Goal: Task Accomplishment & Management: Manage account settings

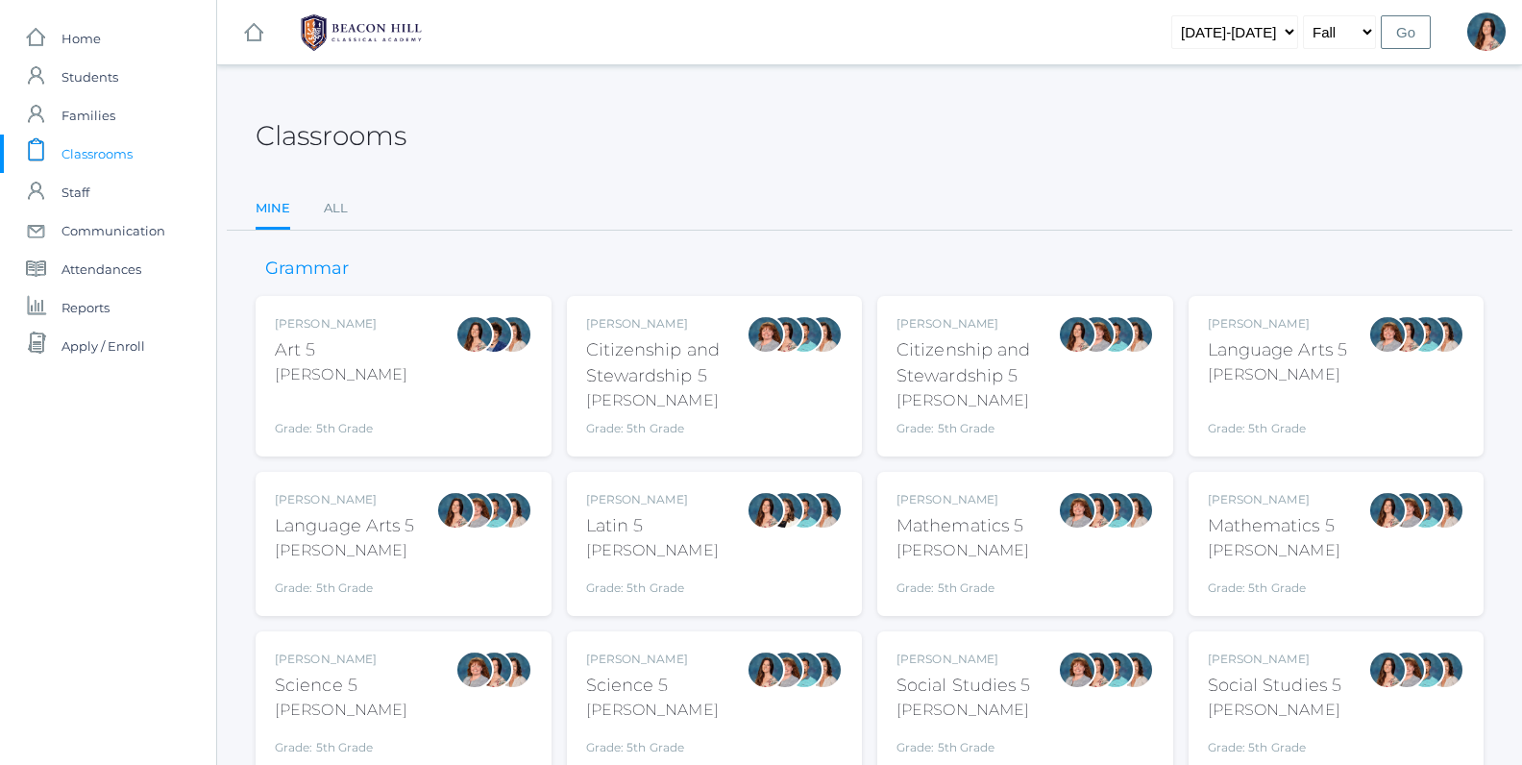
scroll to position [79, 0]
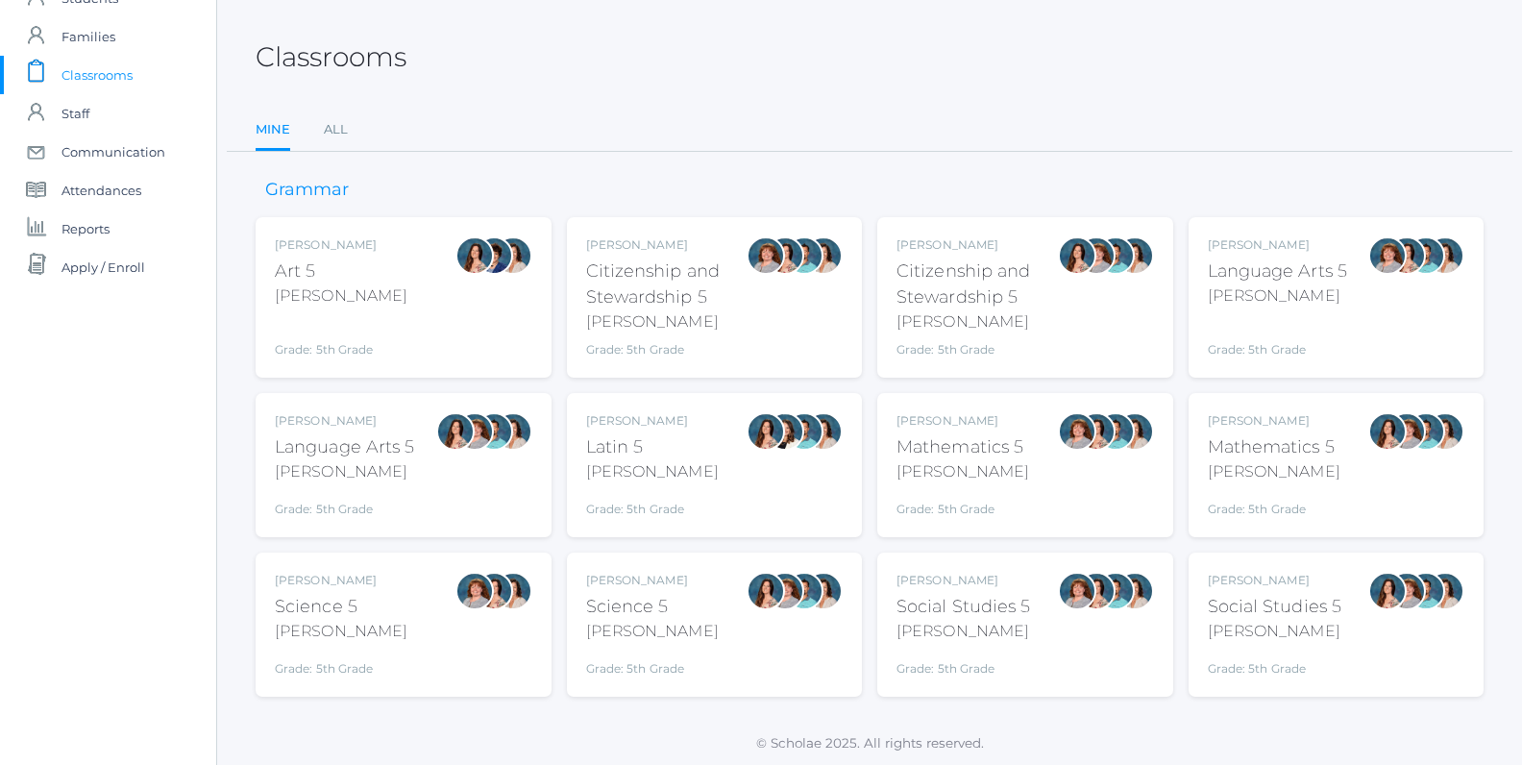
click at [352, 450] on div "Language Arts 5" at bounding box center [345, 447] width 140 height 26
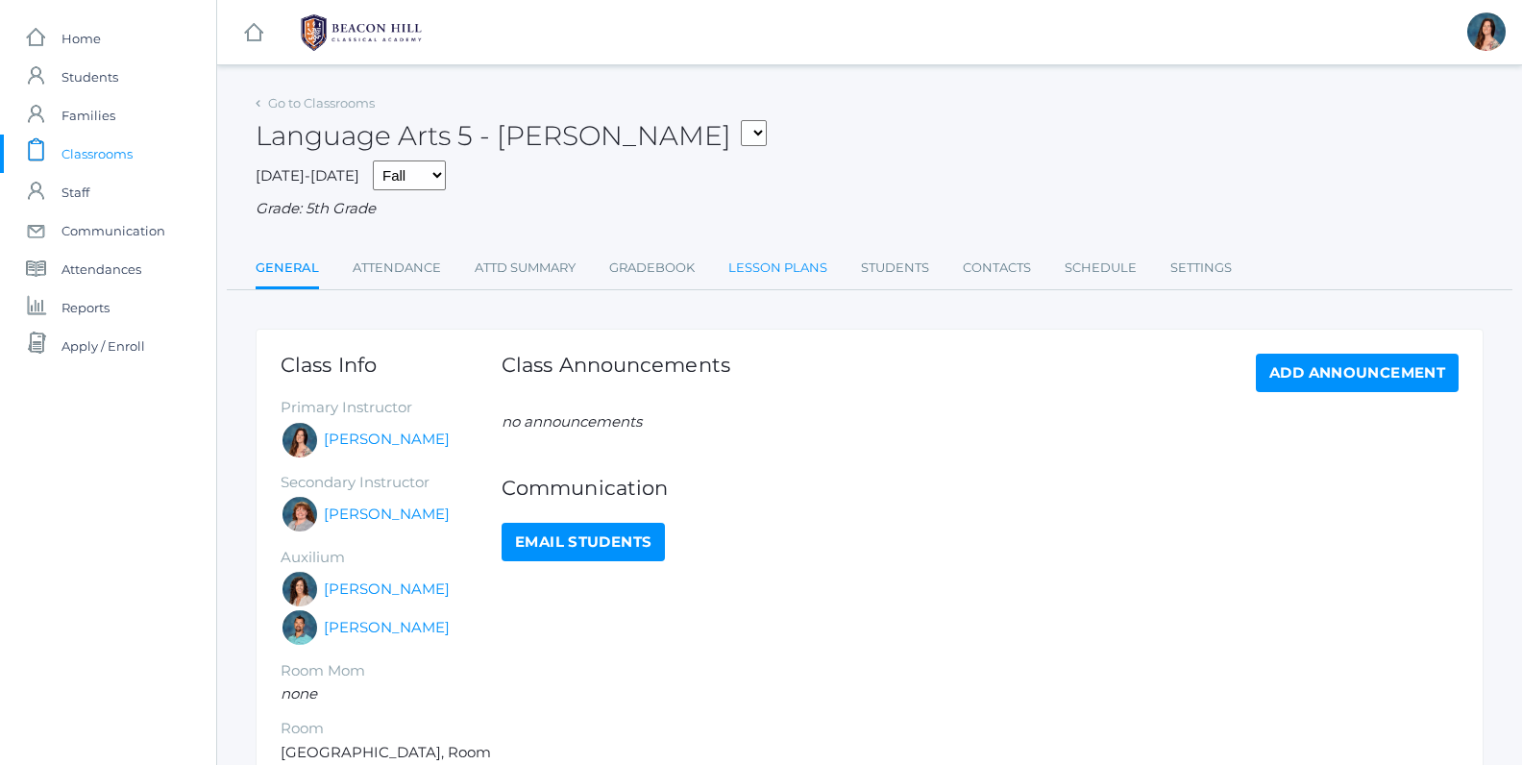
click at [769, 265] on link "Lesson Plans" at bounding box center [777, 268] width 99 height 38
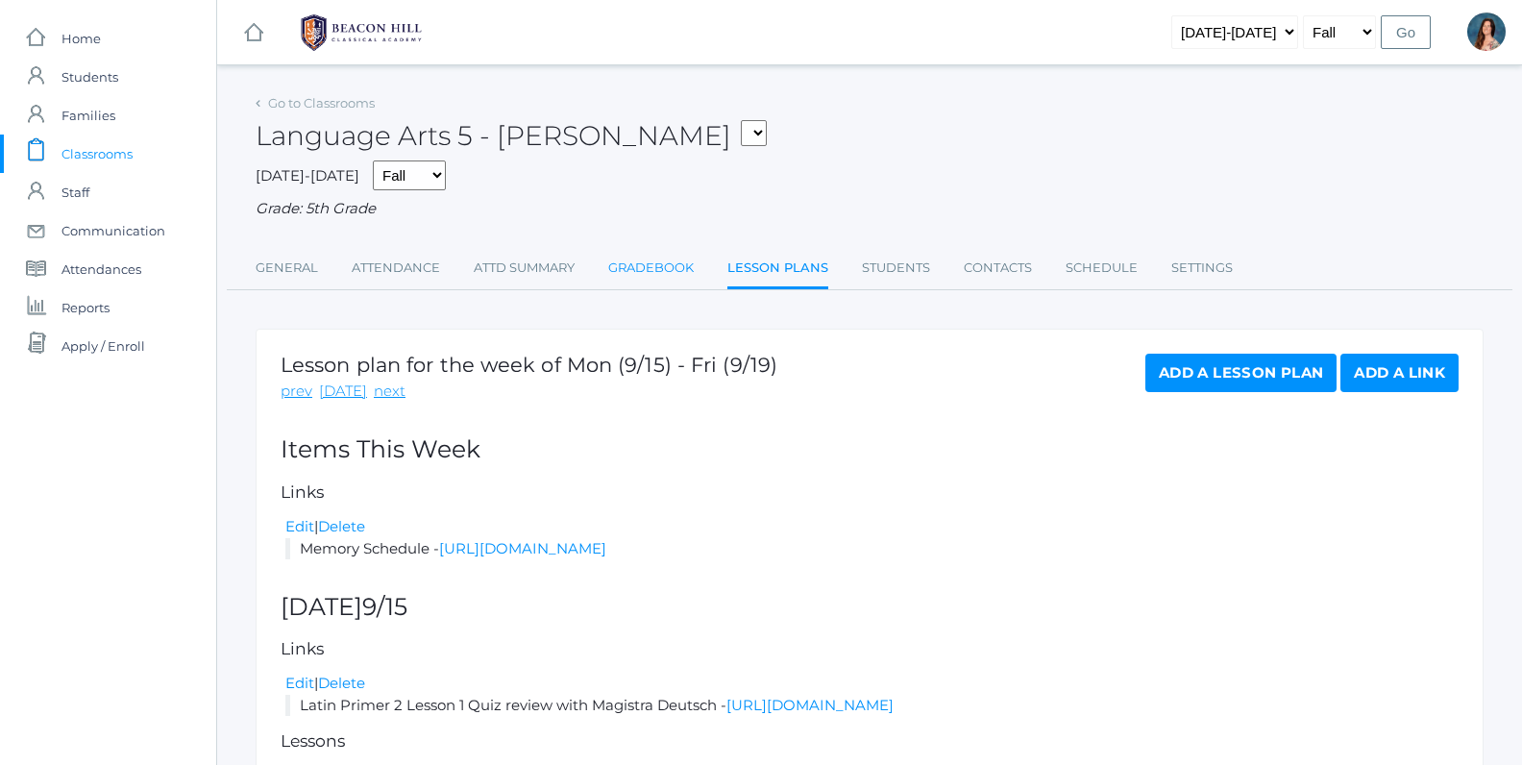
click at [638, 267] on link "Gradebook" at bounding box center [650, 268] width 85 height 38
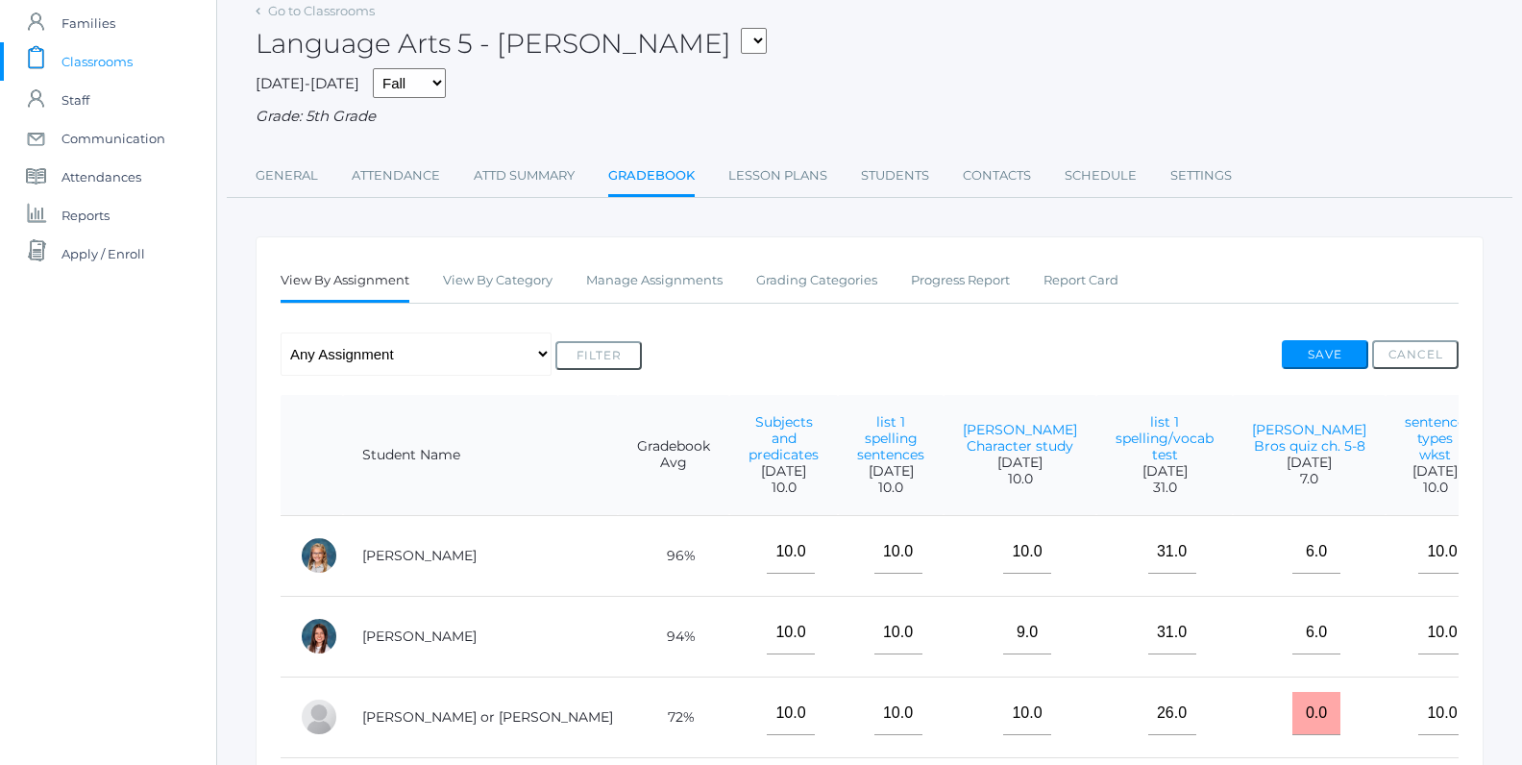
scroll to position [95, 0]
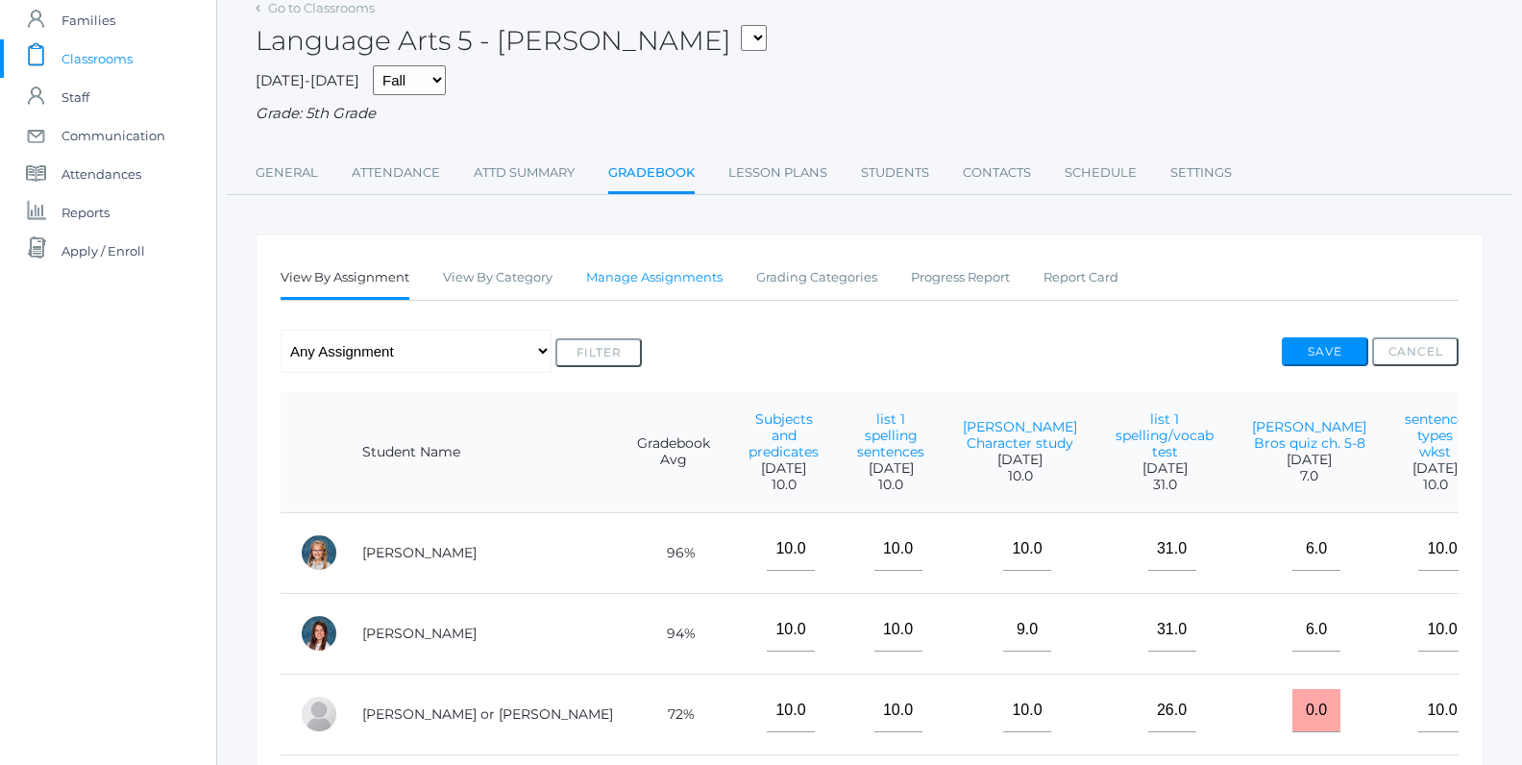
click at [689, 273] on link "Manage Assignments" at bounding box center [654, 277] width 136 height 38
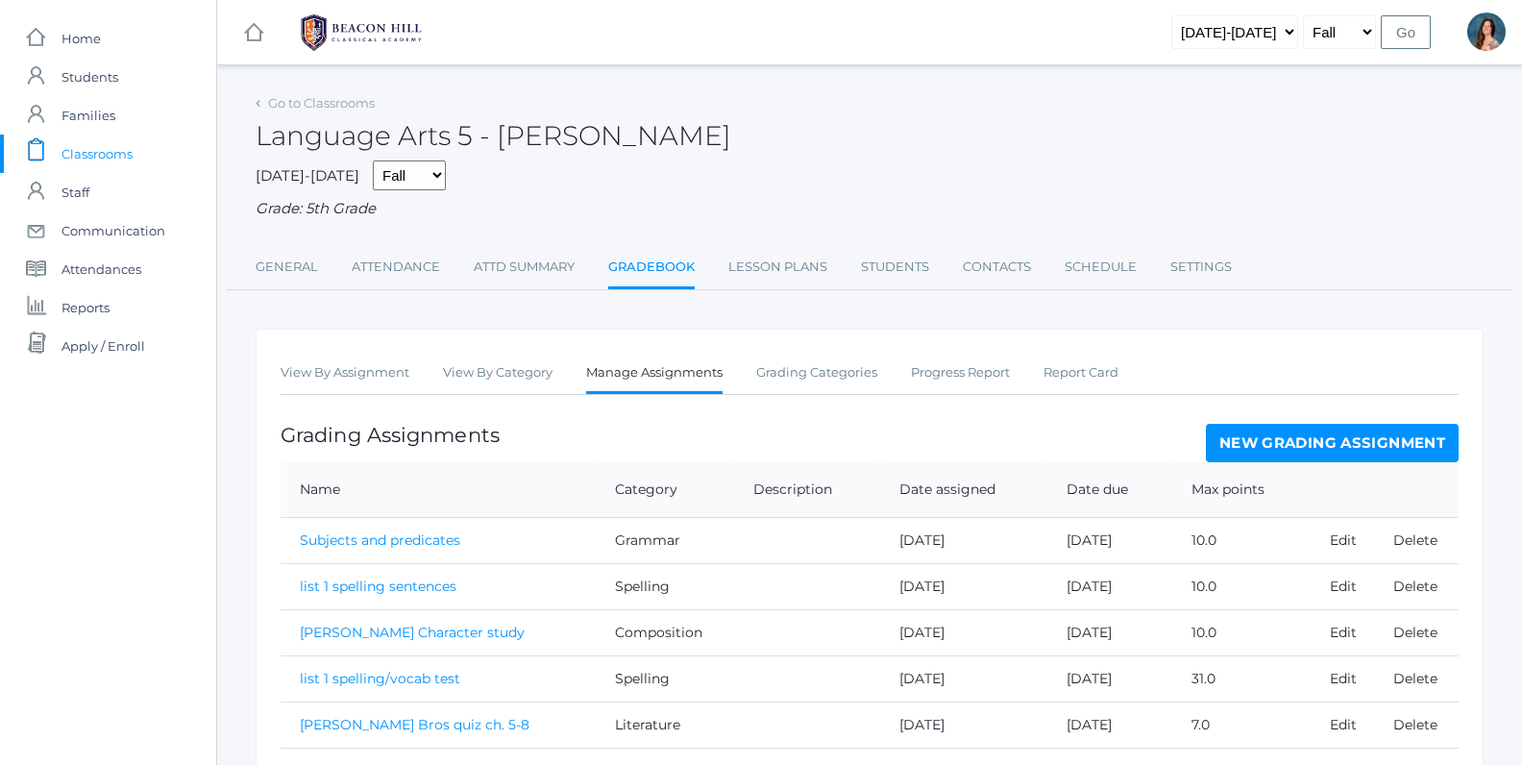
click at [1293, 437] on link "New Grading Assignment" at bounding box center [1332, 443] width 253 height 38
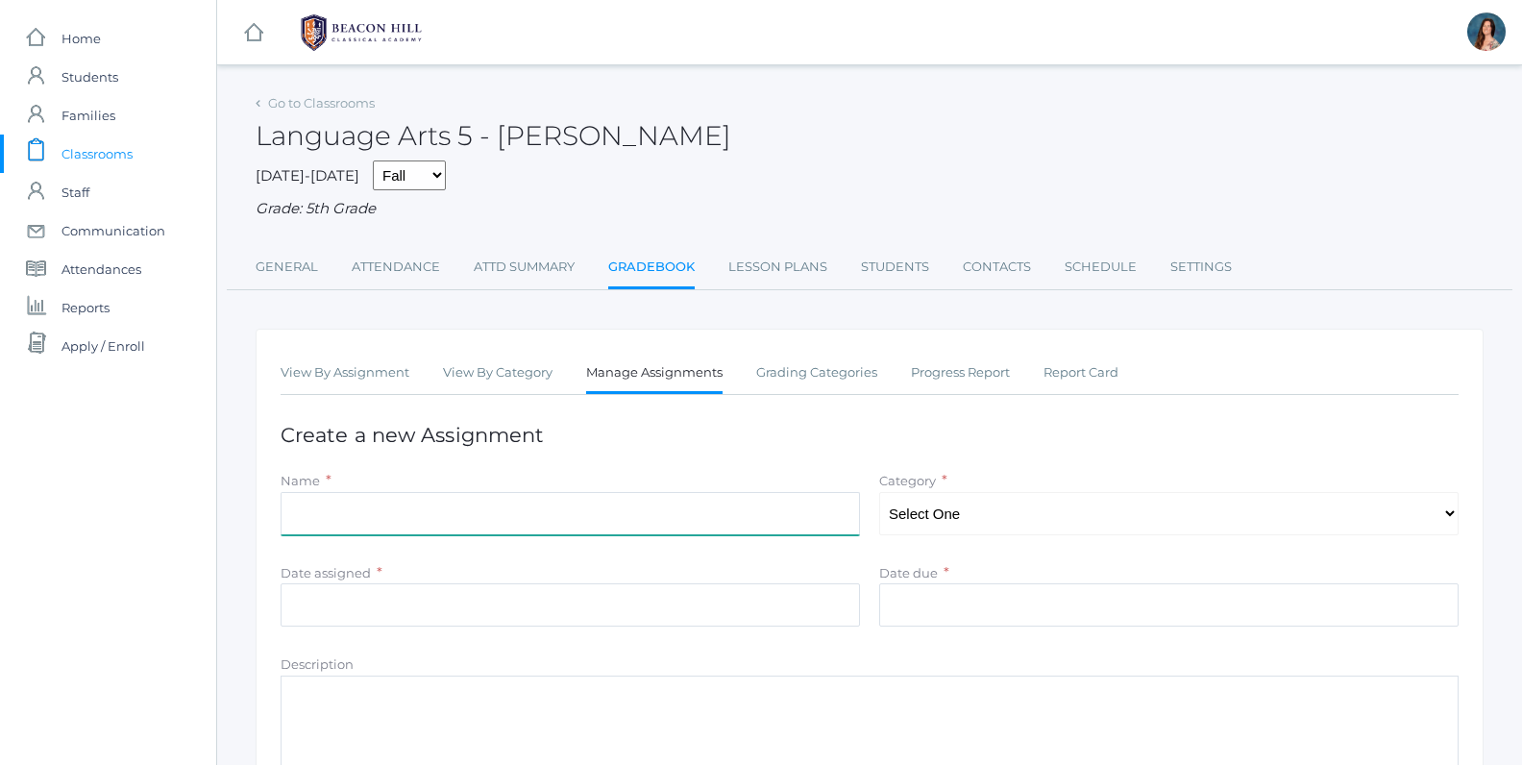
click at [323, 525] on input "Name" at bounding box center [570, 513] width 579 height 43
type input "list 2 practice"
click at [672, 479] on div "Name *" at bounding box center [570, 481] width 579 height 22
select select "1028"
click option "Spelling" at bounding box center [0, 0] width 0 height 0
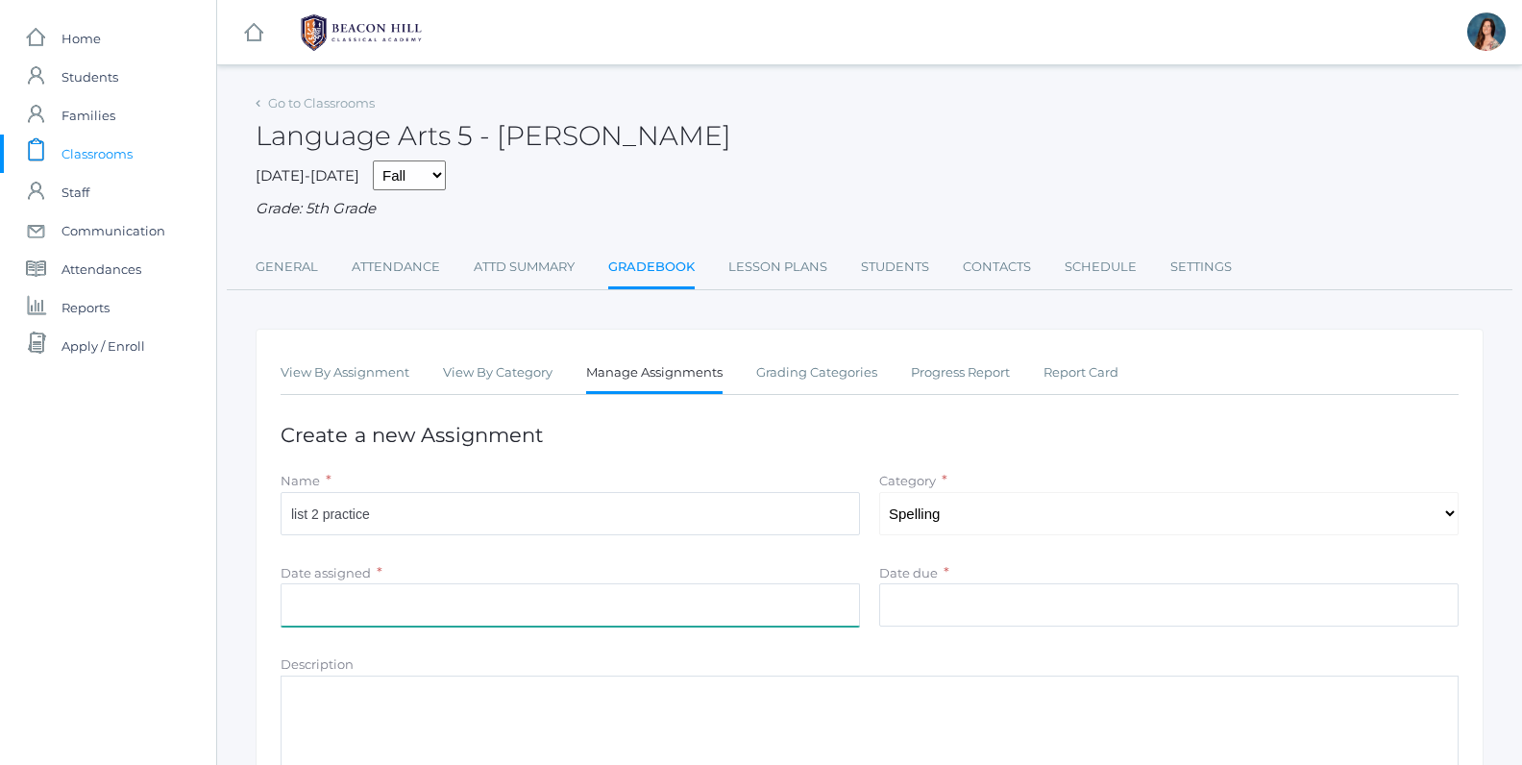
click at [374, 598] on input "Date assigned" at bounding box center [570, 604] width 579 height 43
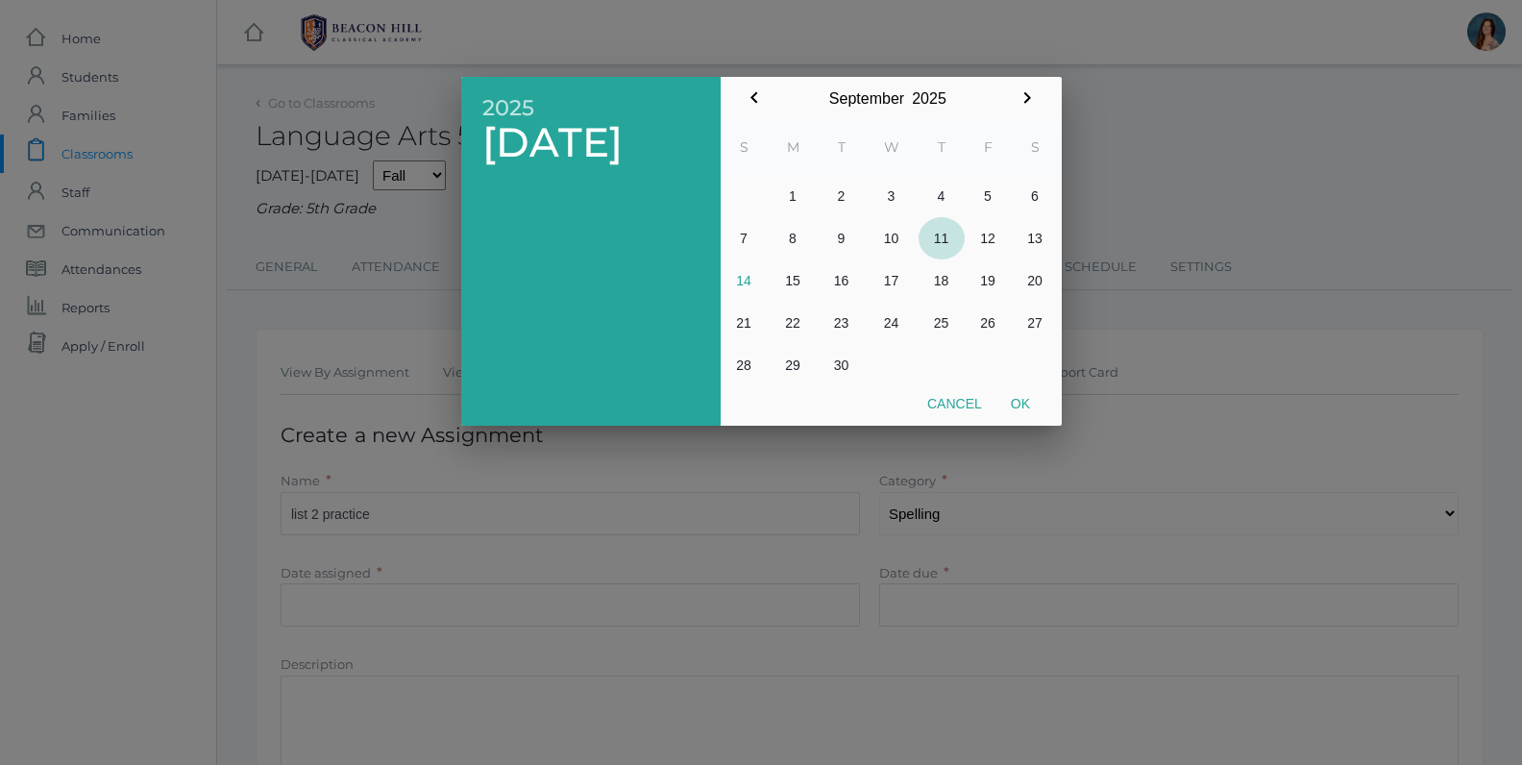
click at [930, 233] on button "11" at bounding box center [941, 238] width 46 height 42
click at [1017, 394] on button "Ok" at bounding box center [1020, 403] width 48 height 35
type input "[DATE]"
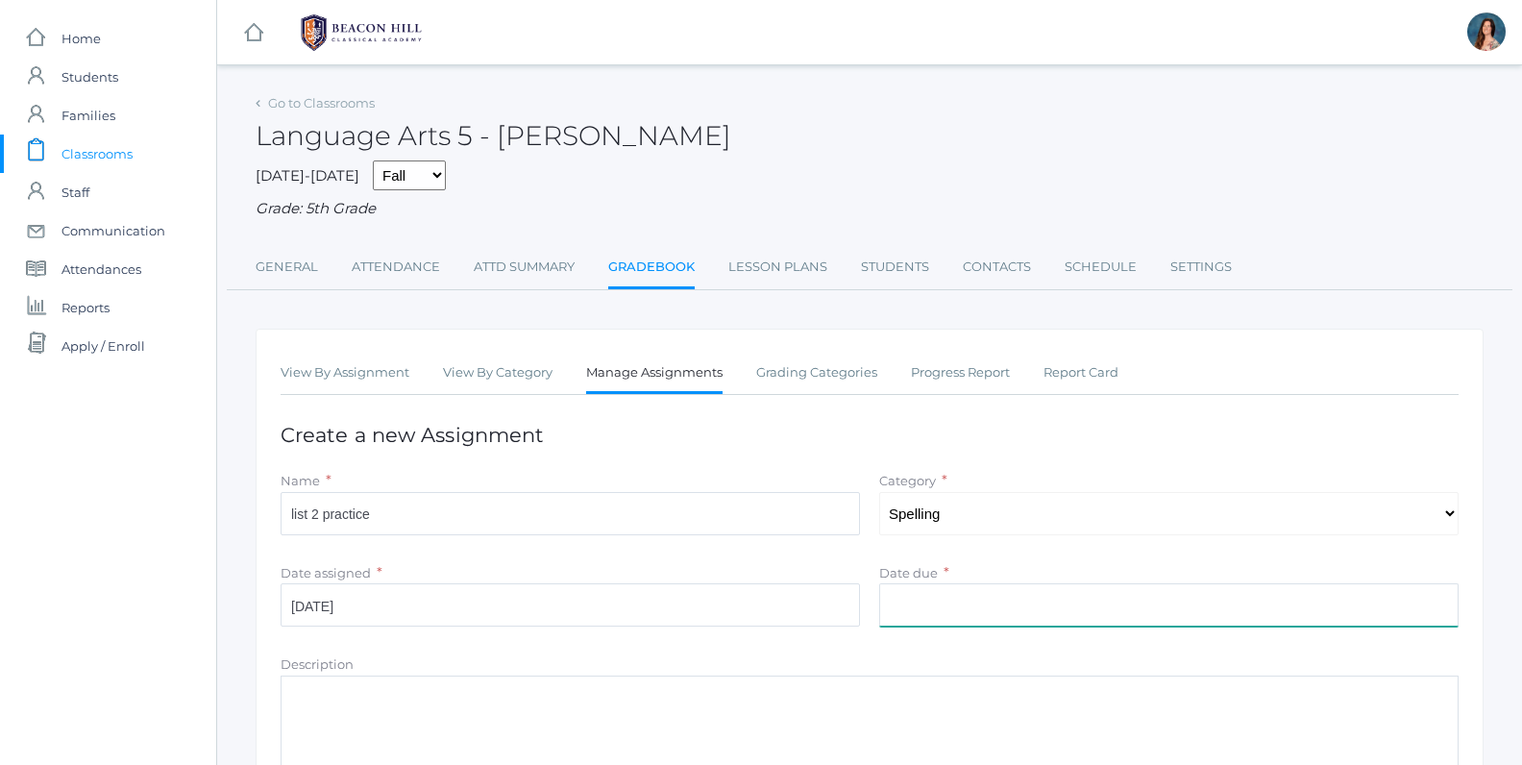
click at [911, 609] on input "Date due" at bounding box center [1168, 604] width 579 height 43
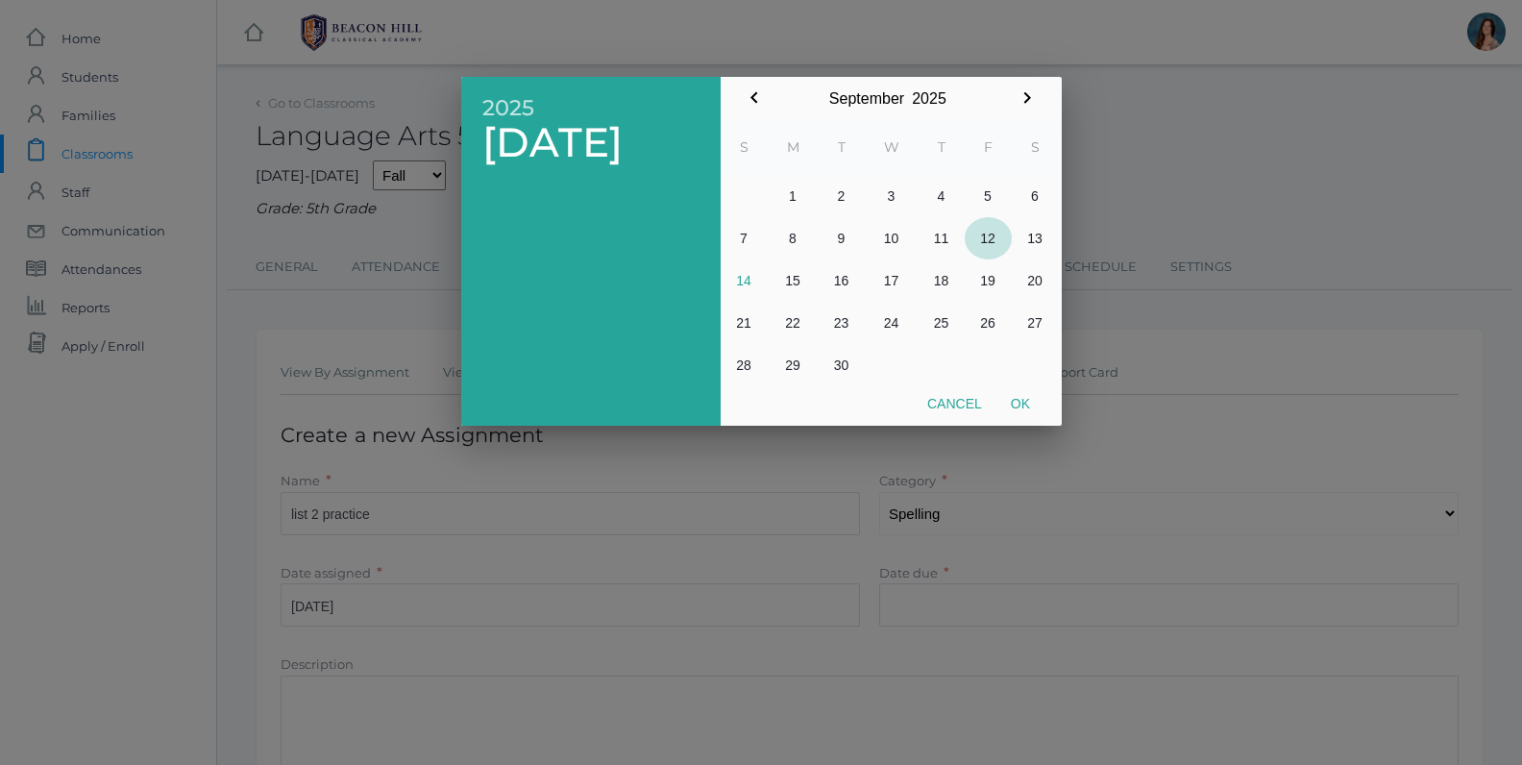
click at [978, 238] on button "12" at bounding box center [987, 238] width 47 height 42
click at [1015, 400] on button "Ok" at bounding box center [1020, 403] width 48 height 35
type input "[DATE]"
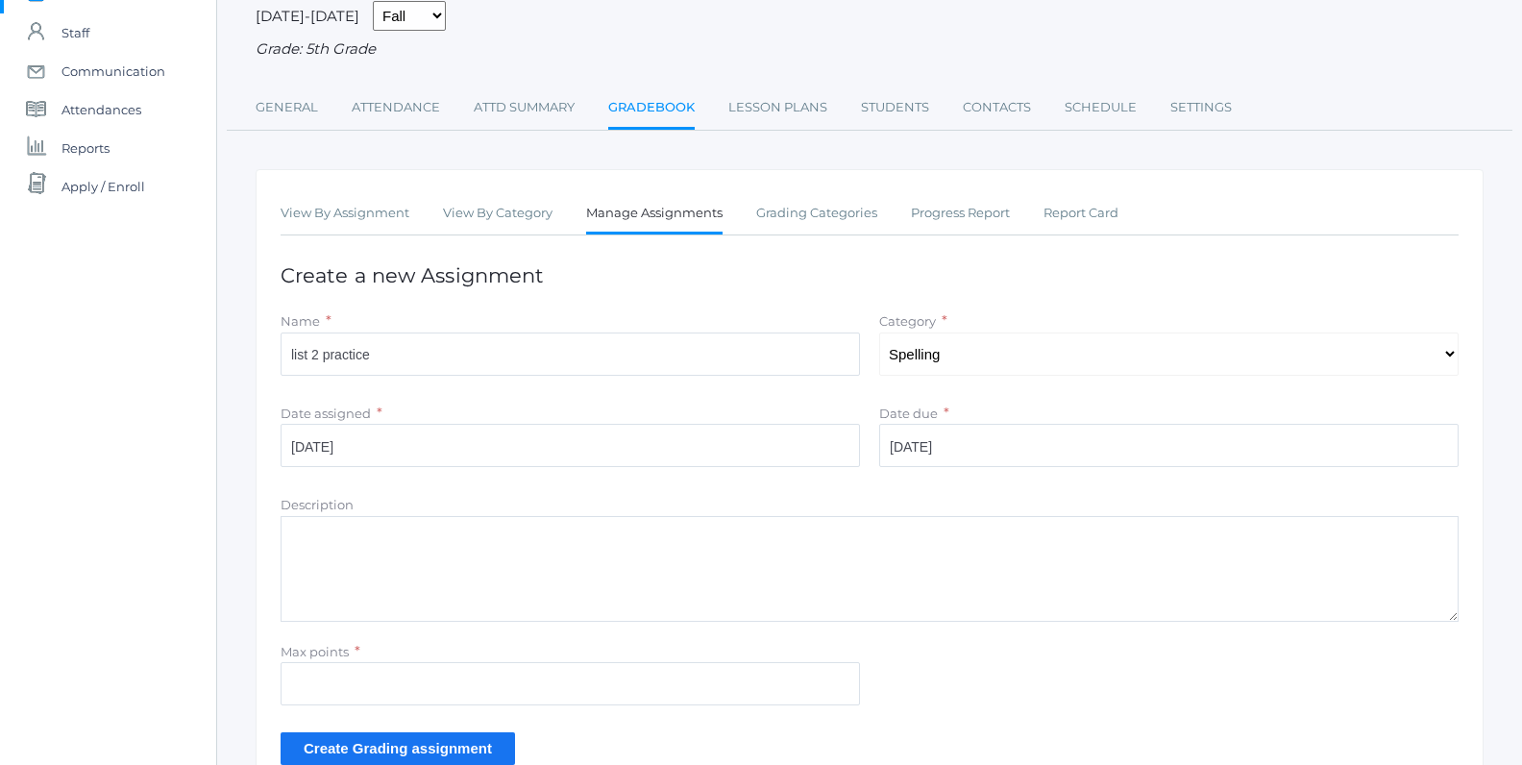
scroll to position [269, 0]
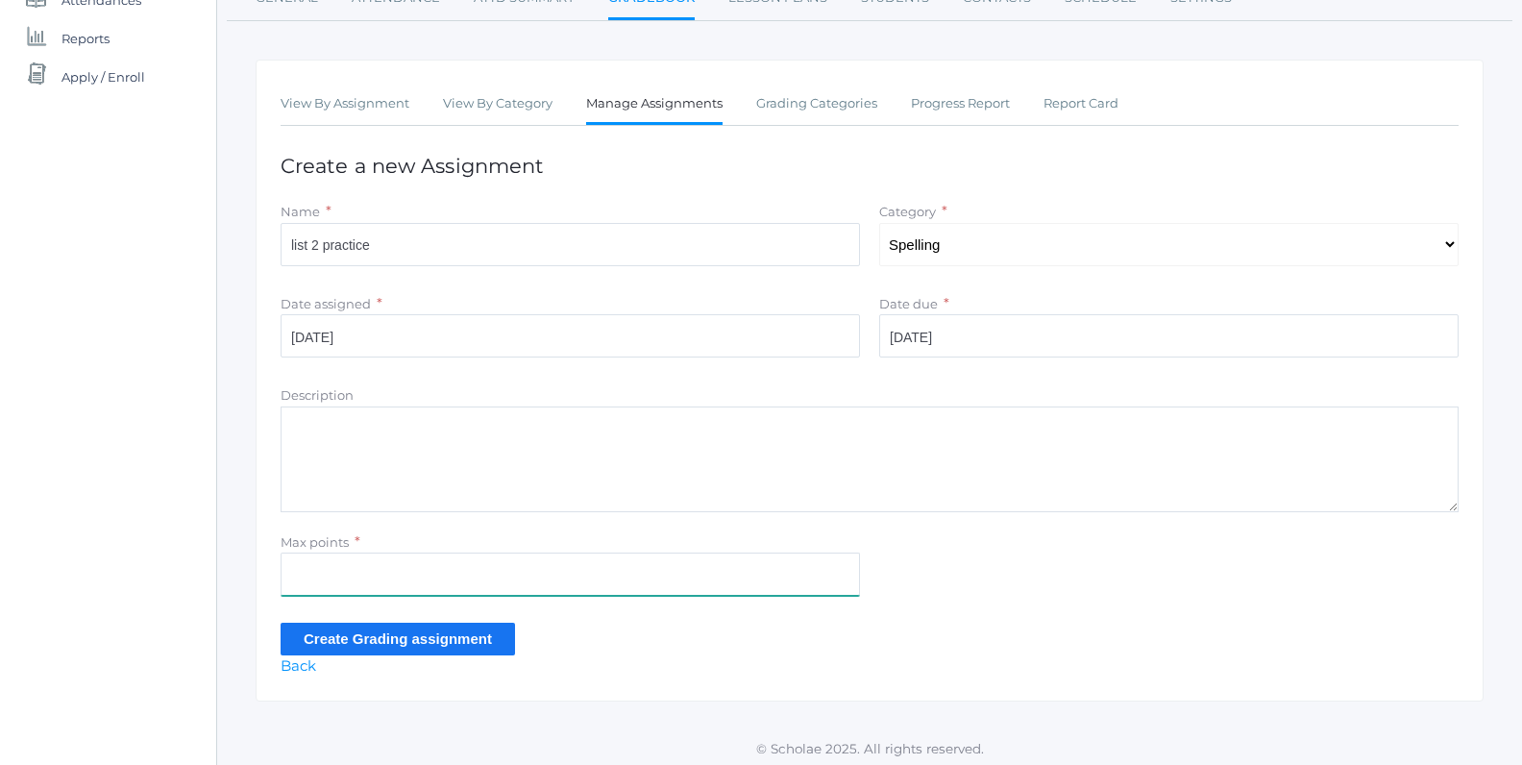
click at [309, 569] on input "Max points" at bounding box center [570, 573] width 579 height 43
type input "10"
click at [319, 639] on input "Create Grading assignment" at bounding box center [398, 638] width 234 height 32
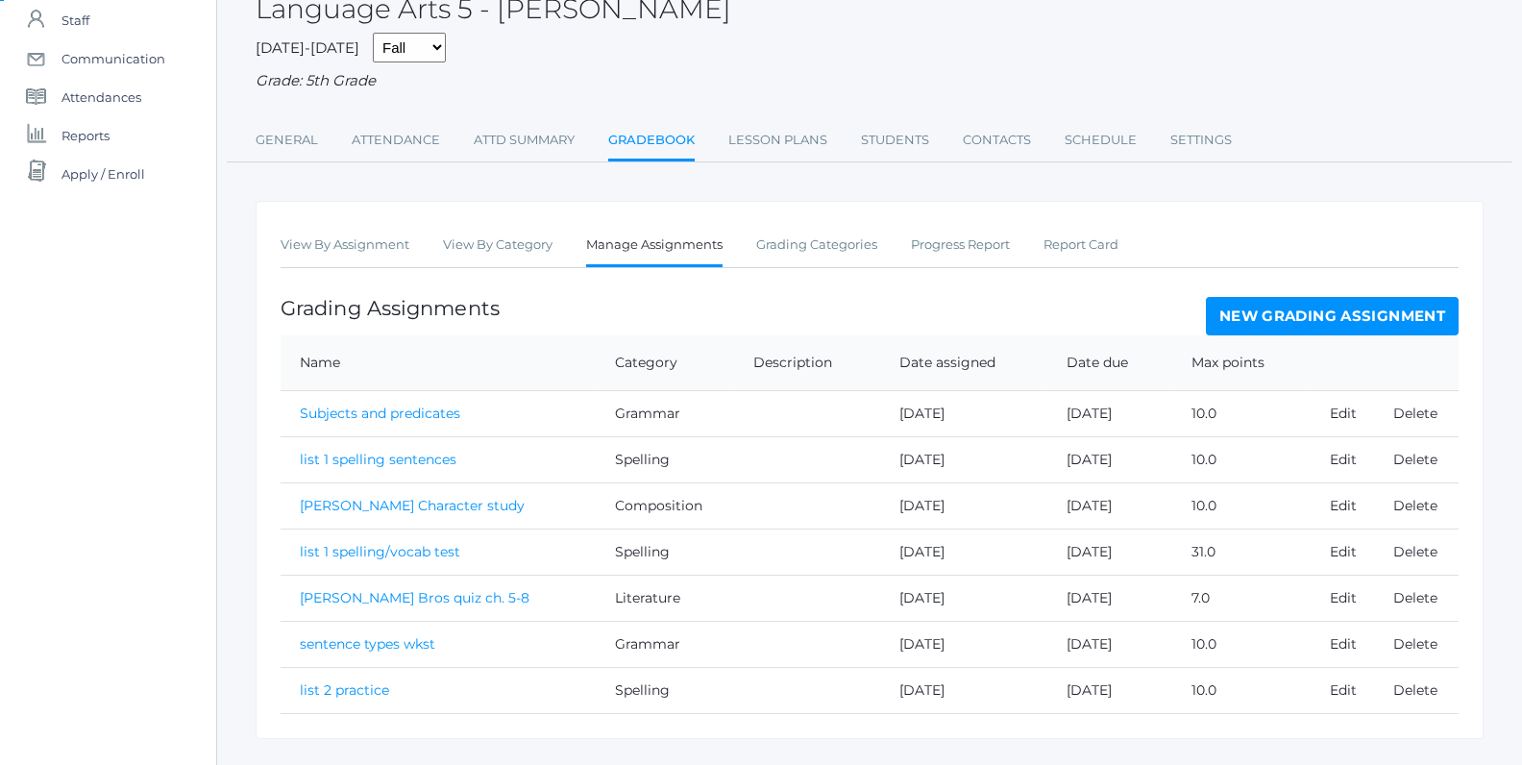
scroll to position [207, 0]
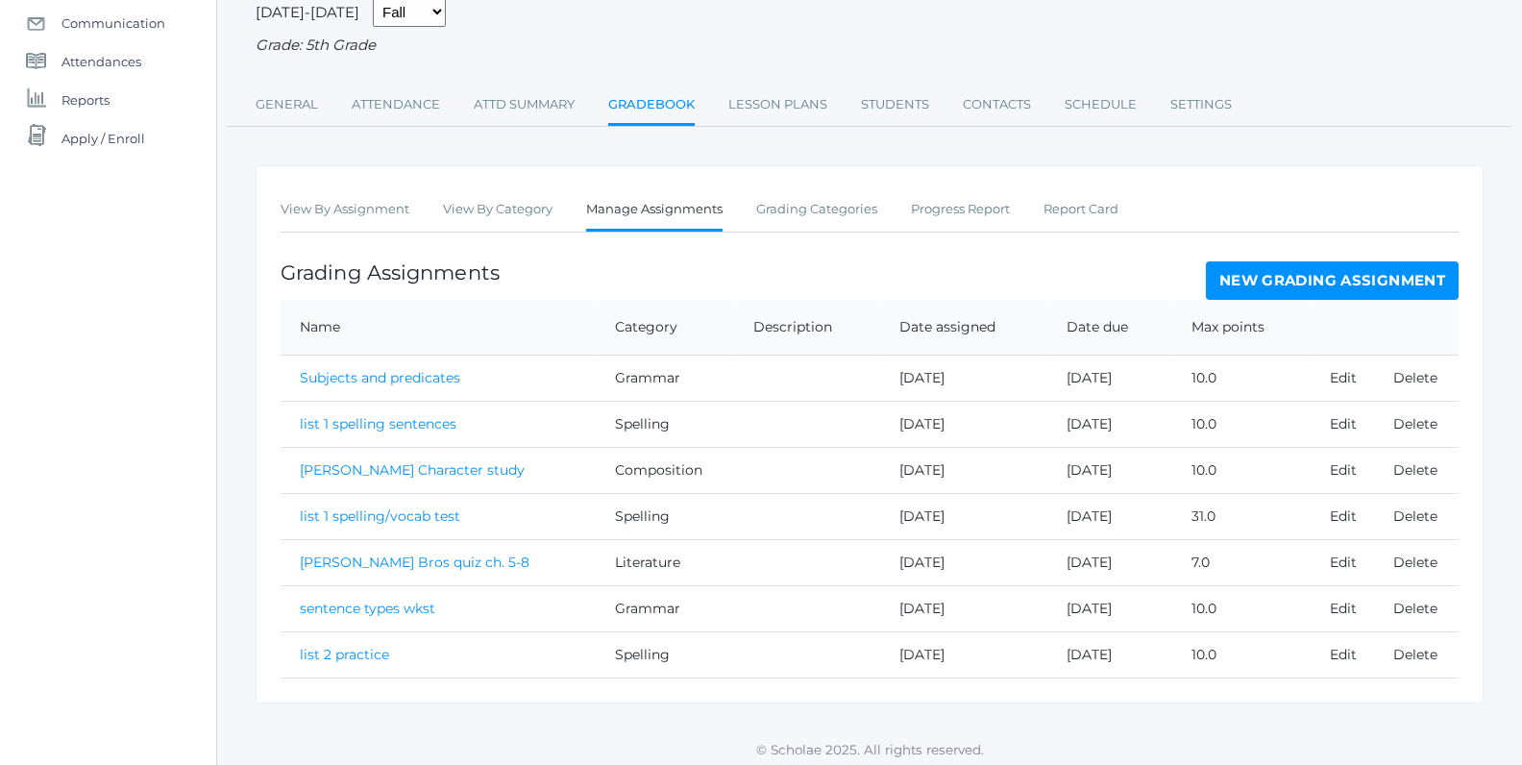
click at [331, 646] on link "list 2 practice" at bounding box center [344, 654] width 89 height 17
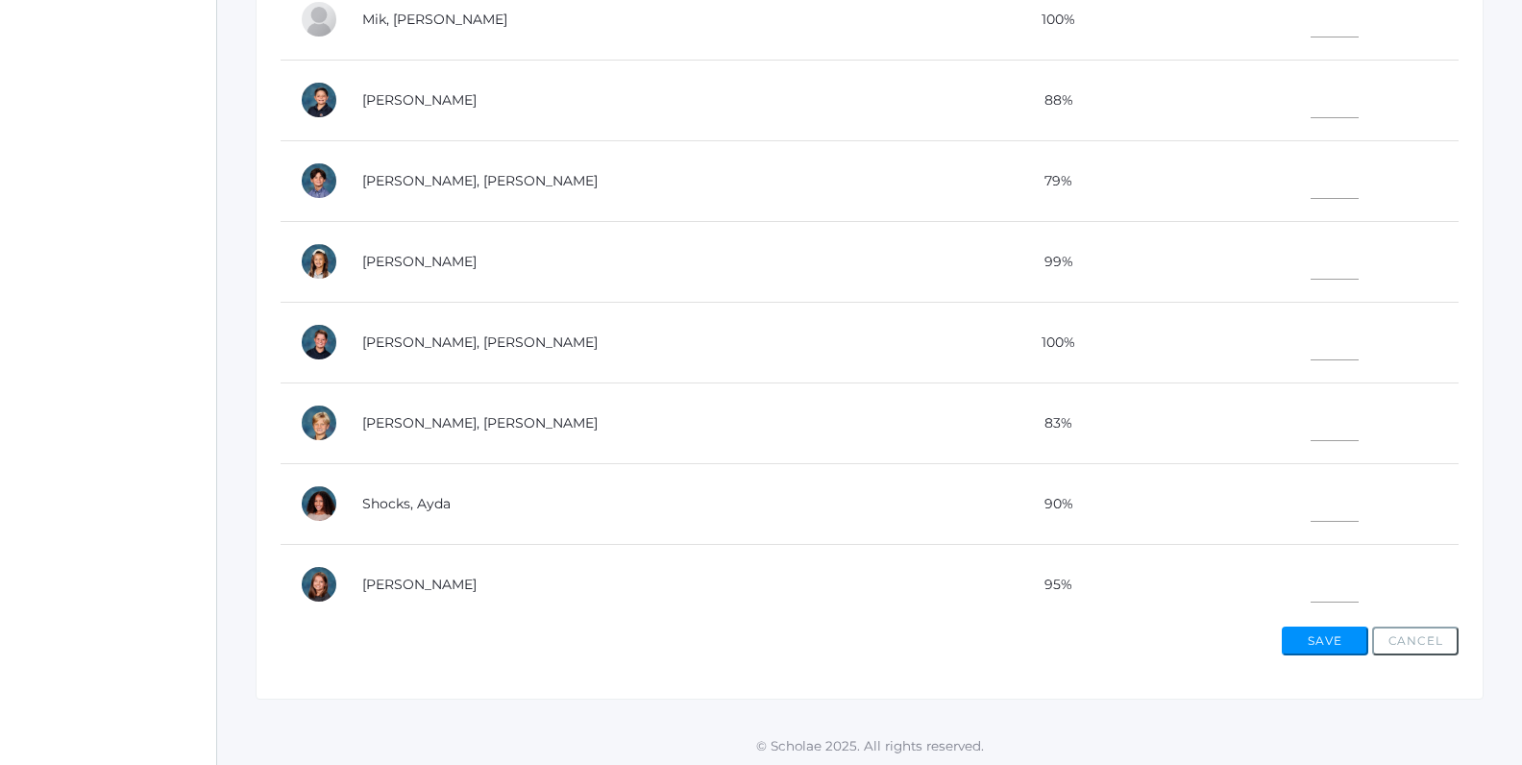
scroll to position [700, 0]
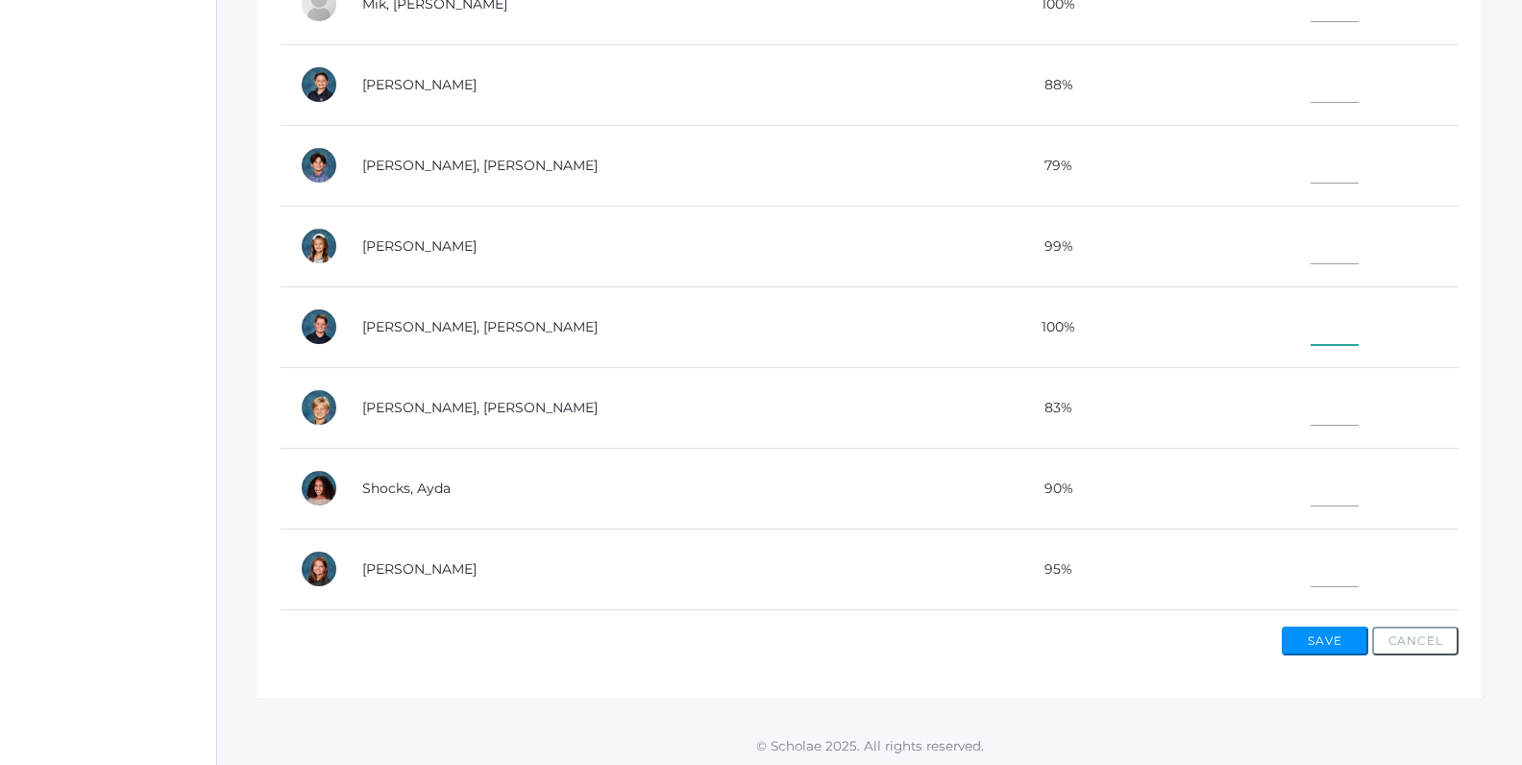
click at [1313, 325] on input"] "text" at bounding box center [1334, 323] width 48 height 43
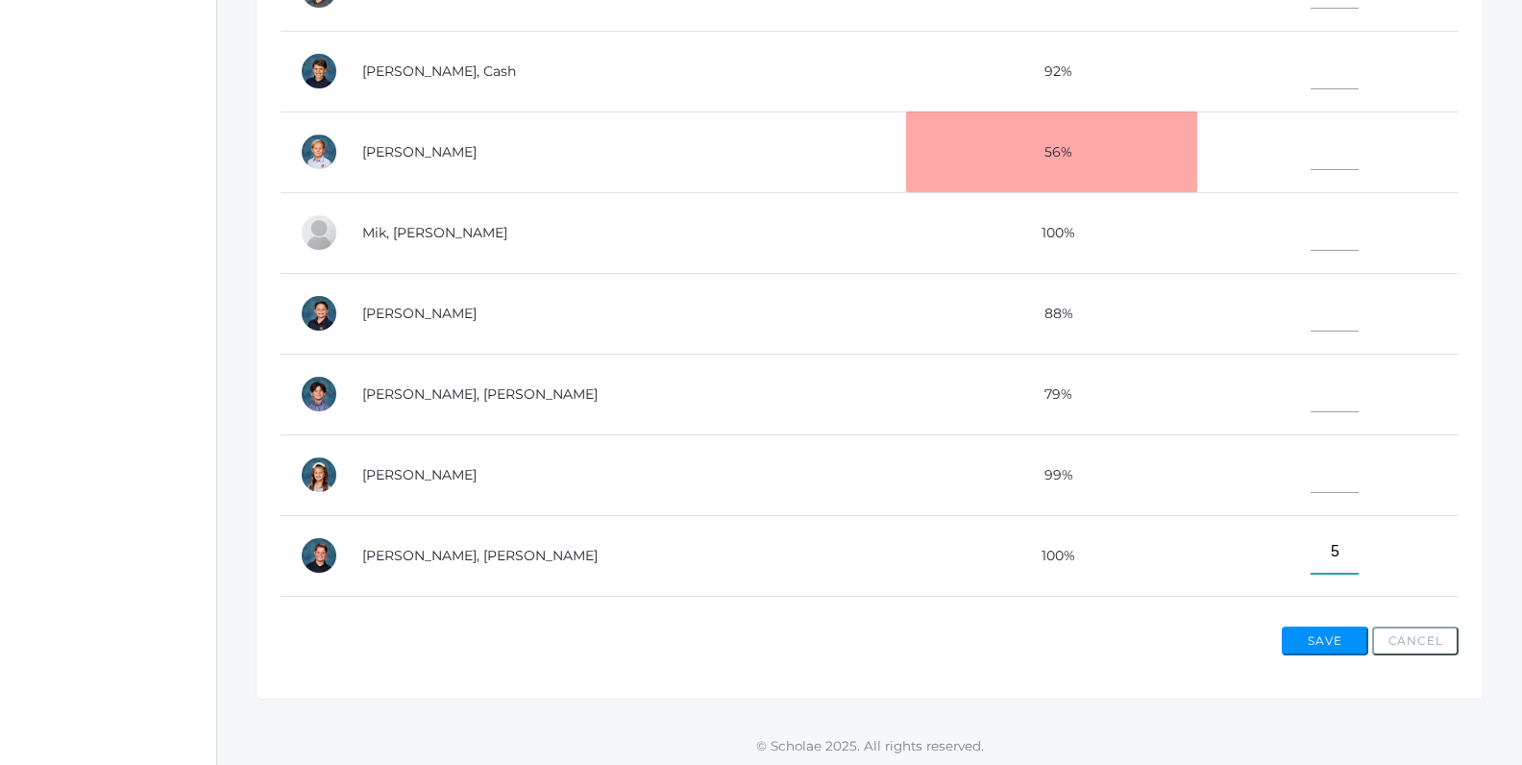
scroll to position [467, 0]
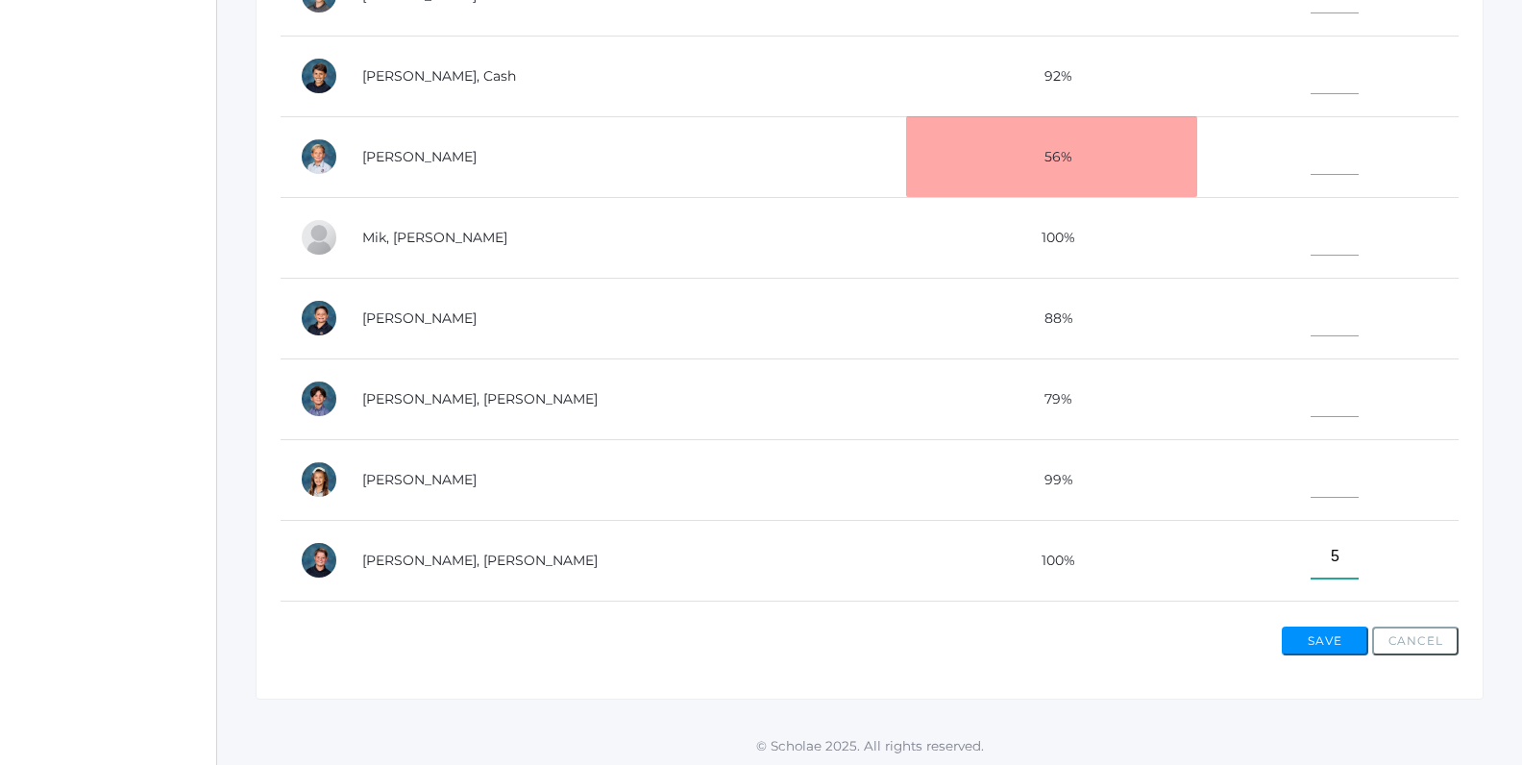
type input"] "5"
click at [1310, 153] on input"] "text" at bounding box center [1334, 153] width 48 height 43
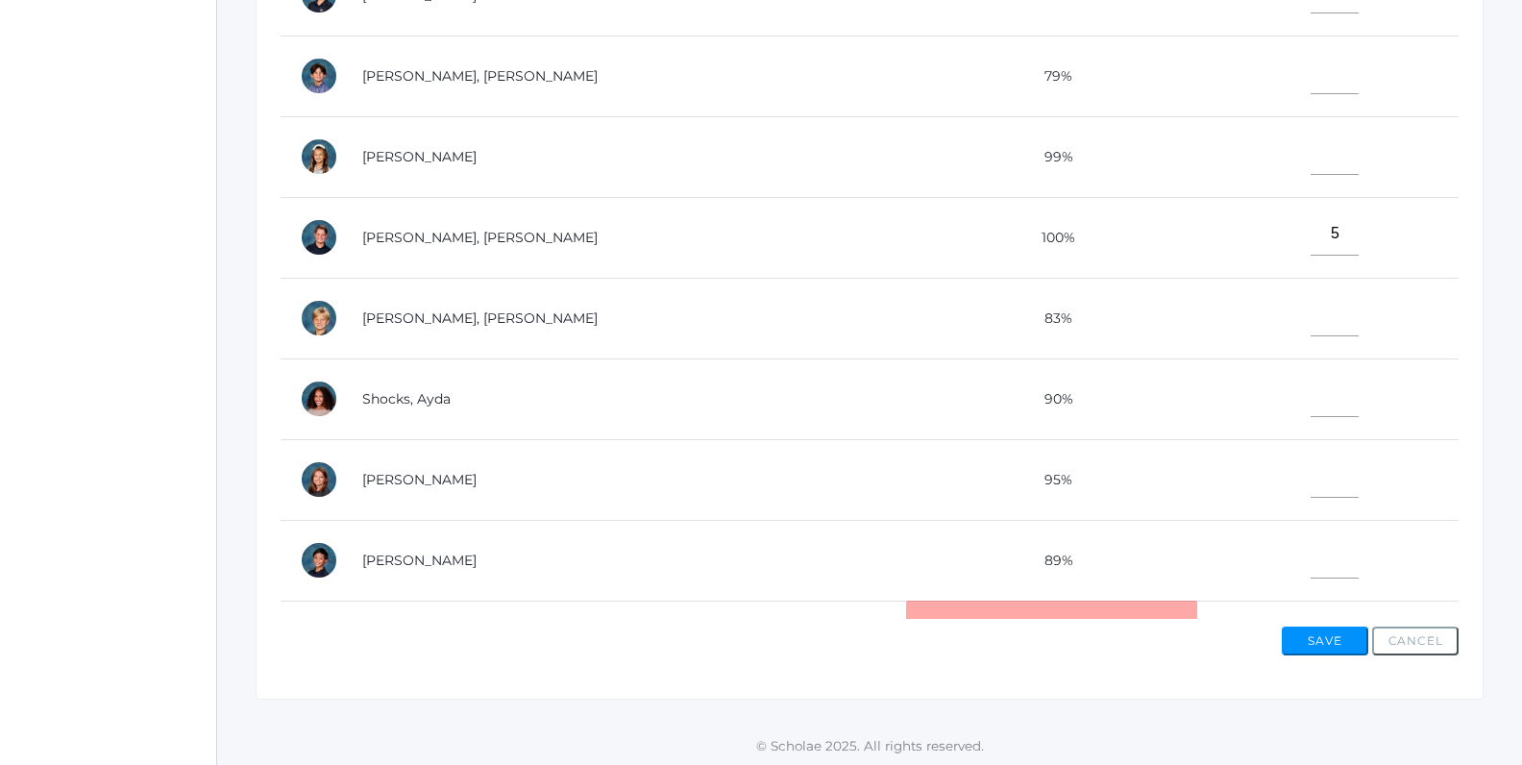
scroll to position [924, 0]
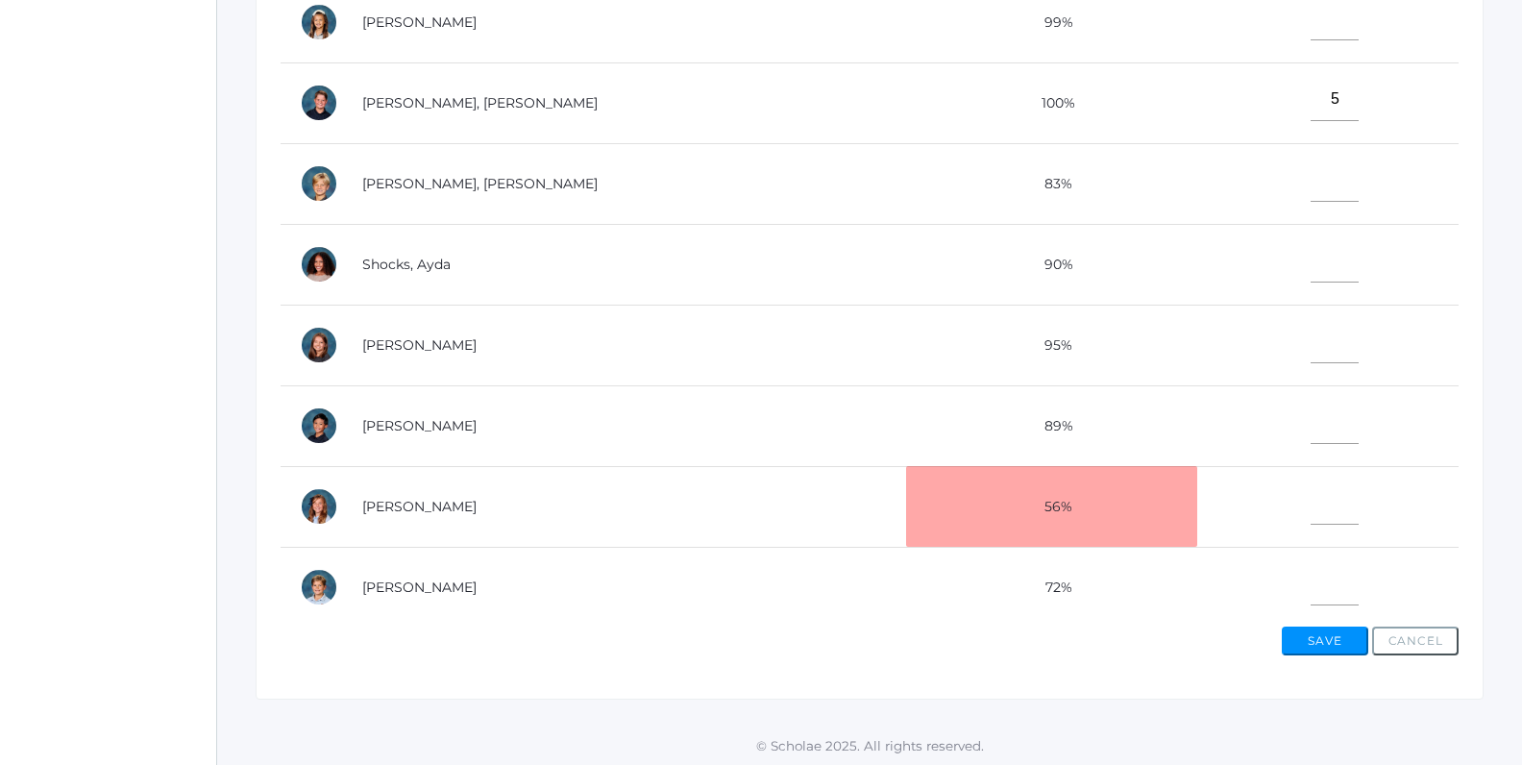
type input"] "10"
click at [1310, 421] on input"] "text" at bounding box center [1334, 422] width 48 height 43
type input"] "10"
click at [1310, 349] on input"] "text" at bounding box center [1334, 341] width 48 height 43
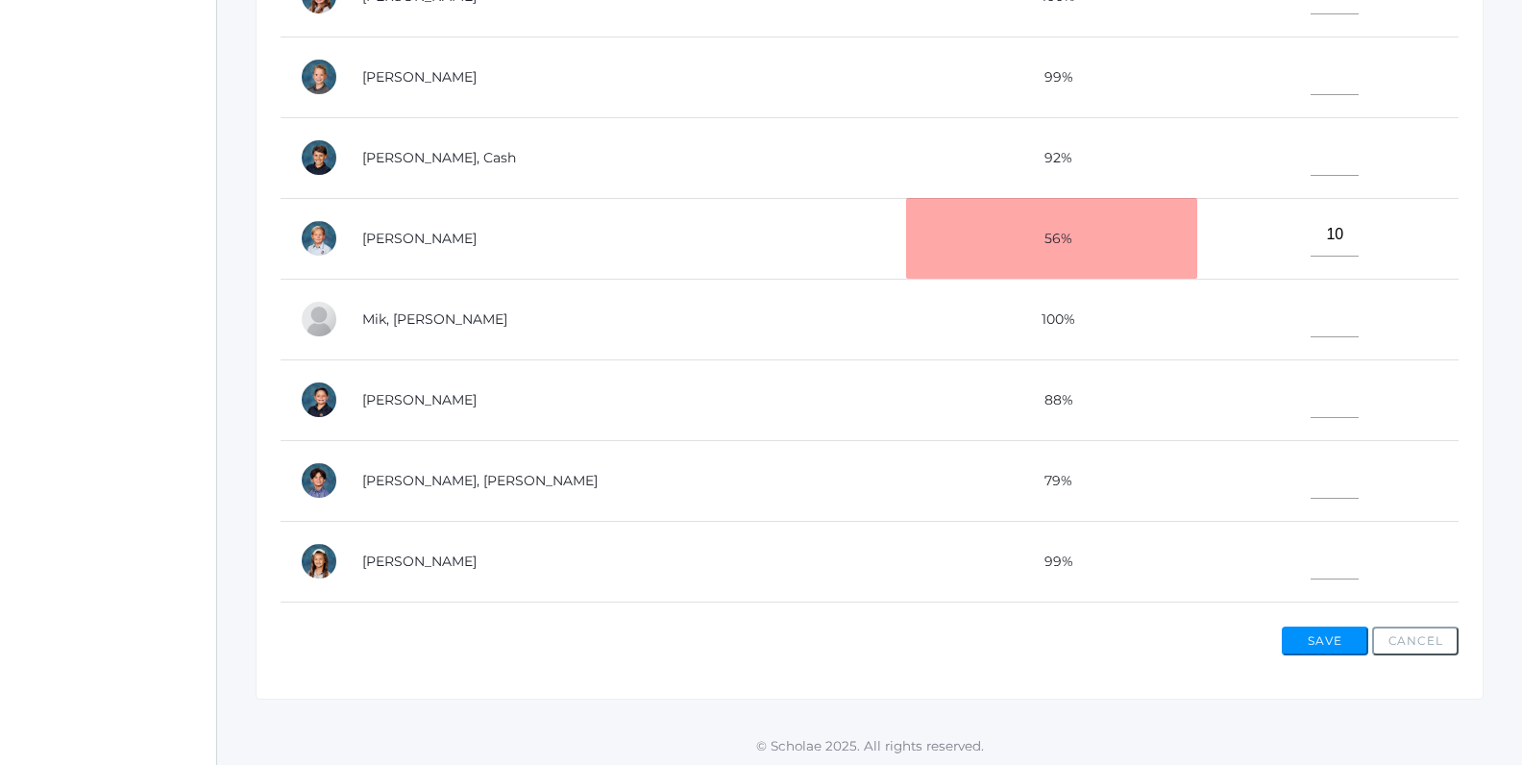
scroll to position [296, 0]
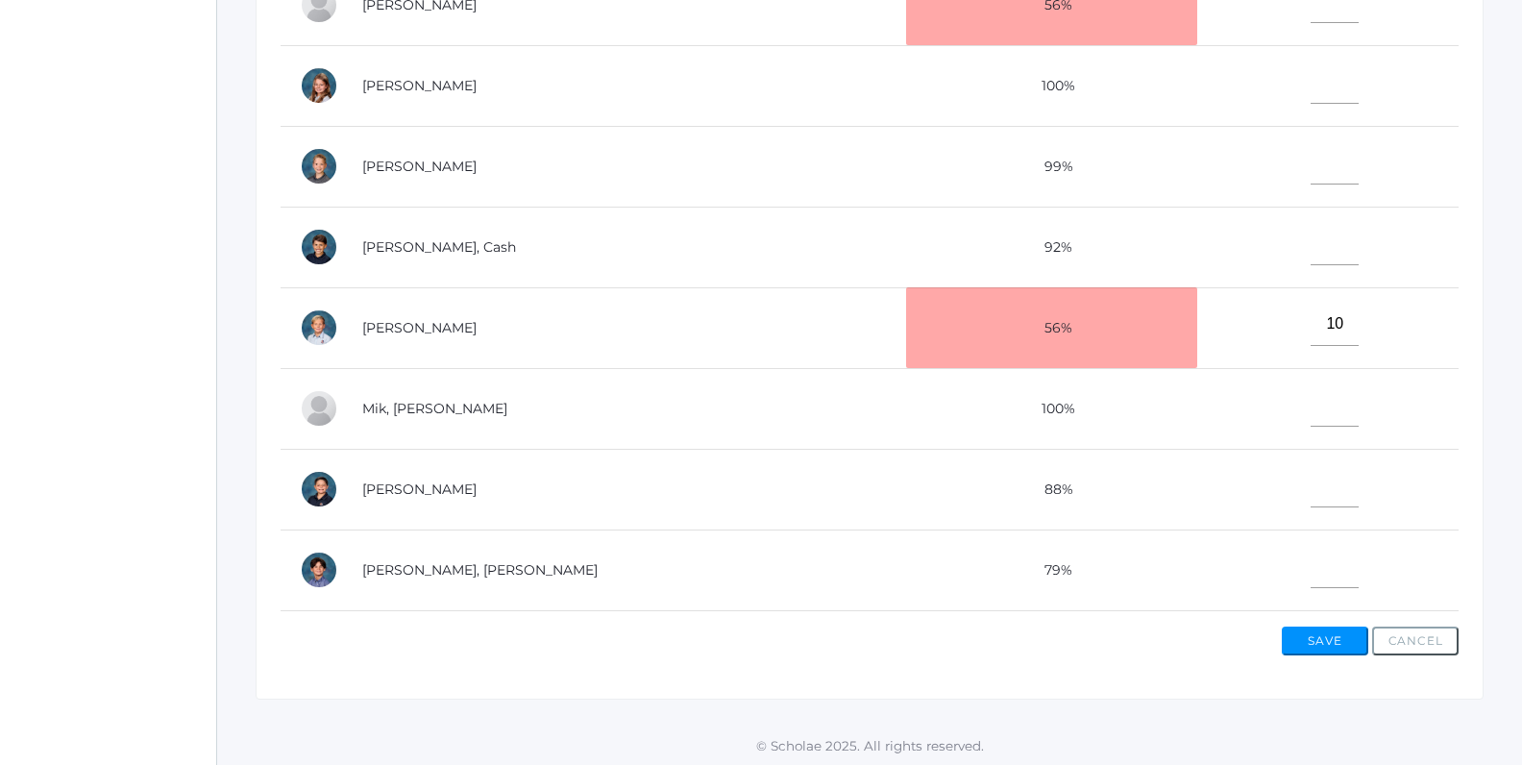
type input"] "10"
click at [1314, 253] on input"] "text" at bounding box center [1334, 243] width 48 height 43
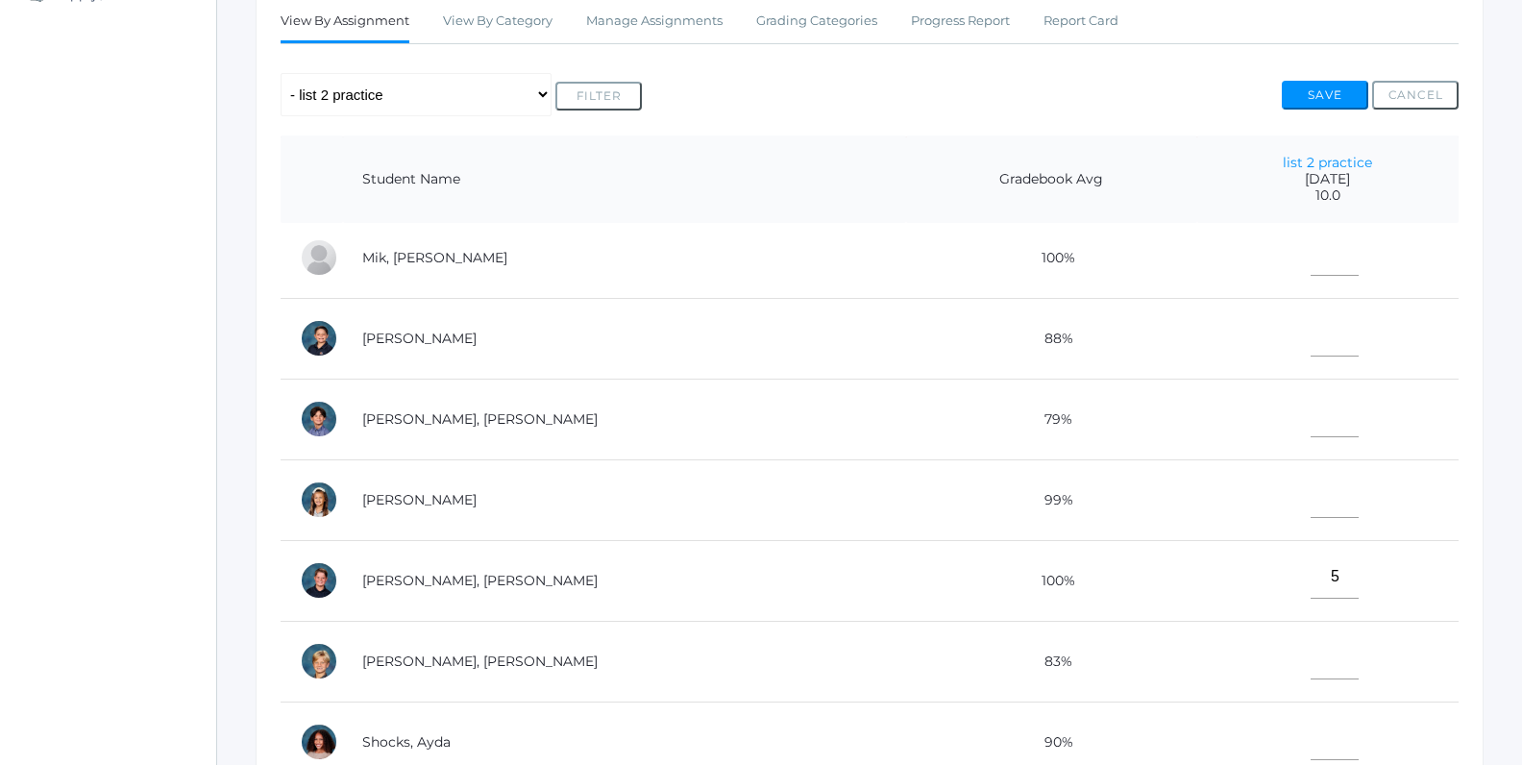
scroll to position [736, 0]
type input"] "10"
click at [1310, 653] on input"] "text" at bounding box center [1334, 653] width 48 height 43
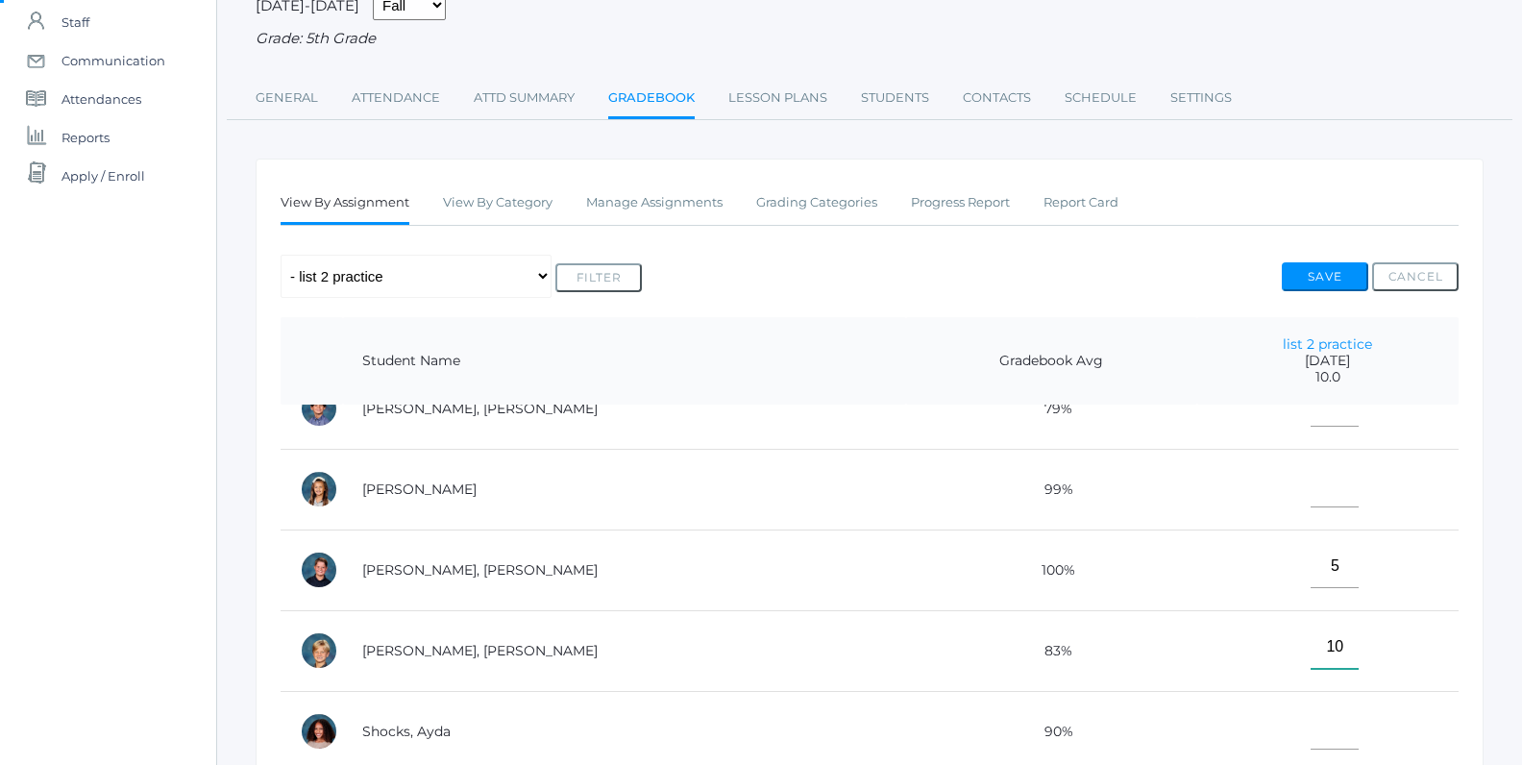
scroll to position [0, 0]
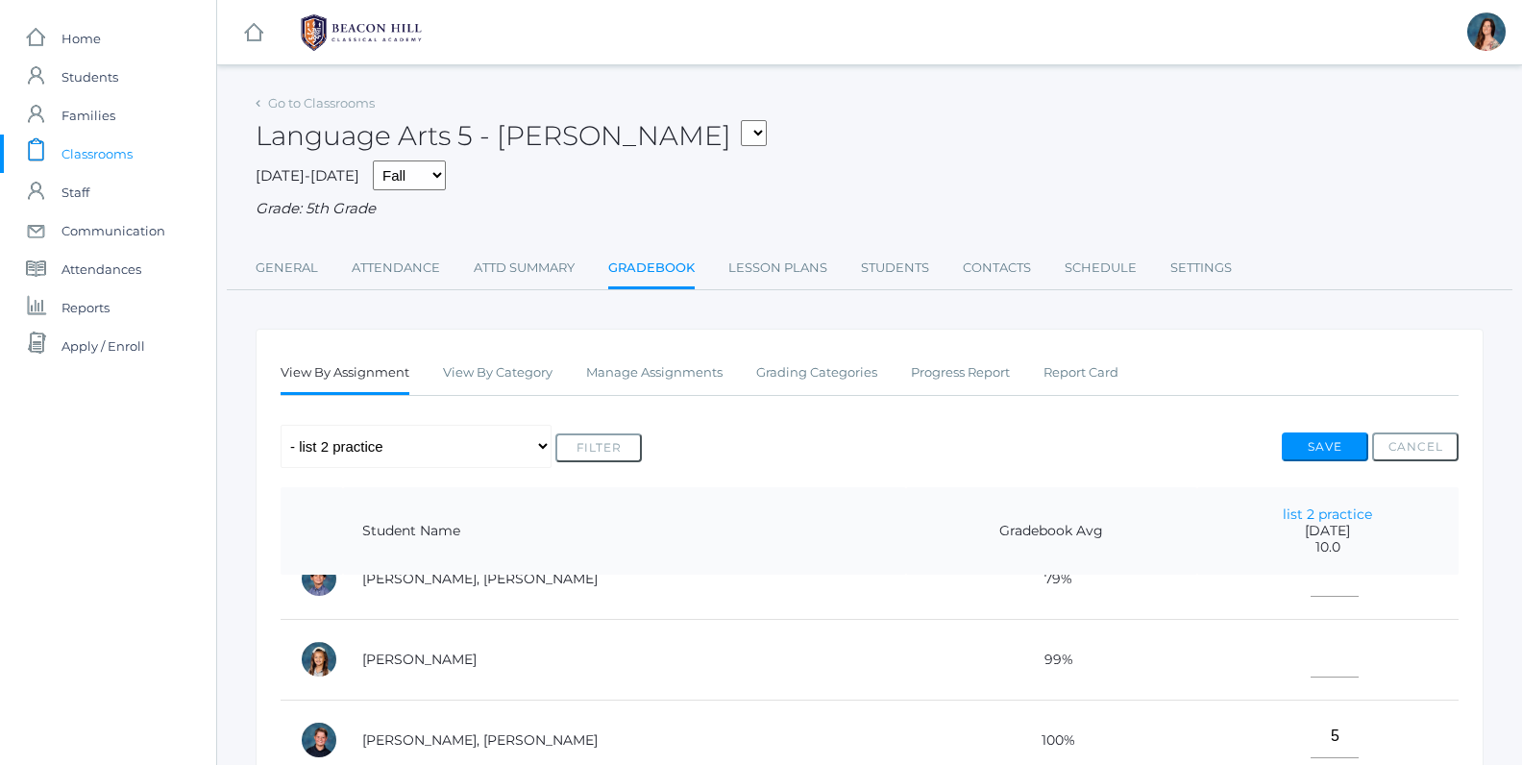
type input"] "10"
click at [965, 183] on div "2025-2026 Fall Spring Grade: 5th Grade" at bounding box center [870, 190] width 1228 height 60
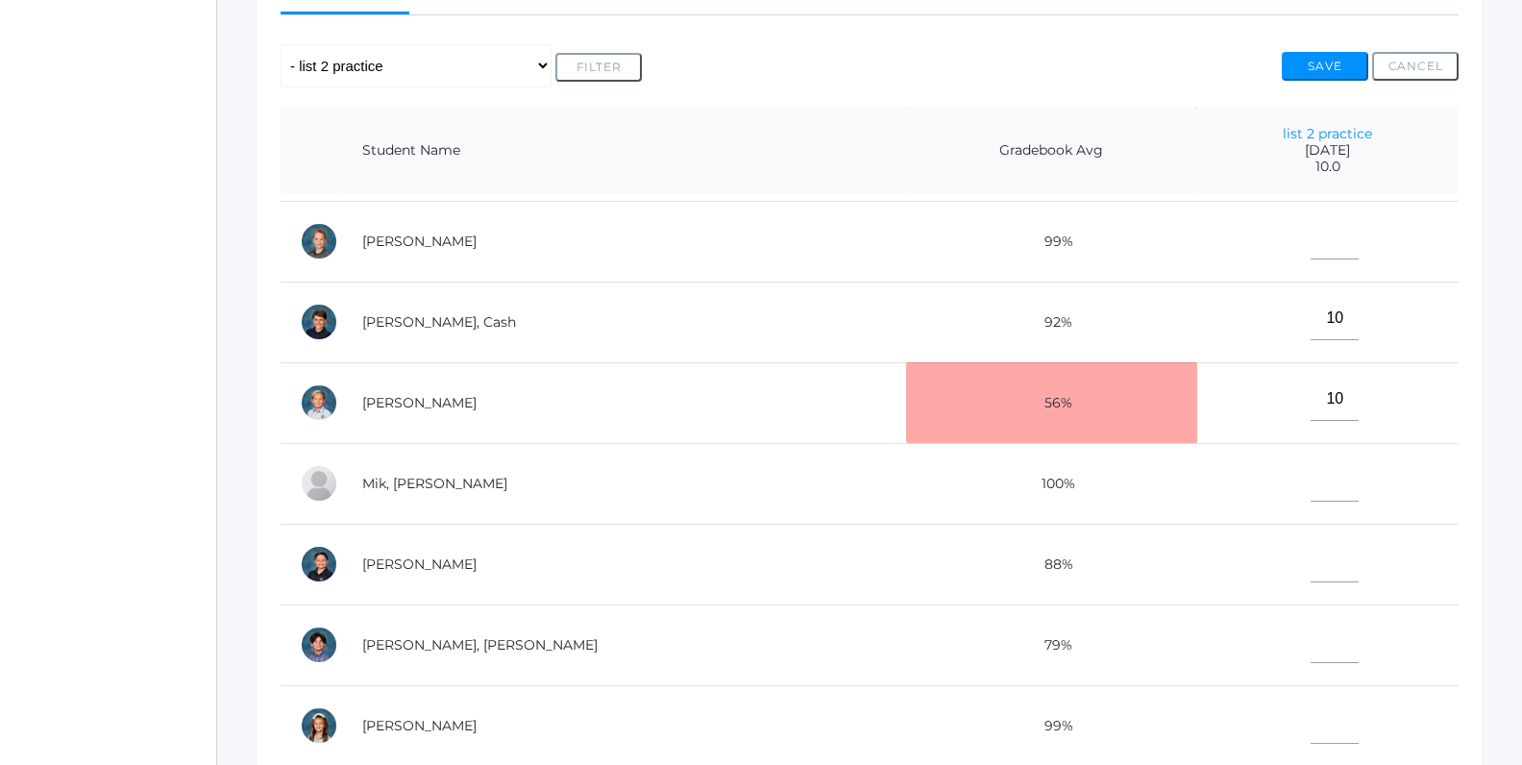
scroll to position [476, 0]
click at [1310, 485] on input"] "text" at bounding box center [1334, 481] width 48 height 43
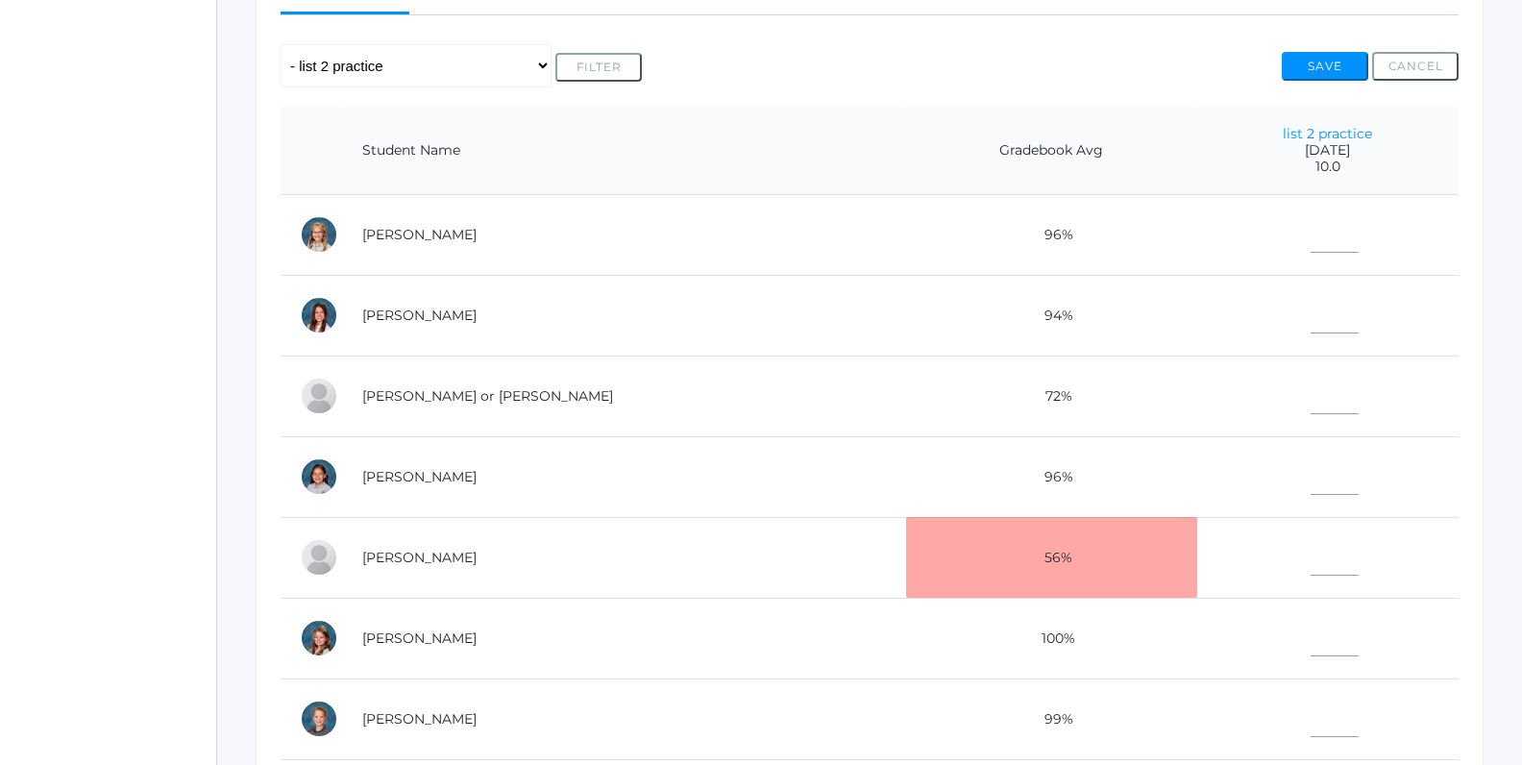
scroll to position [0, 0]
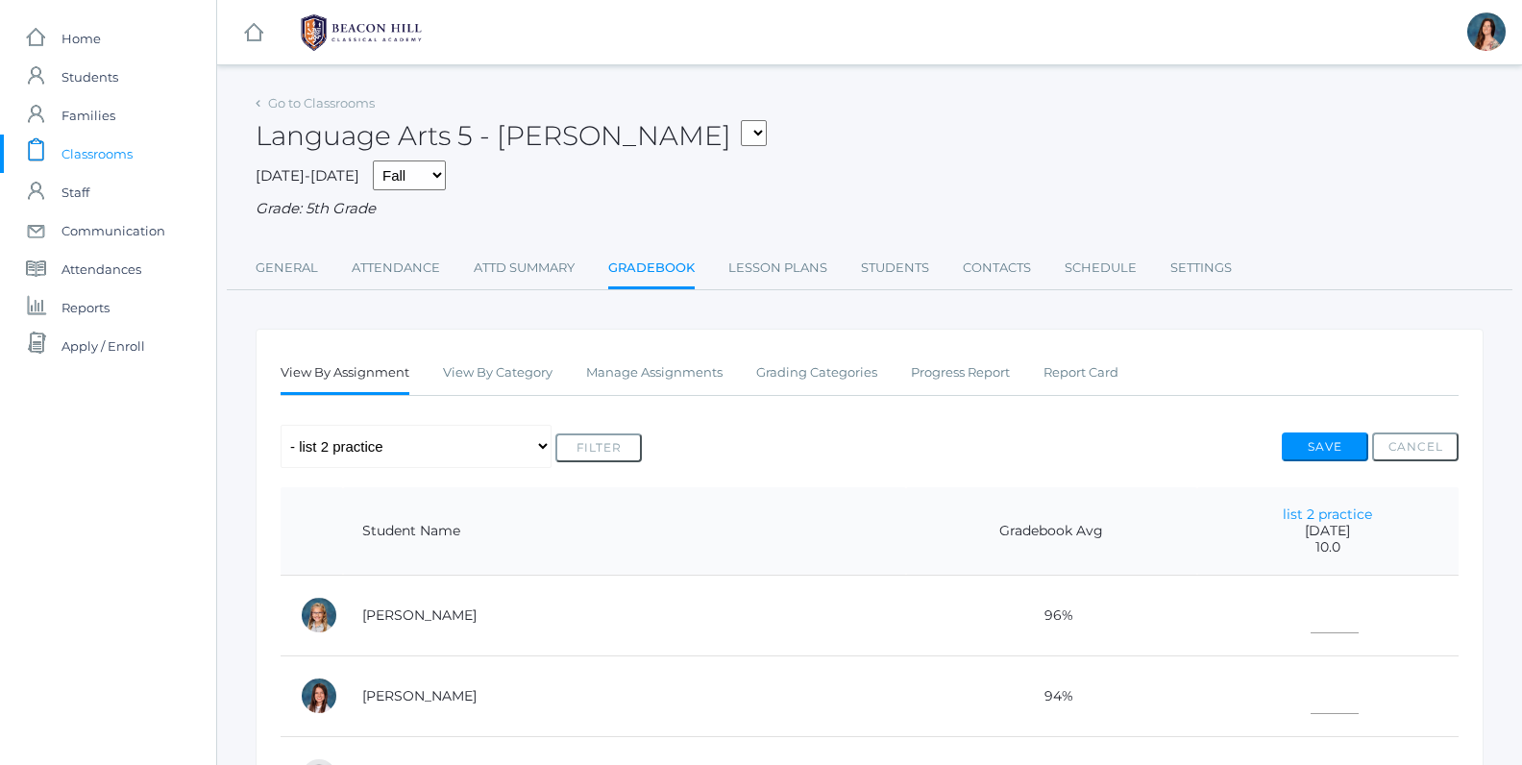
type input"] "10"
click at [1310, 601] on input"] "text" at bounding box center [1334, 611] width 48 height 43
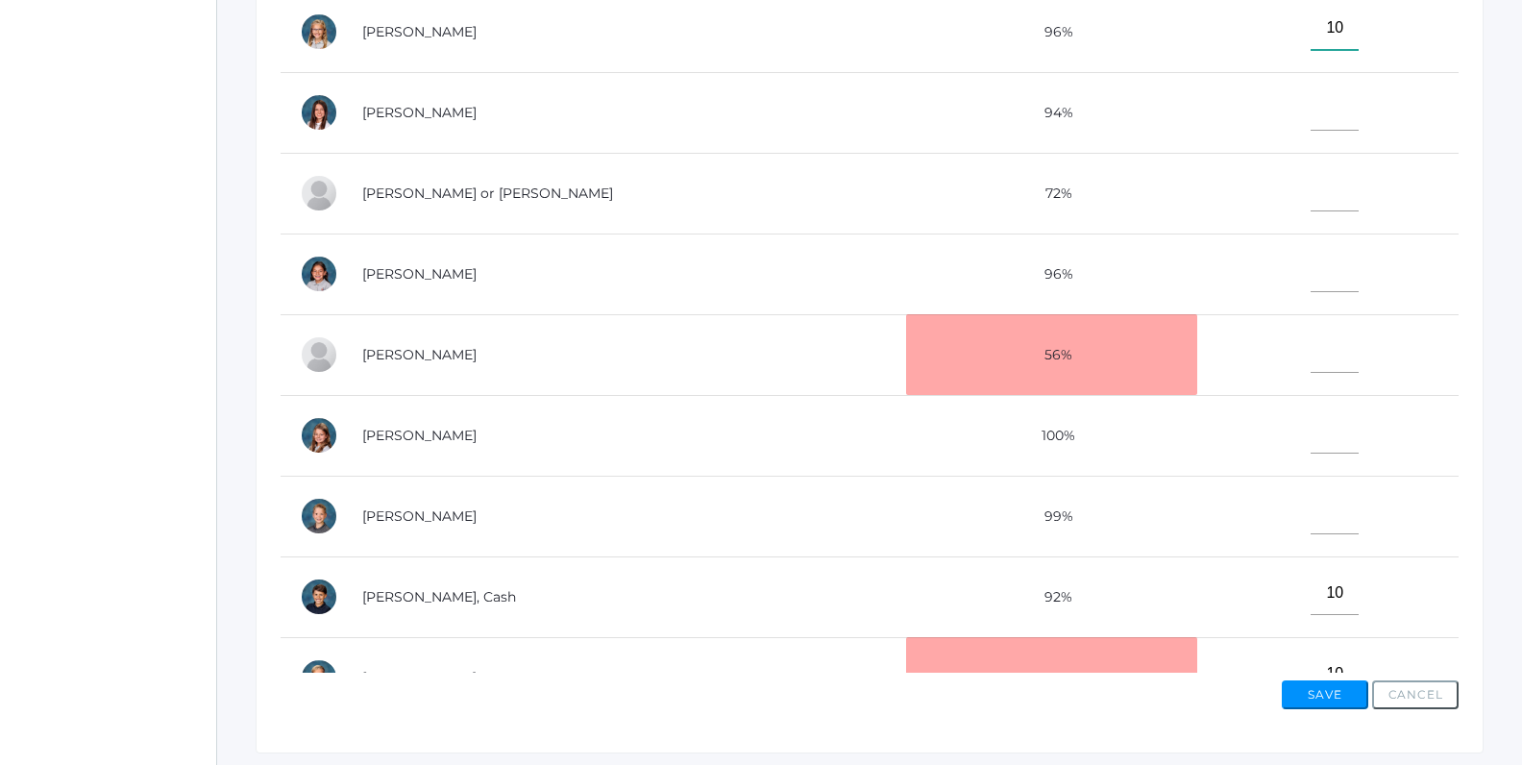
scroll to position [586, 0]
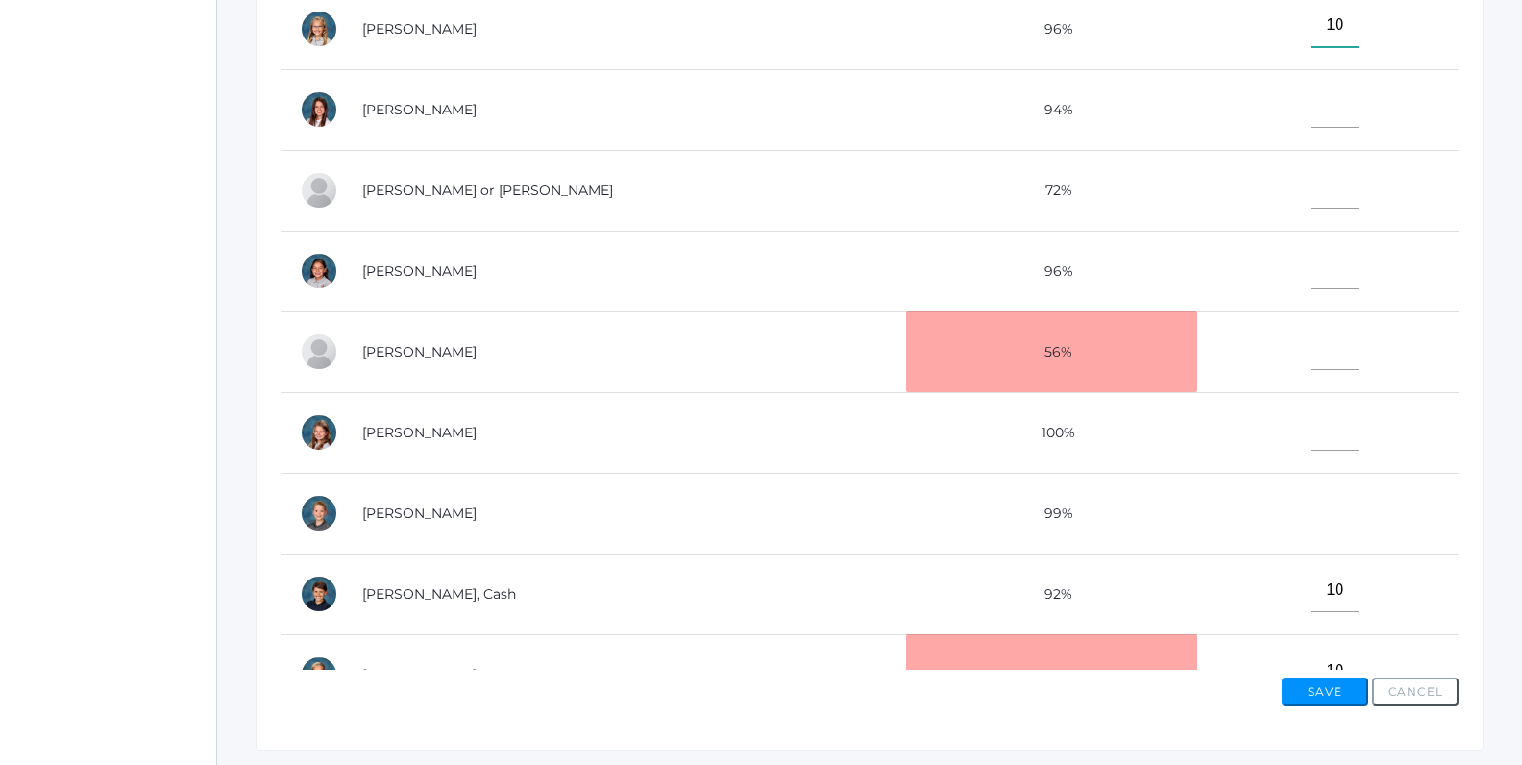
type input"] "10"
click at [1310, 347] on input"] "text" at bounding box center [1334, 348] width 48 height 43
type input"] "10"
click at [1310, 509] on input"] "text" at bounding box center [1334, 509] width 48 height 43
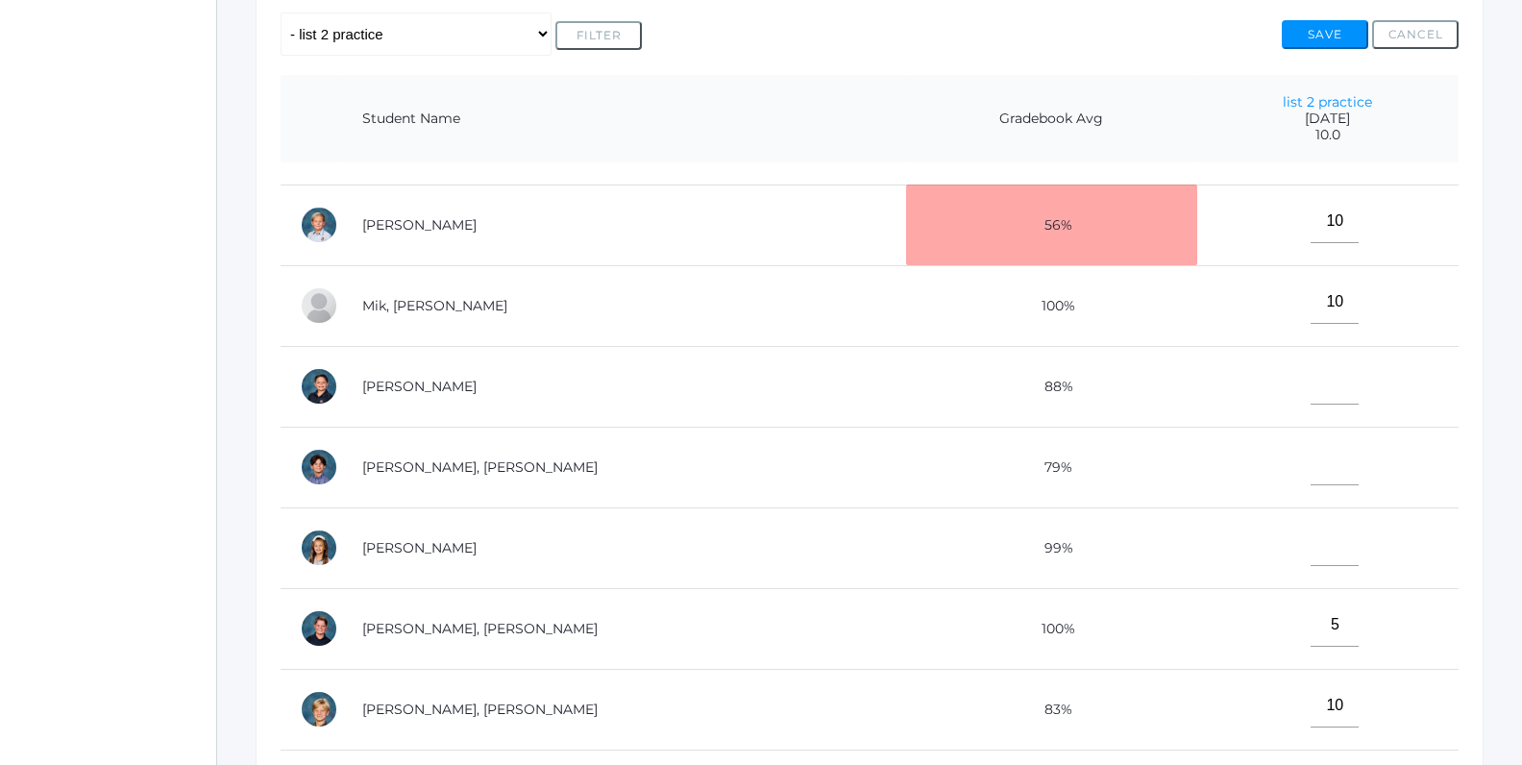
scroll to position [628, 0]
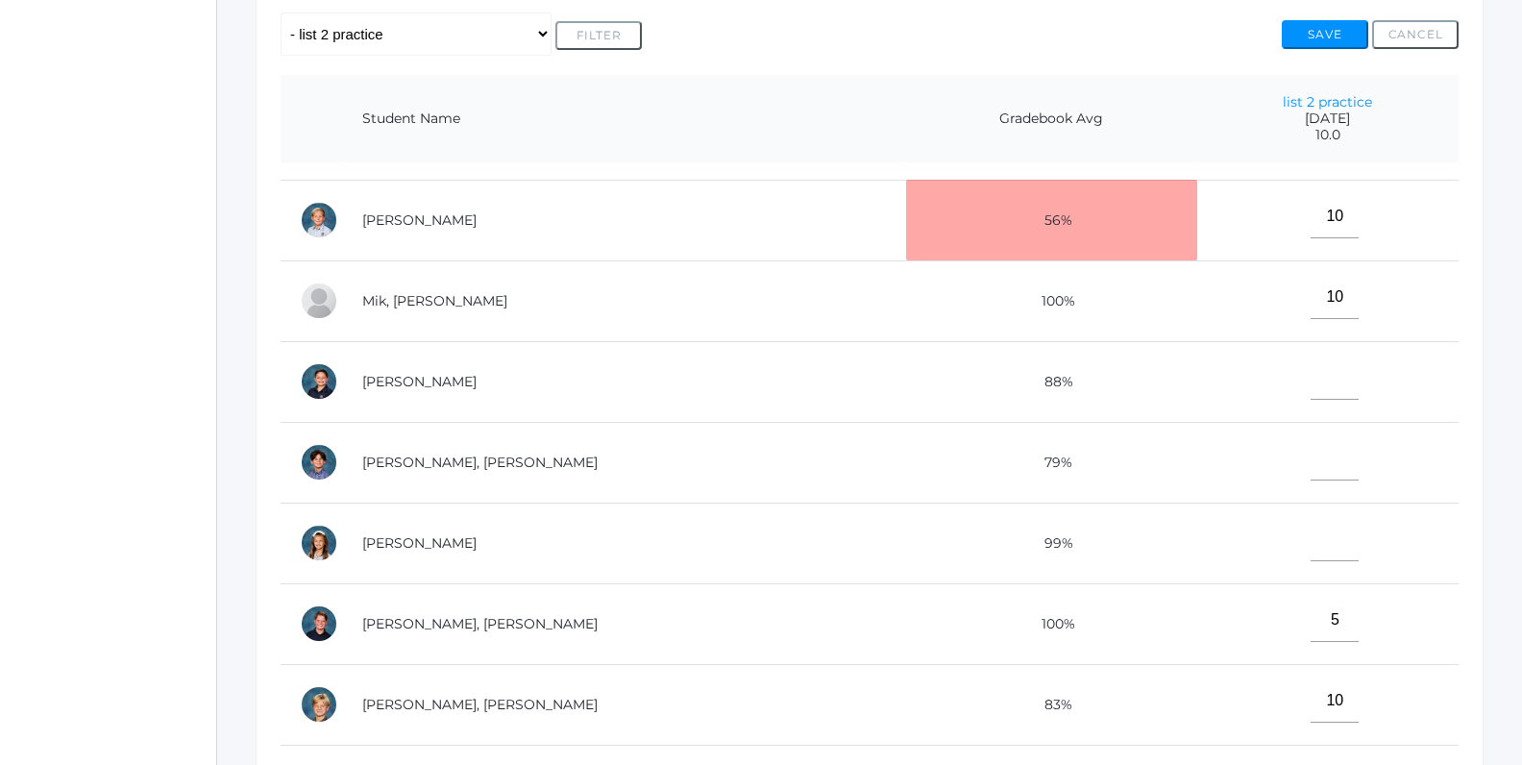
type input"] "10"
click at [1310, 382] on input"] "text" at bounding box center [1334, 377] width 48 height 43
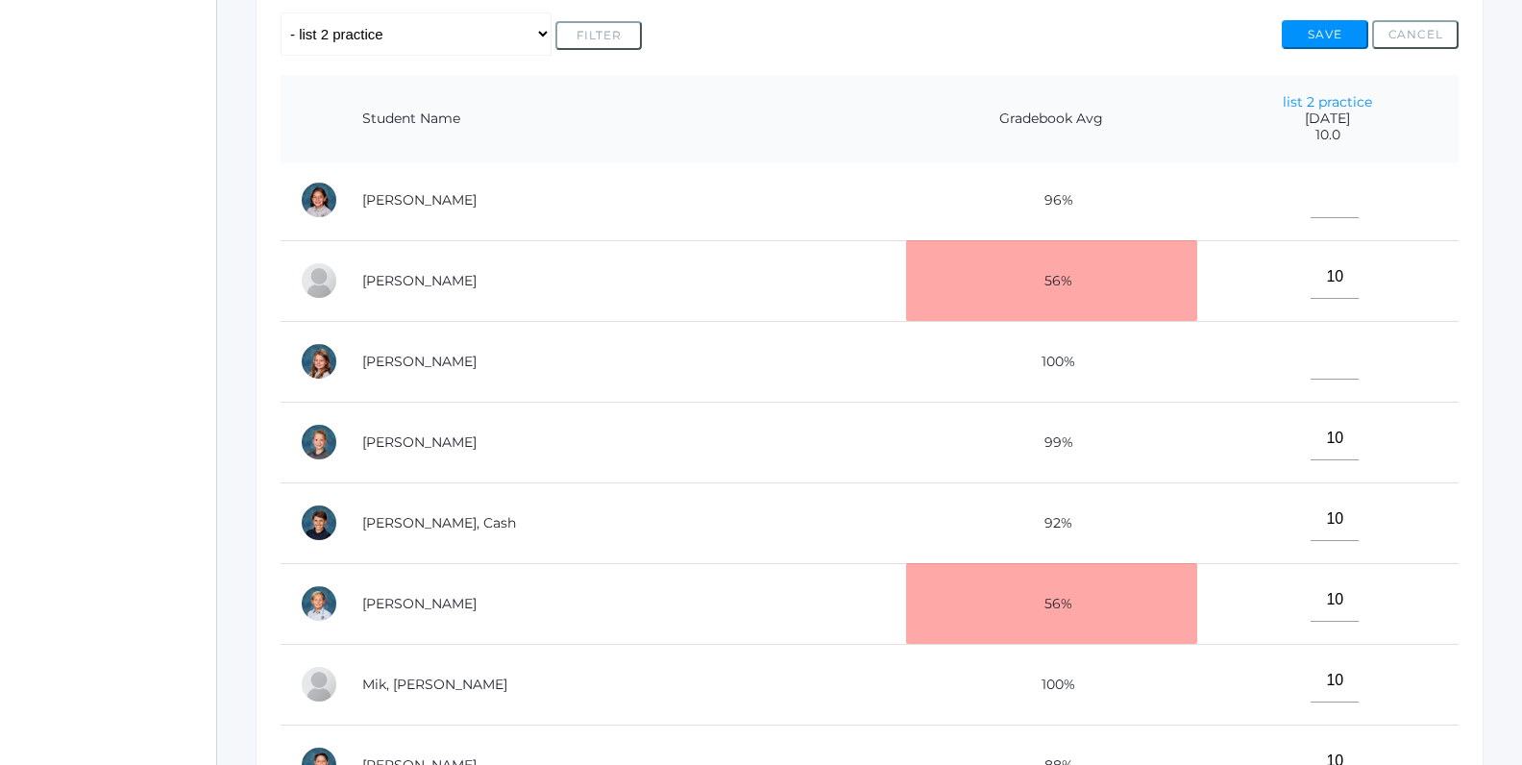
scroll to position [215, 0]
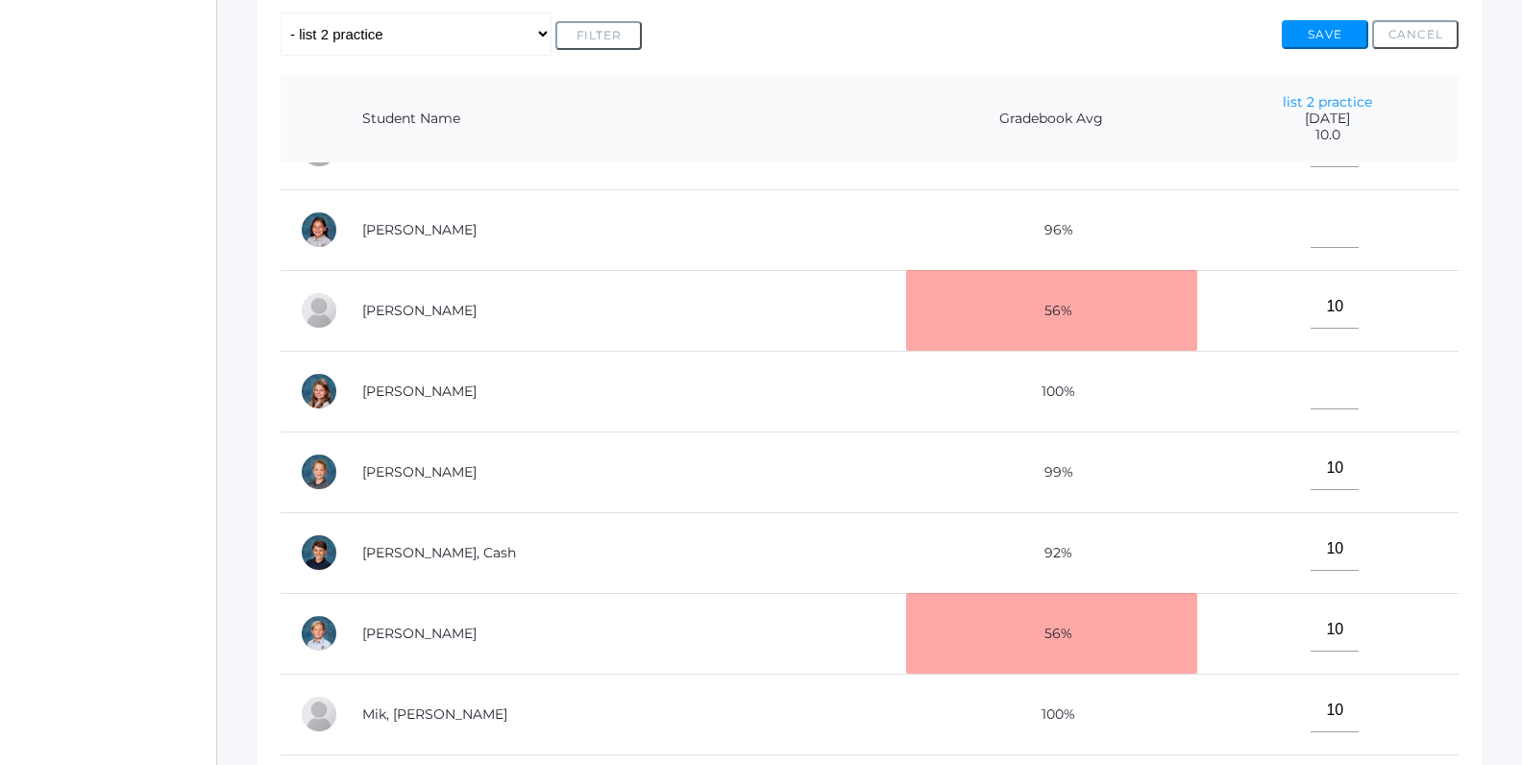
type input"] "10"
click at [1310, 235] on input"] "text" at bounding box center [1334, 226] width 48 height 43
type input"] "7"
click at [1310, 389] on input"] "text" at bounding box center [1334, 387] width 48 height 43
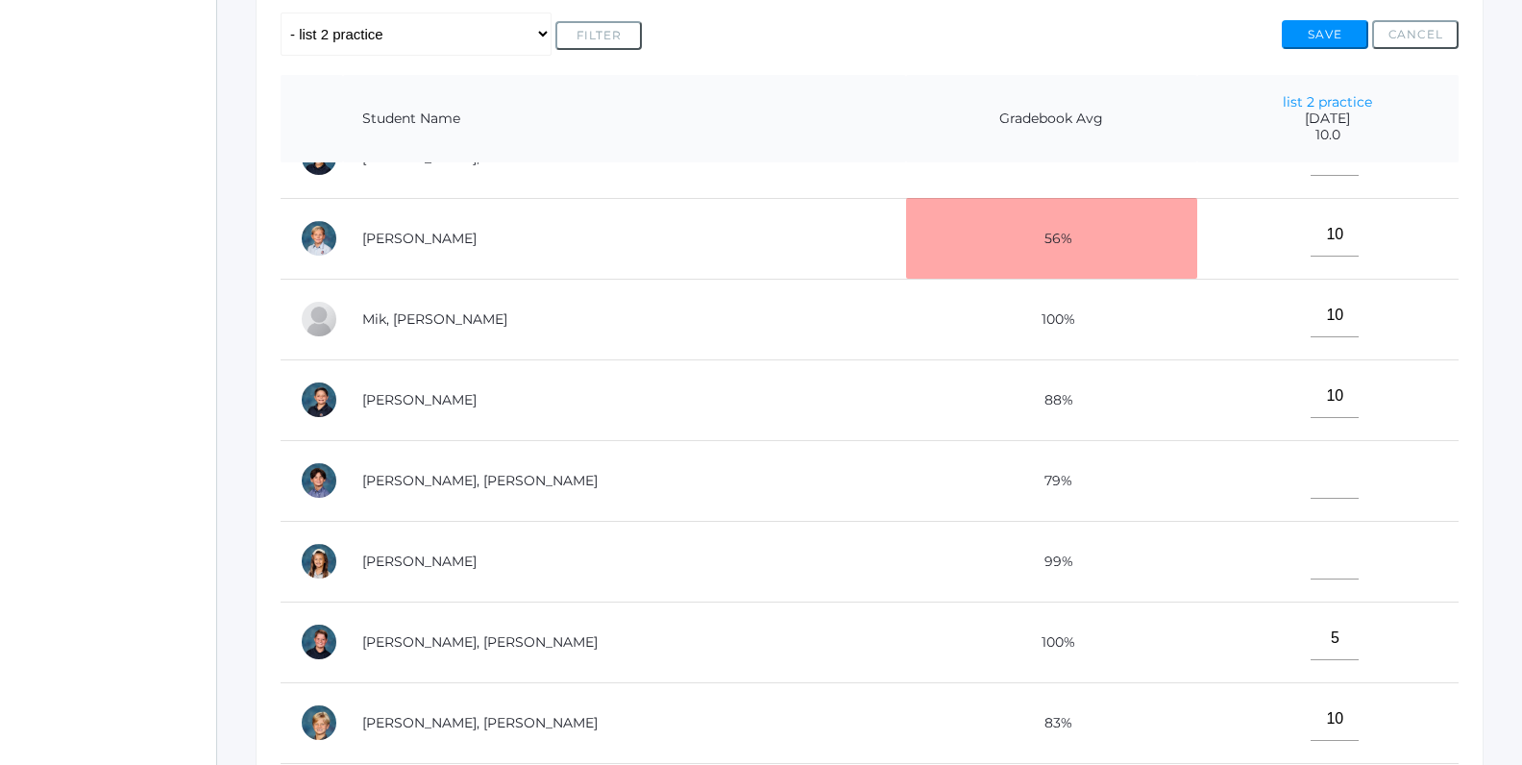
scroll to position [610, 0]
type input"] "10"
click at [1310, 551] on input"] "text" at bounding box center [1334, 557] width 48 height 43
type input"] "10"
click at [1311, 469] on input"] "text" at bounding box center [1334, 476] width 48 height 43
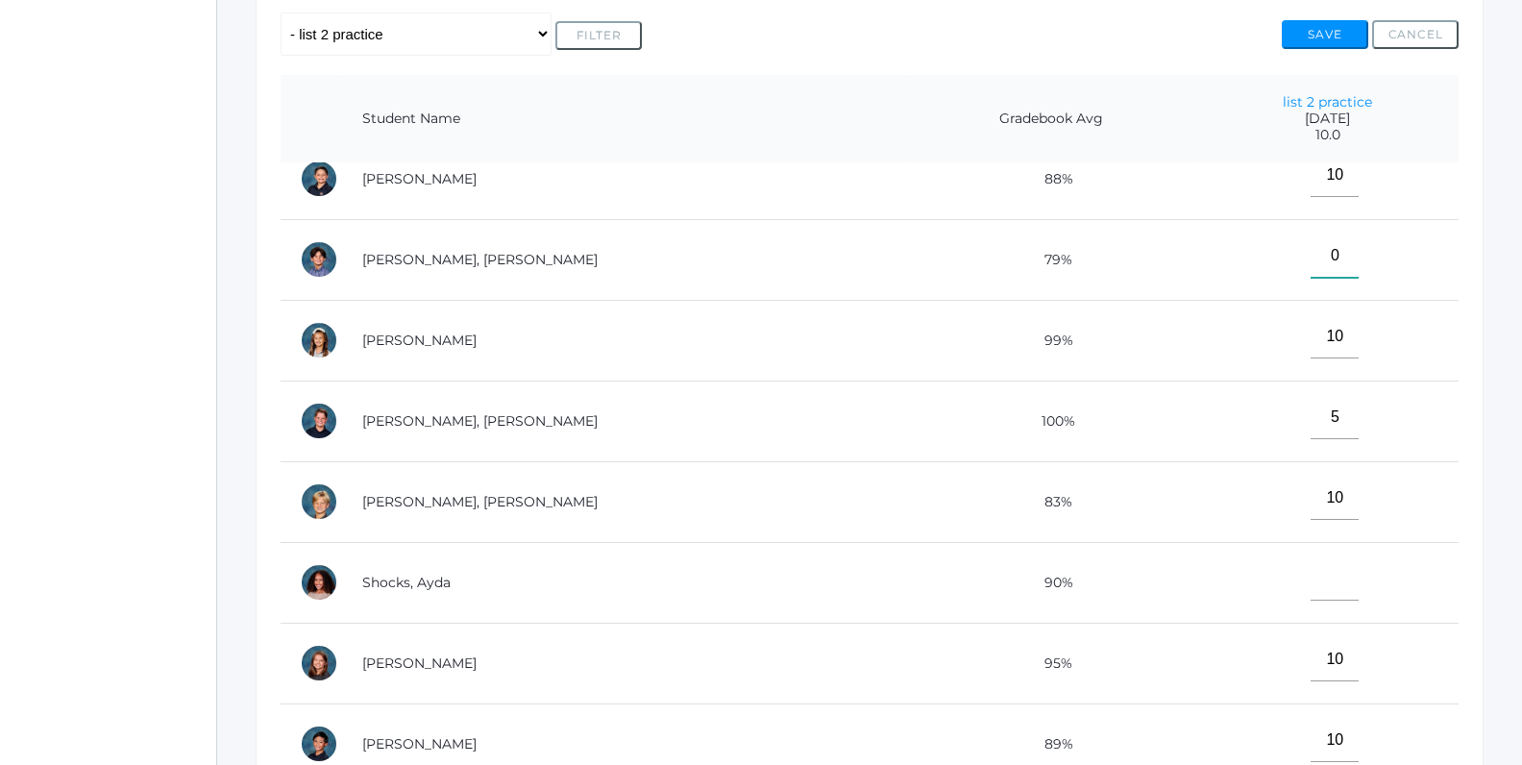
scroll to position [898, 0]
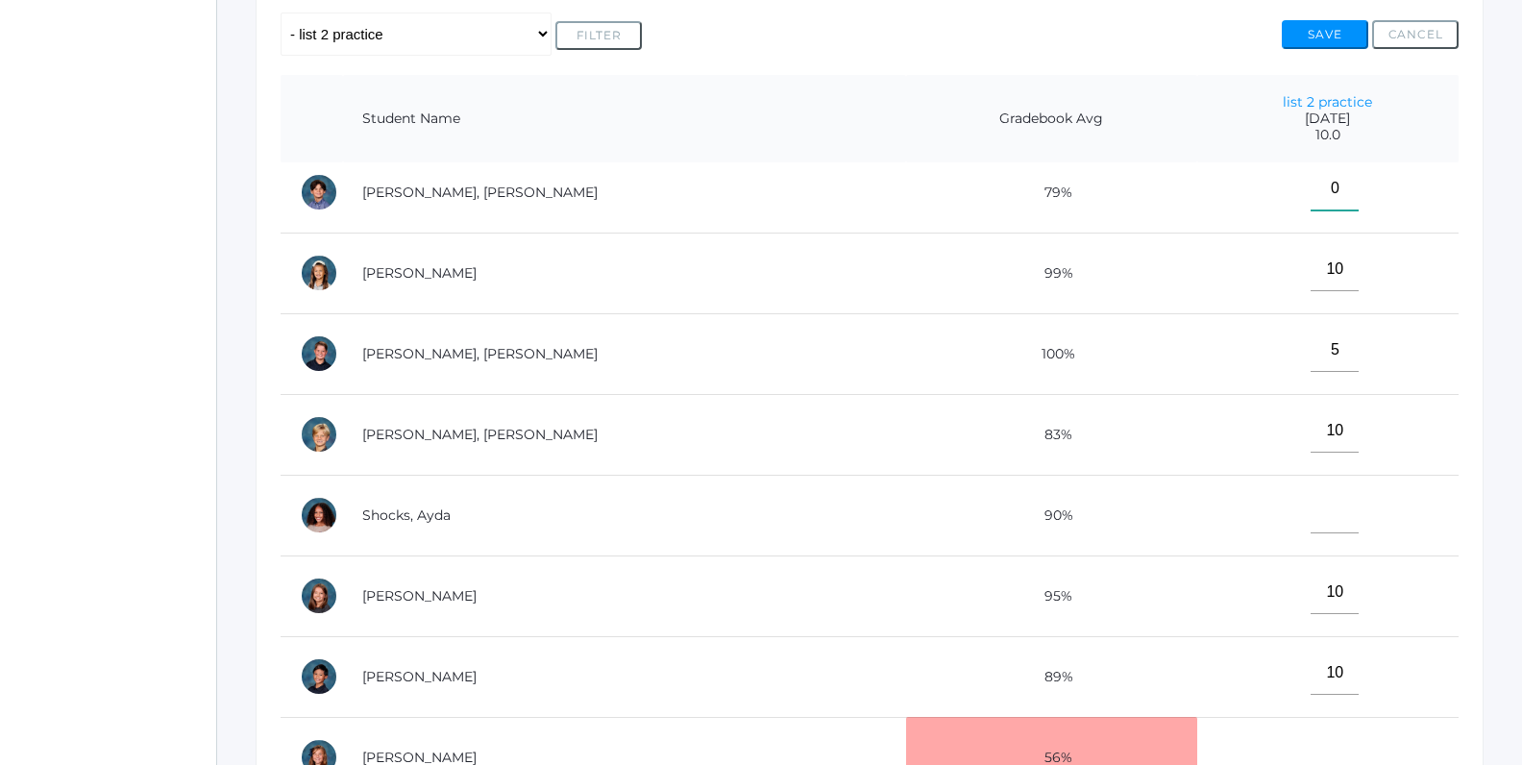
type input"] "0"
click at [1310, 512] on input"] "text" at bounding box center [1334, 511] width 48 height 43
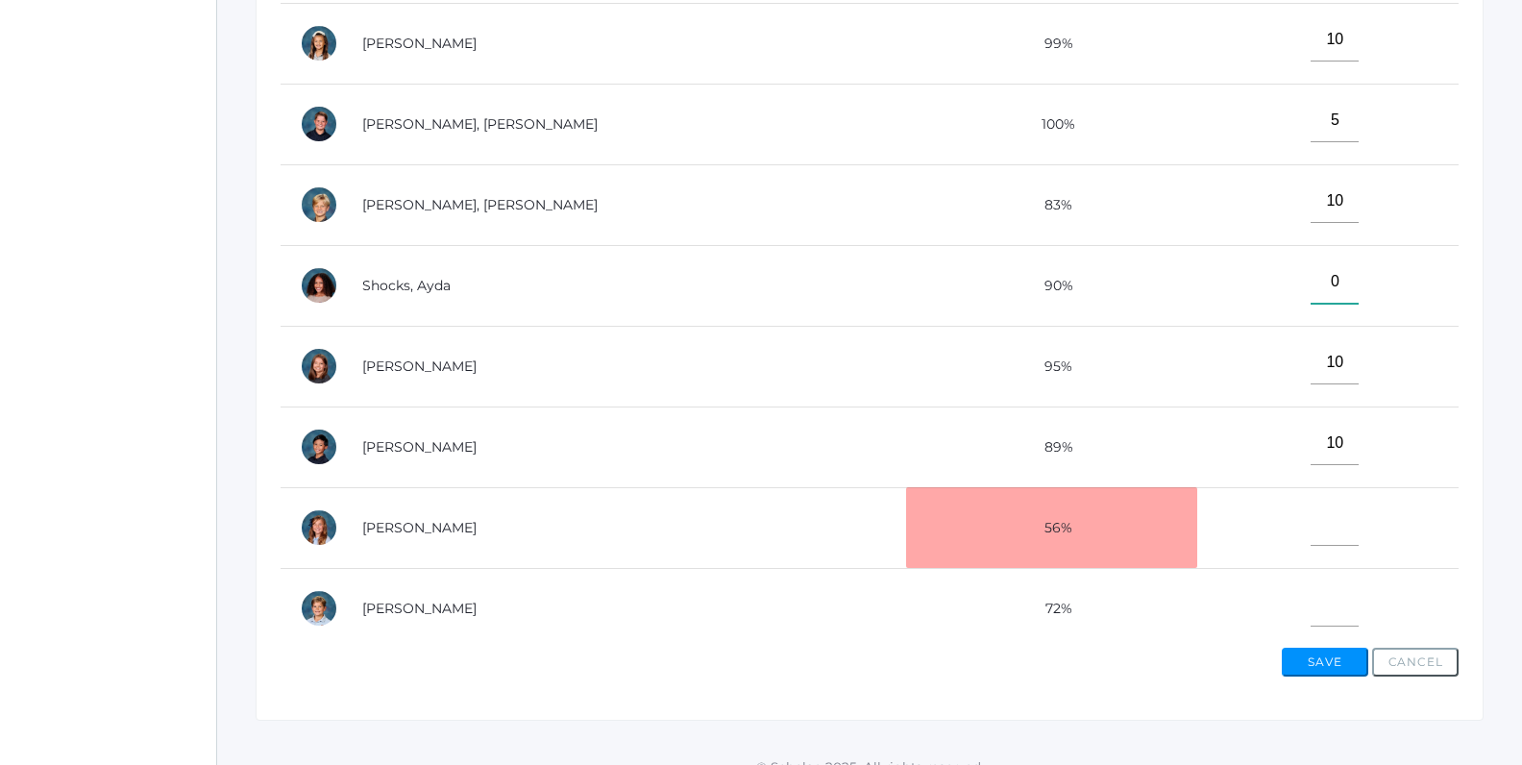
scroll to position [618, 0]
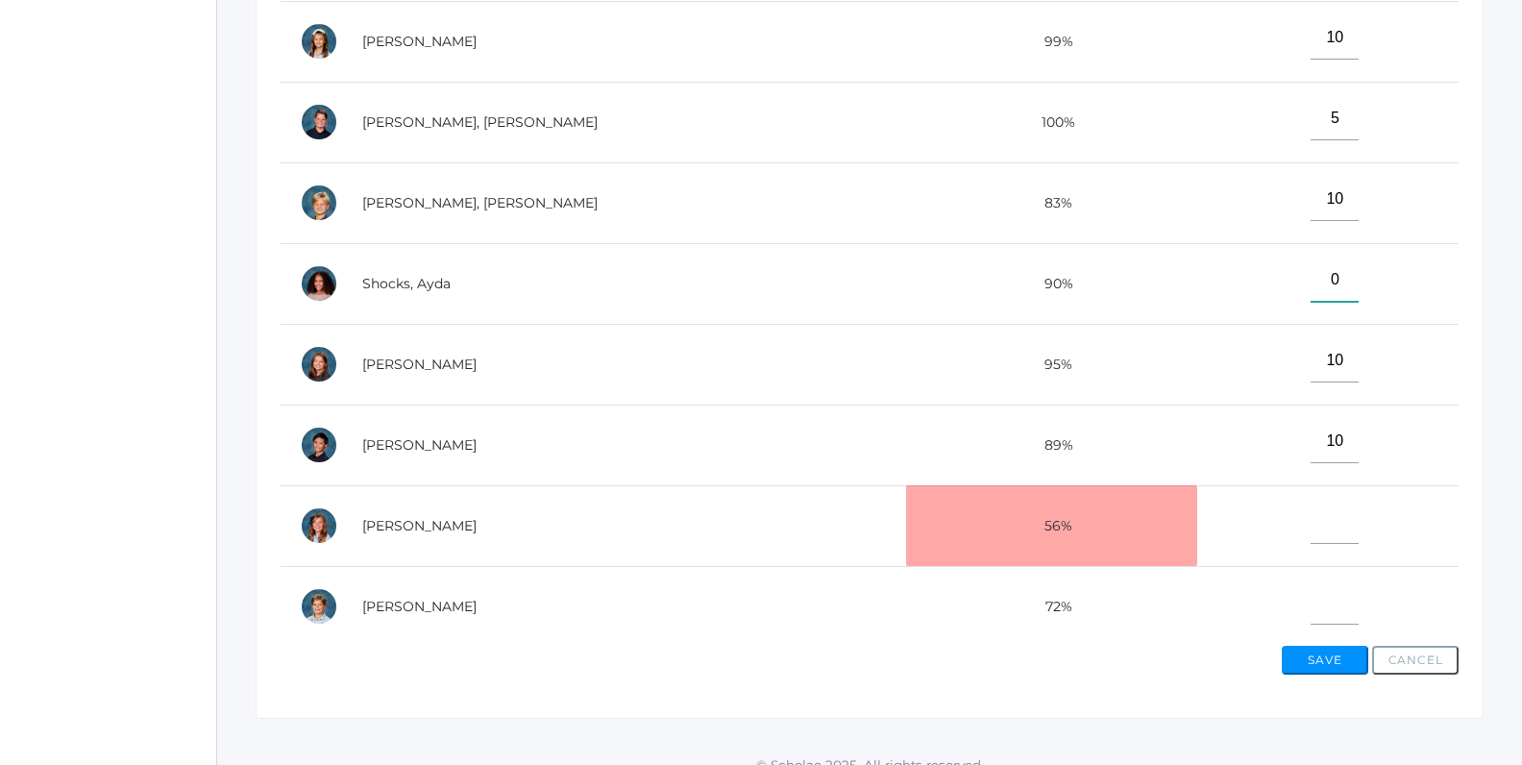
type input"] "0"
click at [1310, 521] on input"] "text" at bounding box center [1334, 521] width 48 height 43
type input"] "0"
click at [1310, 596] on input"] "text" at bounding box center [1334, 602] width 48 height 43
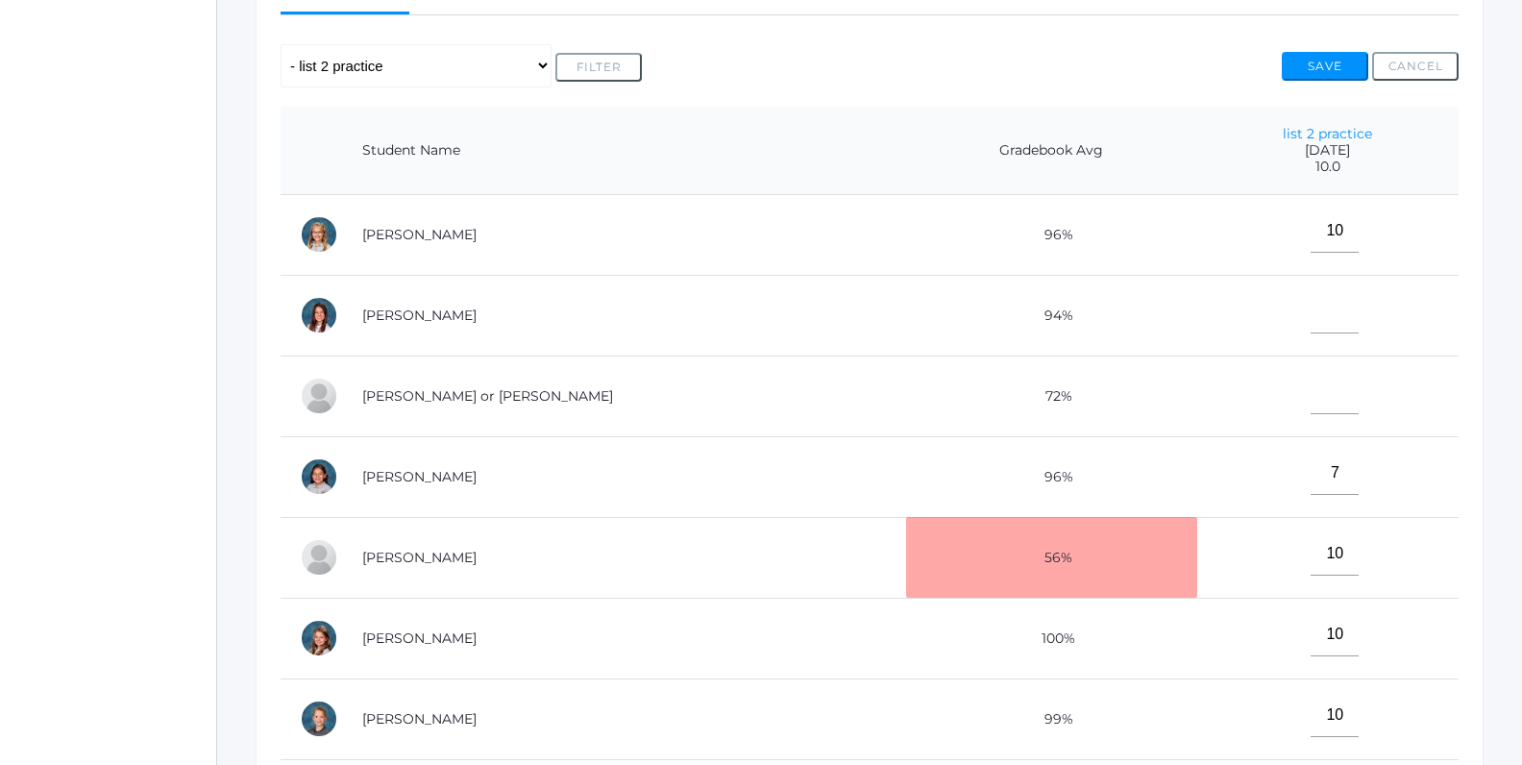
scroll to position [332, 0]
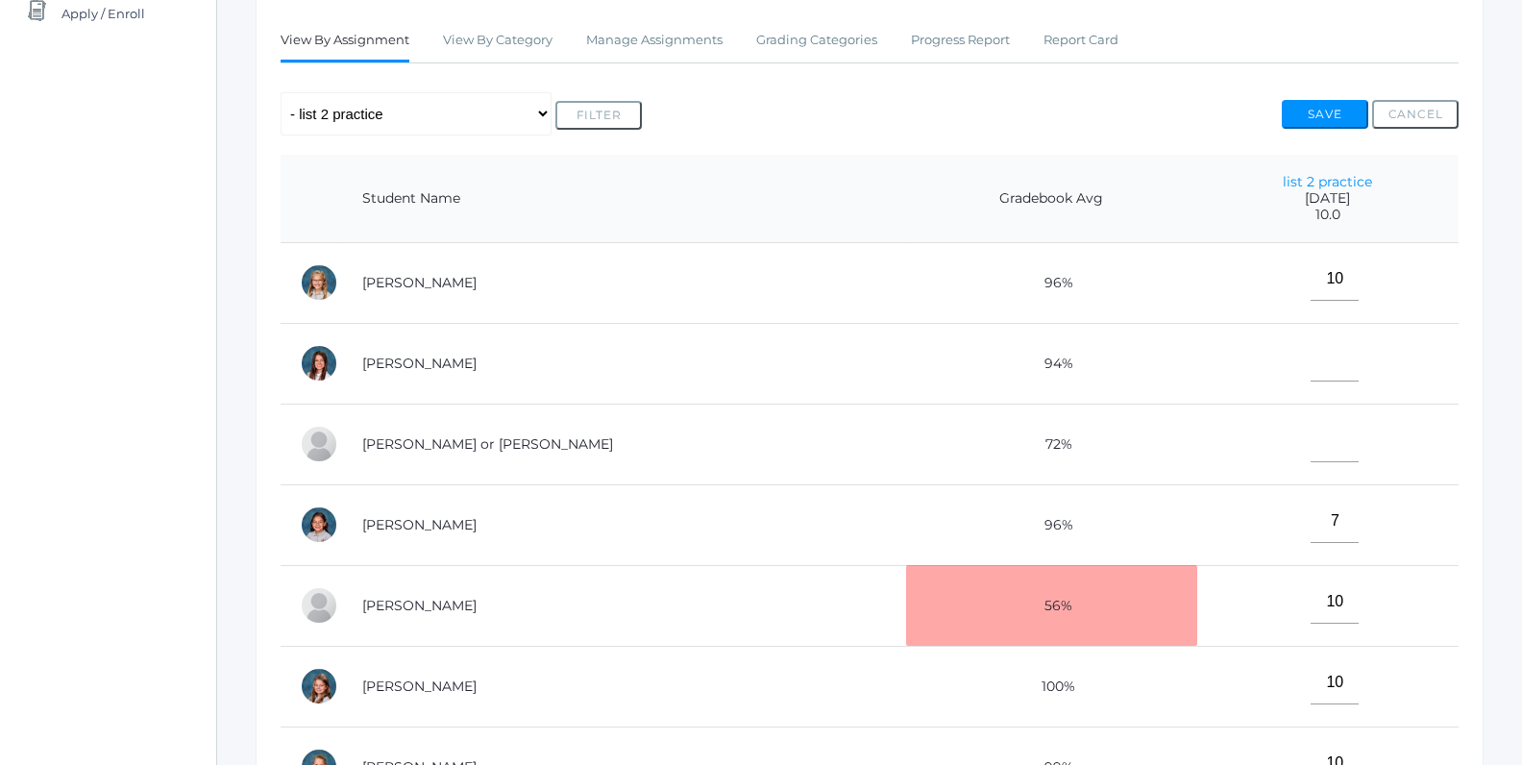
type input"] "0"
click at [1310, 450] on input"] "text" at bounding box center [1334, 440] width 48 height 43
type input"] "0"
click at [1310, 375] on input"] "text" at bounding box center [1334, 359] width 48 height 43
type input"] "0"
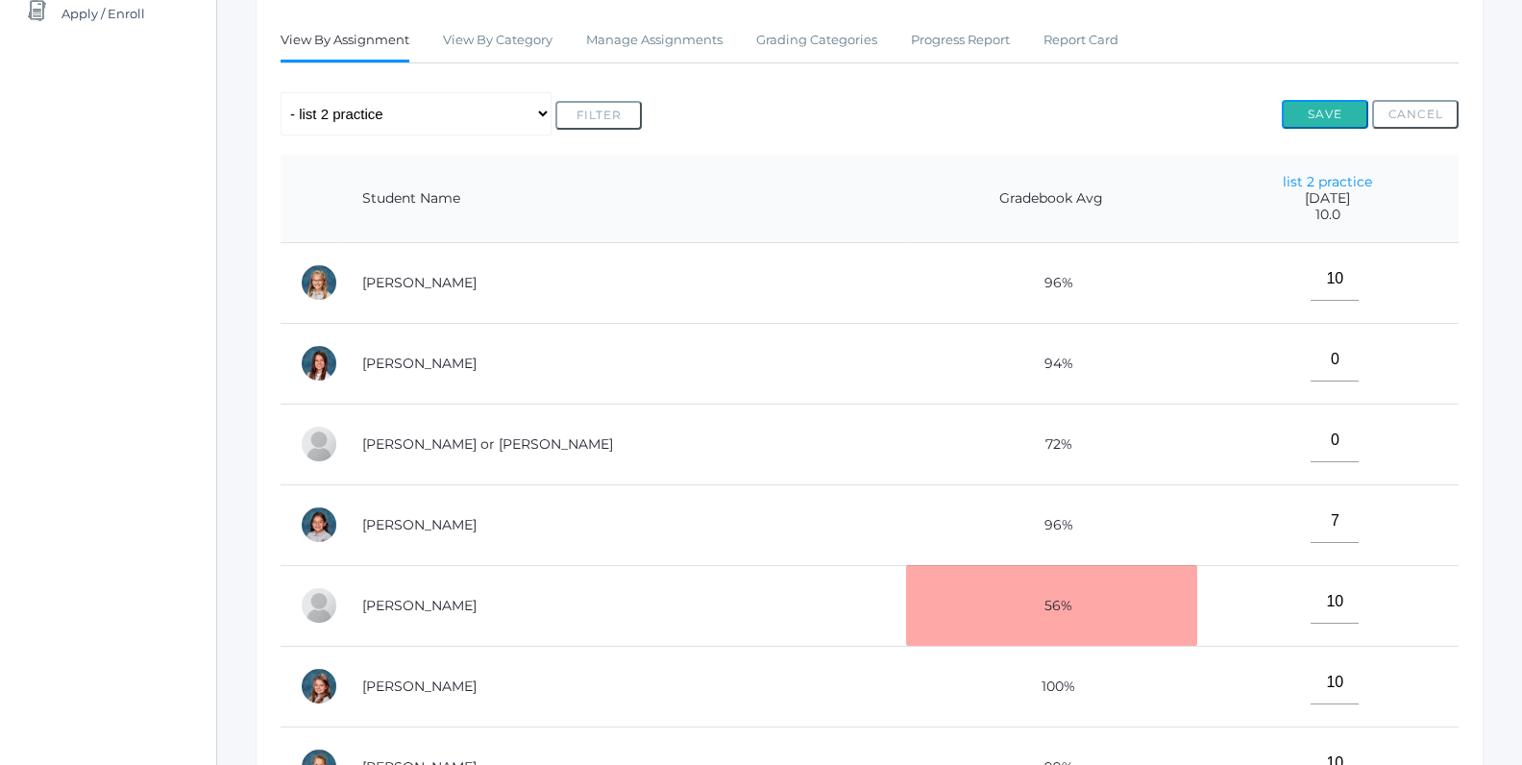
click at [1319, 115] on button "Save" at bounding box center [1324, 114] width 86 height 29
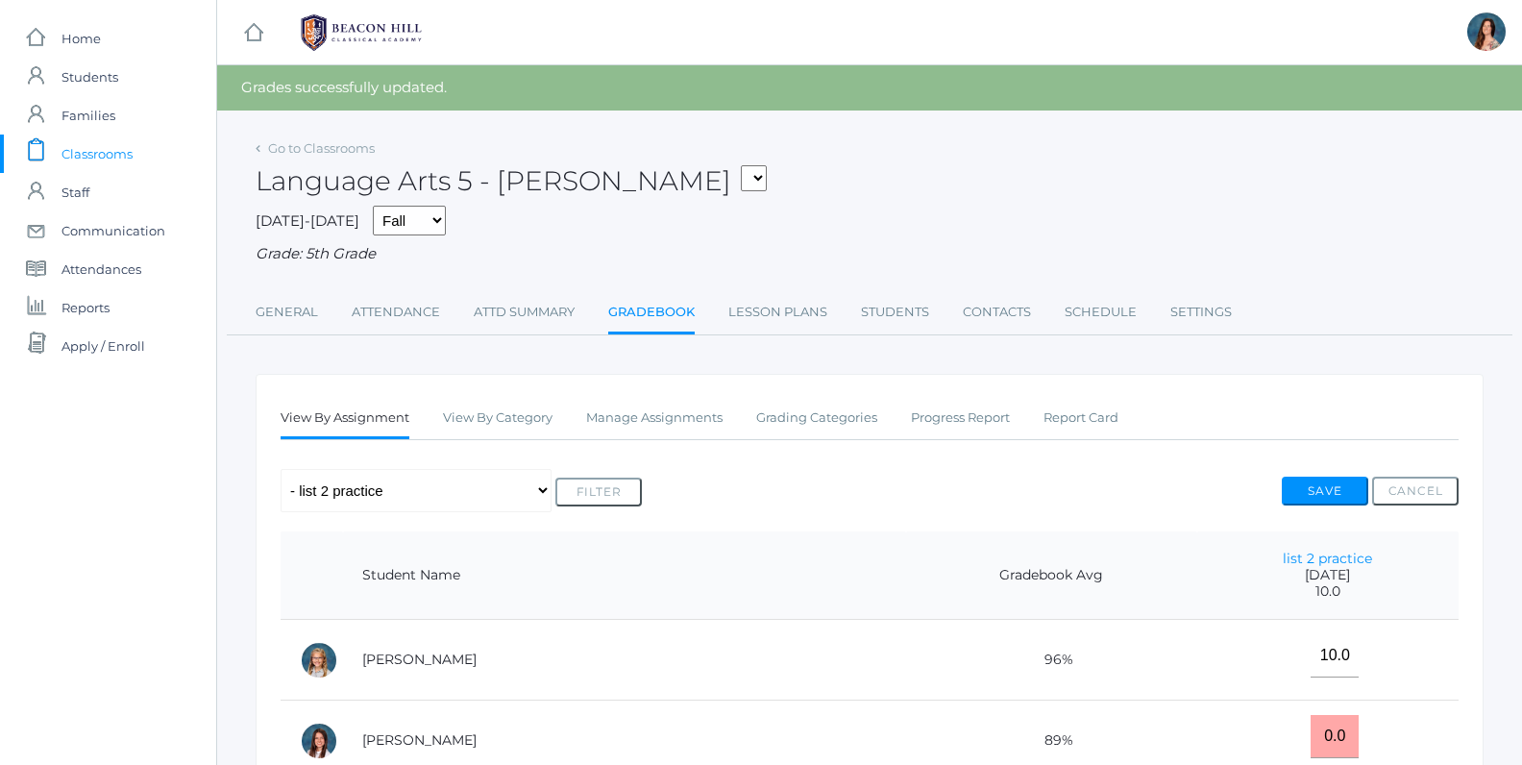
click at [656, 307] on link "Gradebook" at bounding box center [651, 313] width 86 height 41
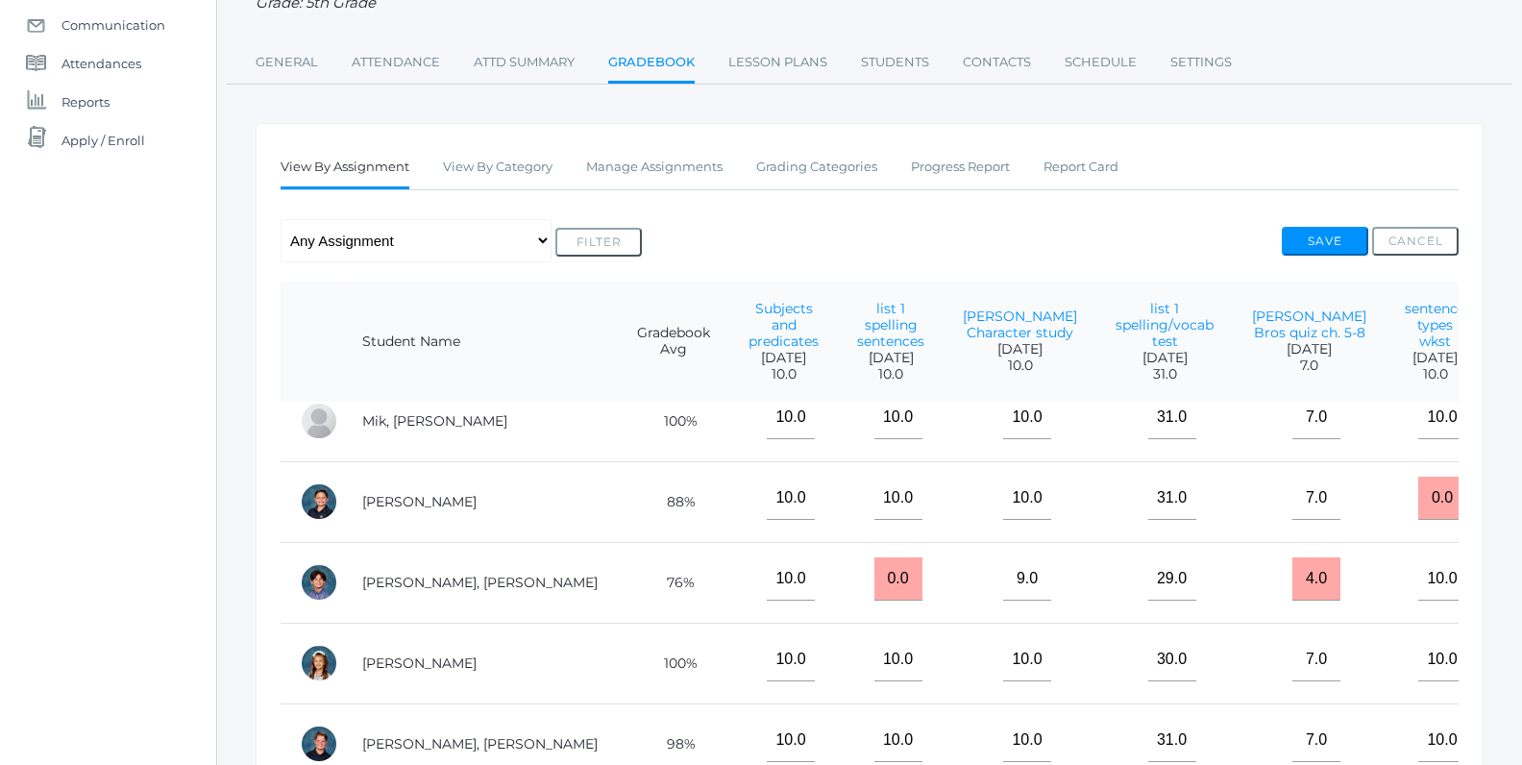
scroll to position [752, 0]
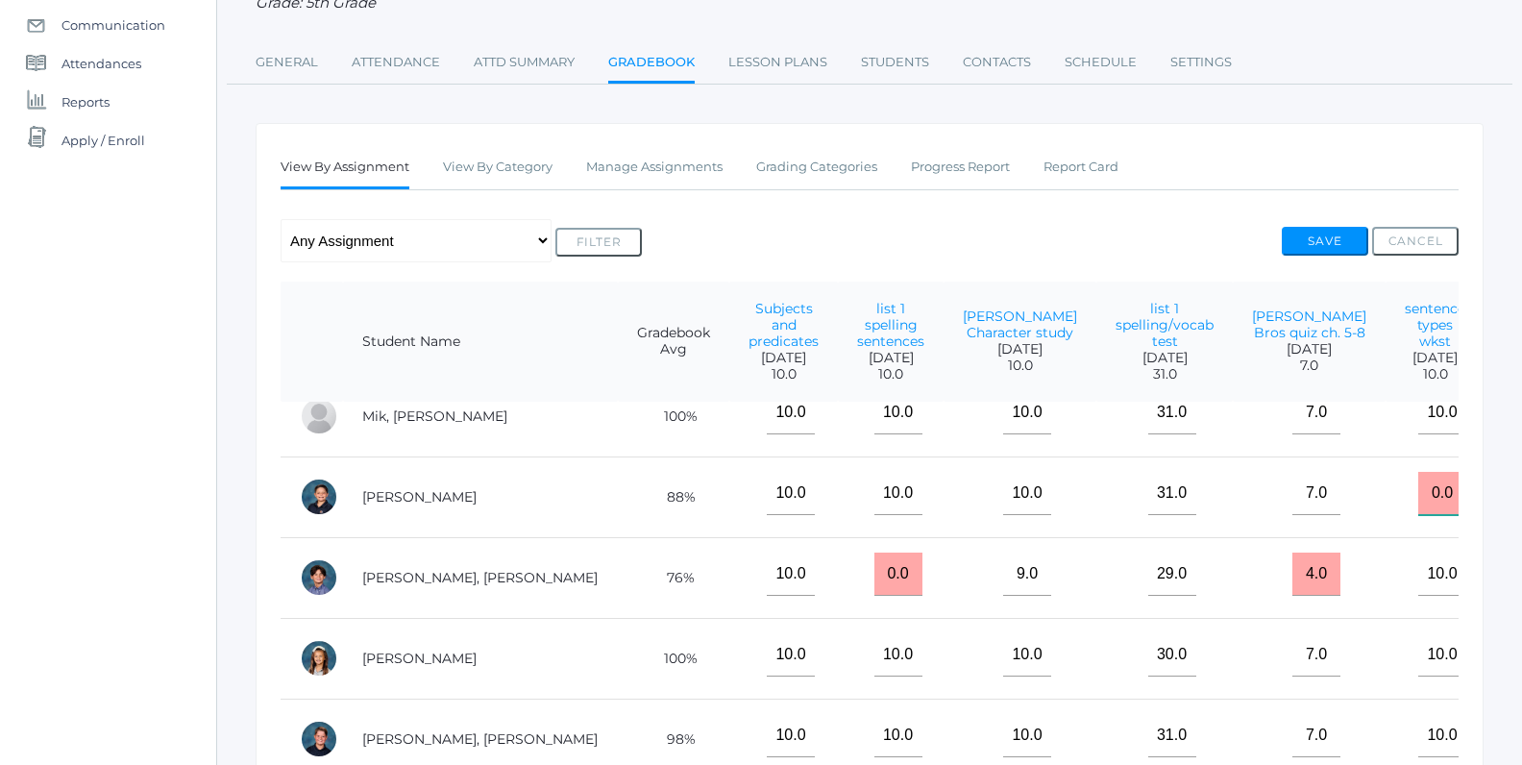
click at [1418, 481] on input "0.0" at bounding box center [1442, 493] width 48 height 43
type input "0"
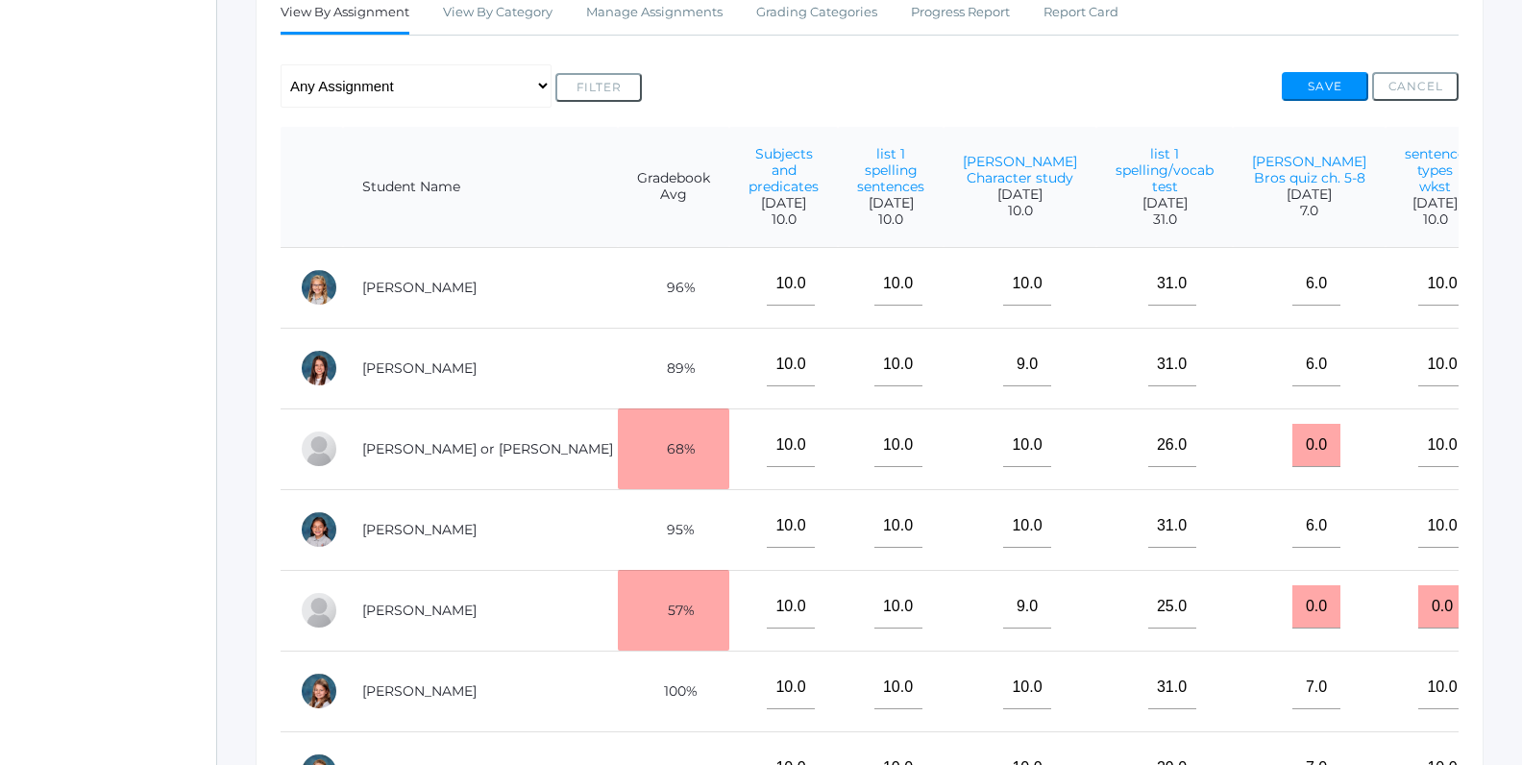
scroll to position [281, 0]
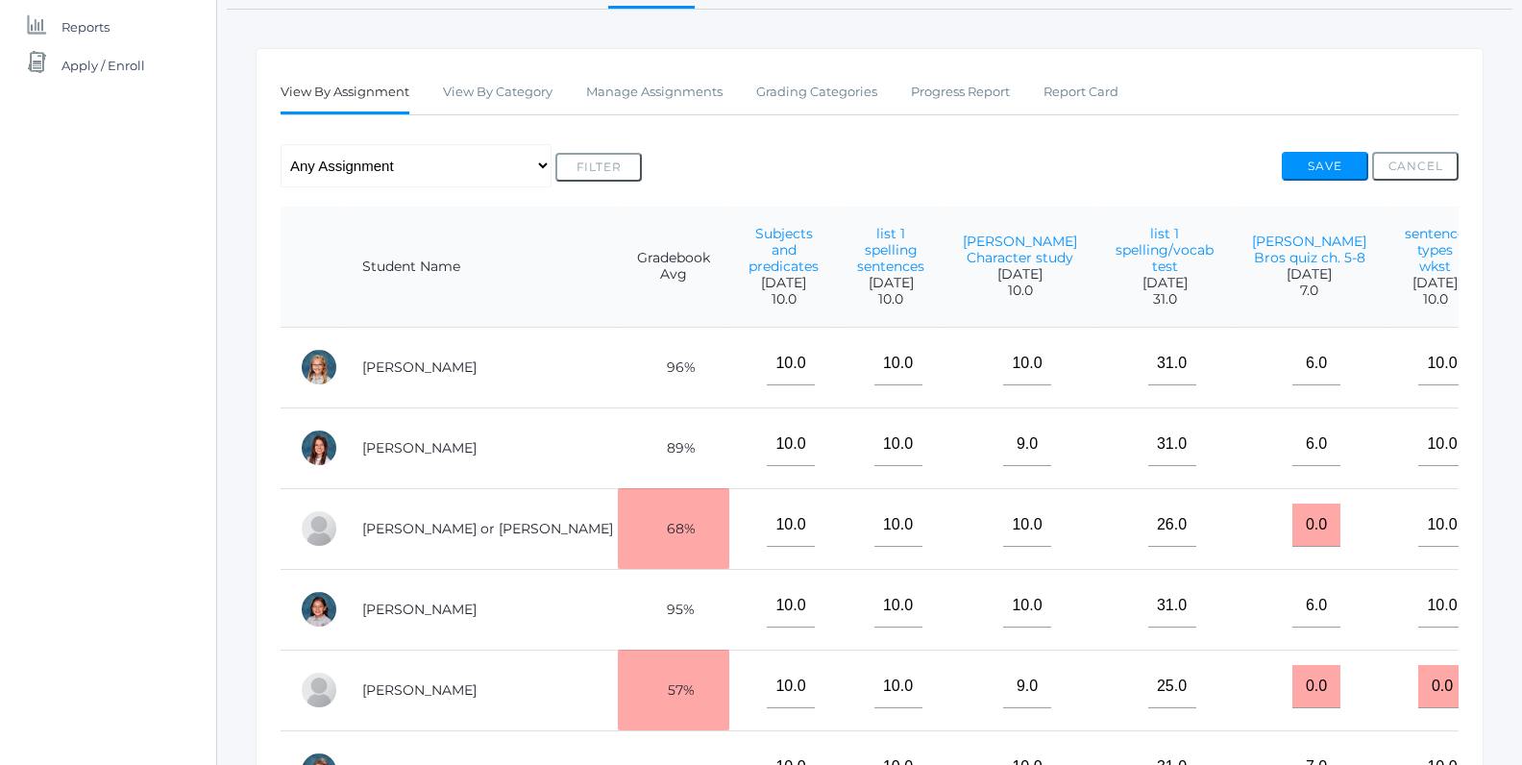
type input "10"
drag, startPoint x: 1195, startPoint y: 525, endPoint x: 1163, endPoint y: 530, distance: 32.2
click at [1292, 530] on input "0.0" at bounding box center [1316, 524] width 48 height 43
type input "3"
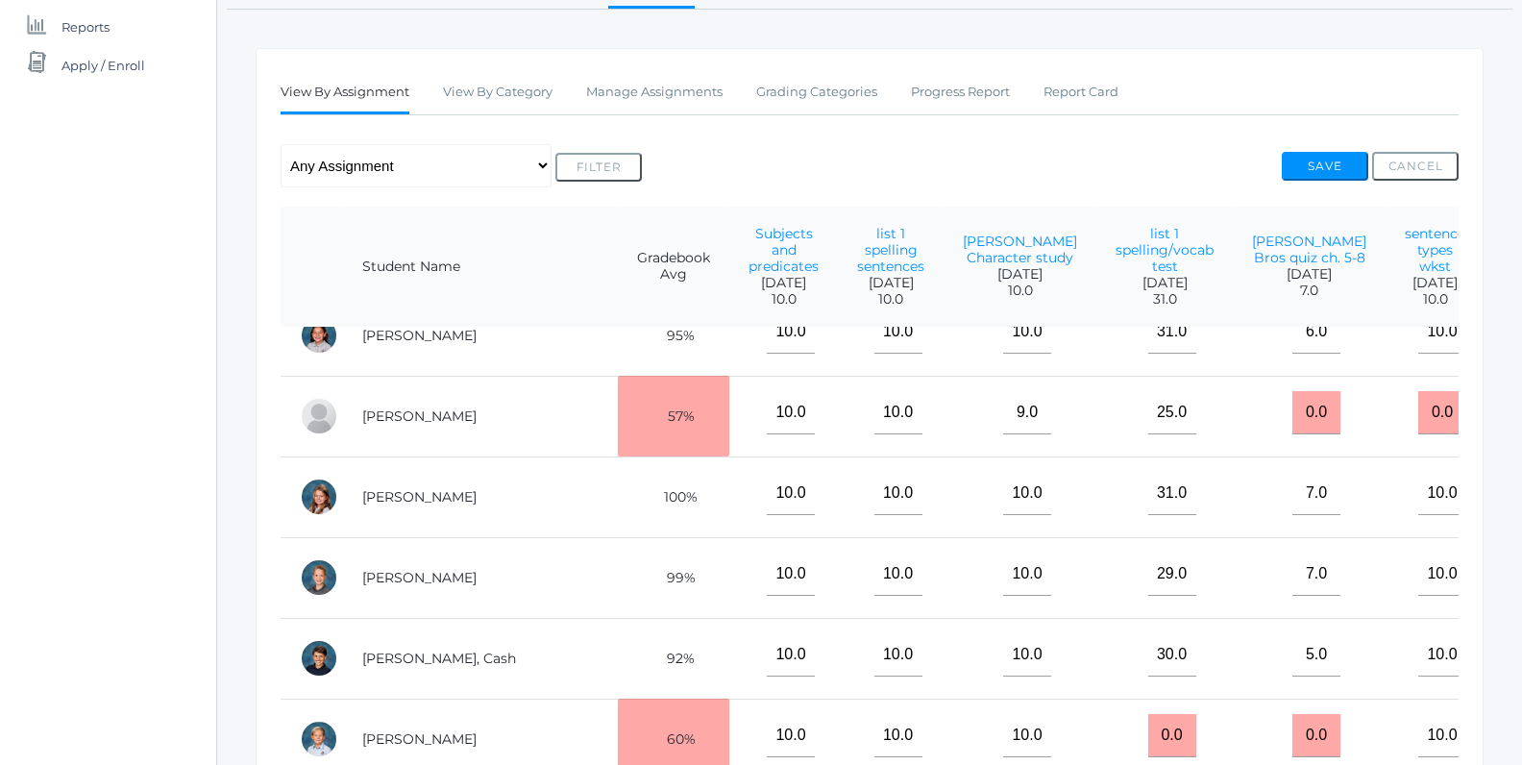
scroll to position [108, 0]
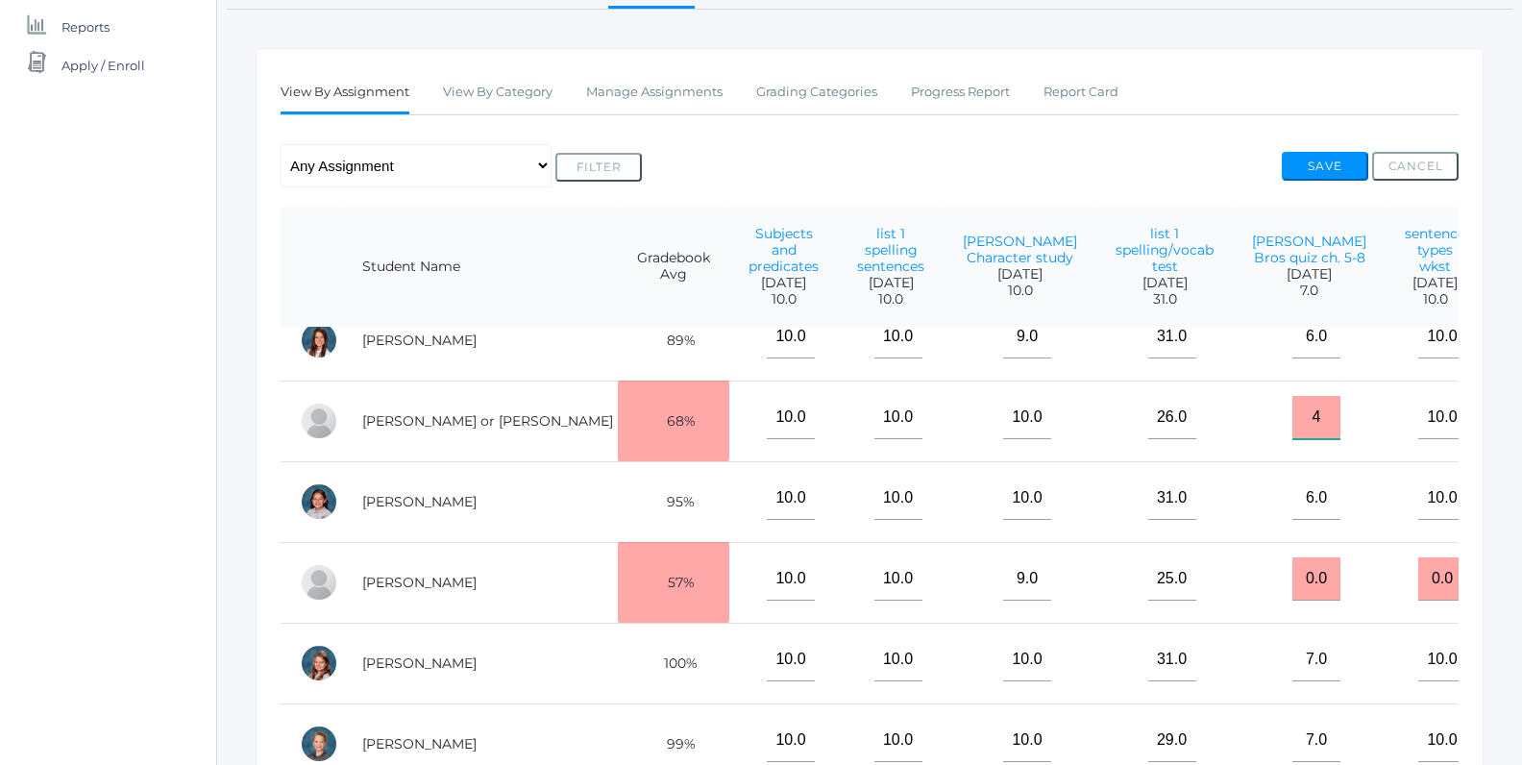
type input "4"
click at [1385, 463] on td "10.0" at bounding box center [1434, 501] width 99 height 81
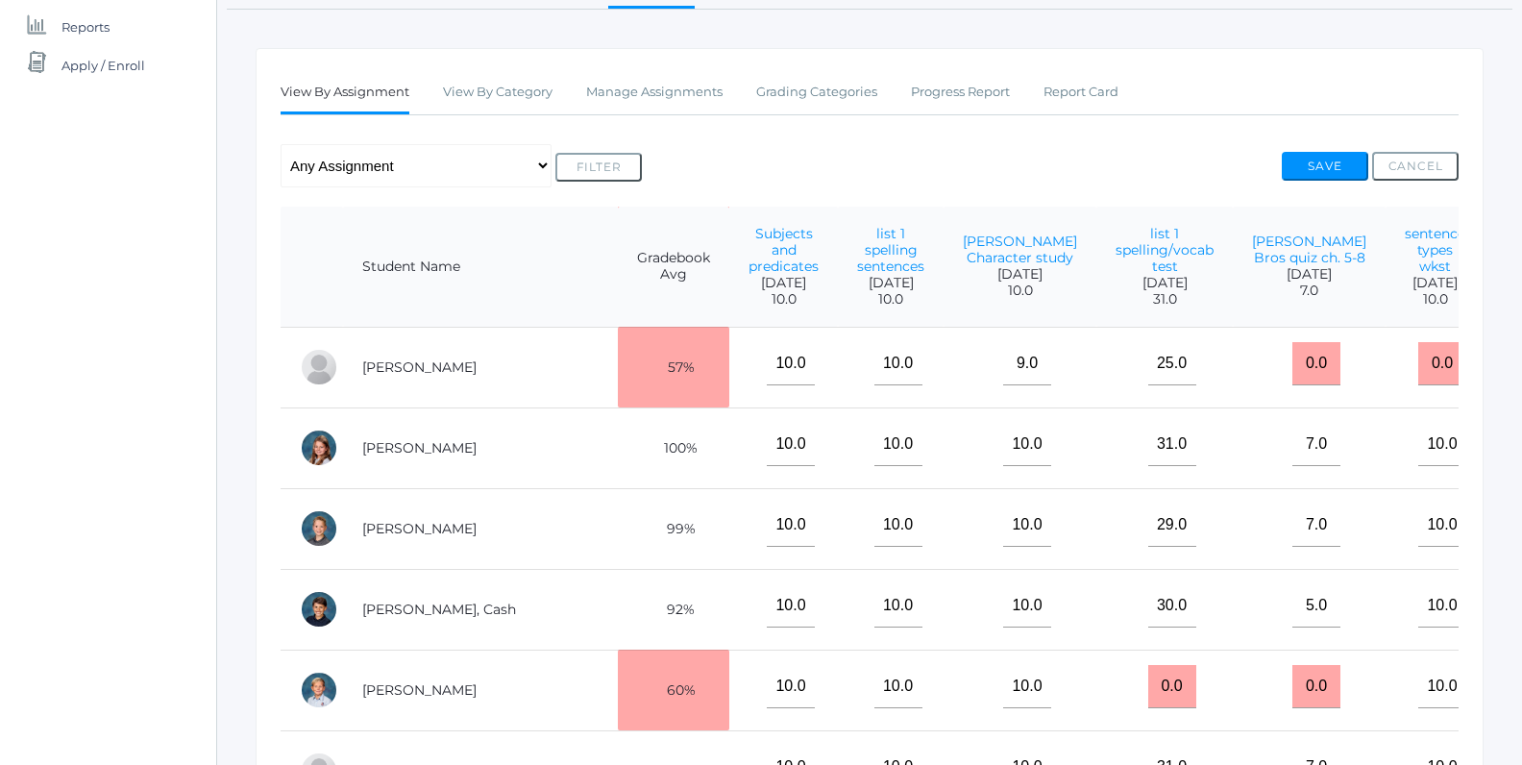
scroll to position [305, 0]
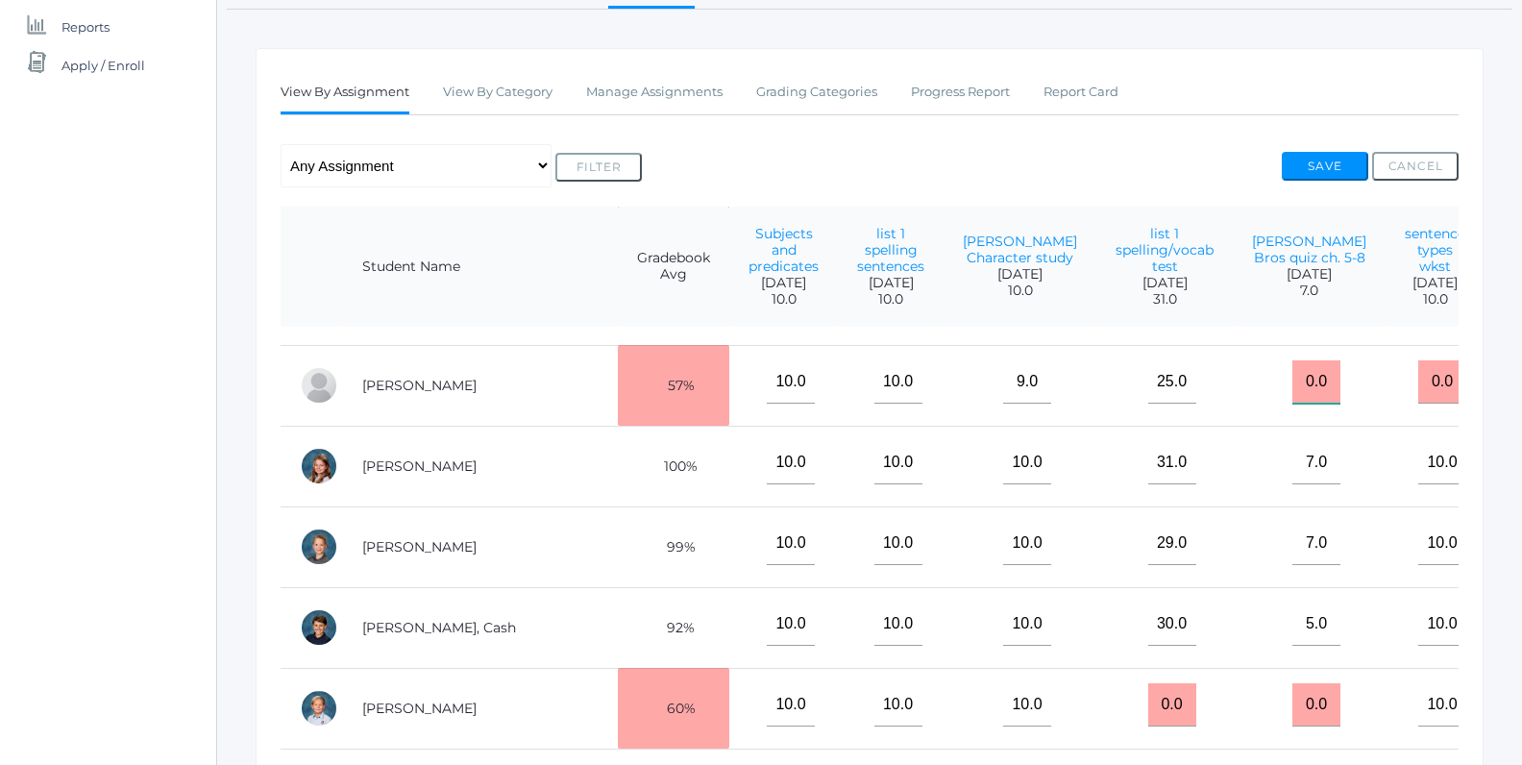
drag, startPoint x: 1201, startPoint y: 378, endPoint x: 1152, endPoint y: 364, distance: 51.1
click at [1292, 364] on input "0.0" at bounding box center [1316, 381] width 48 height 43
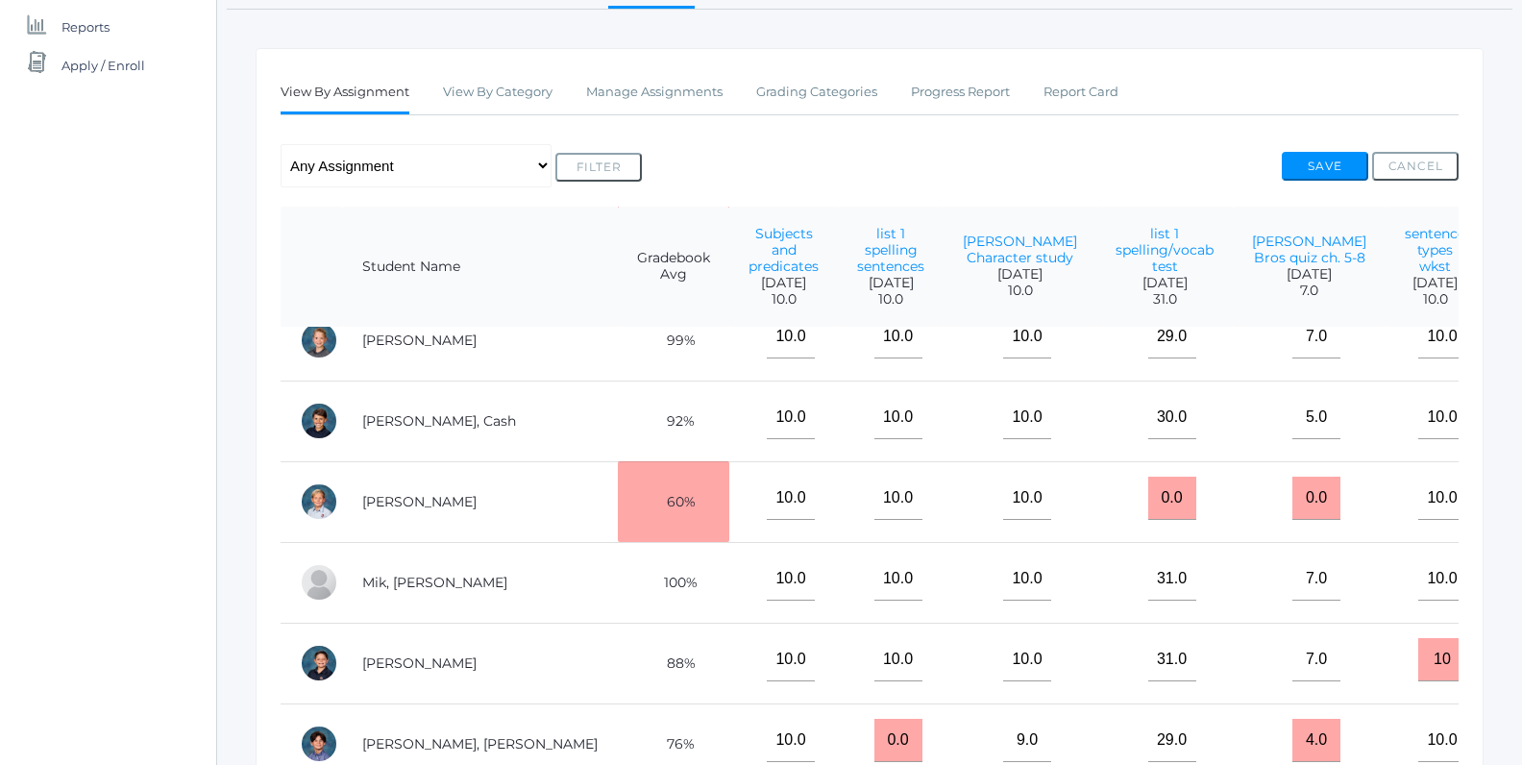
scroll to position [574, 0]
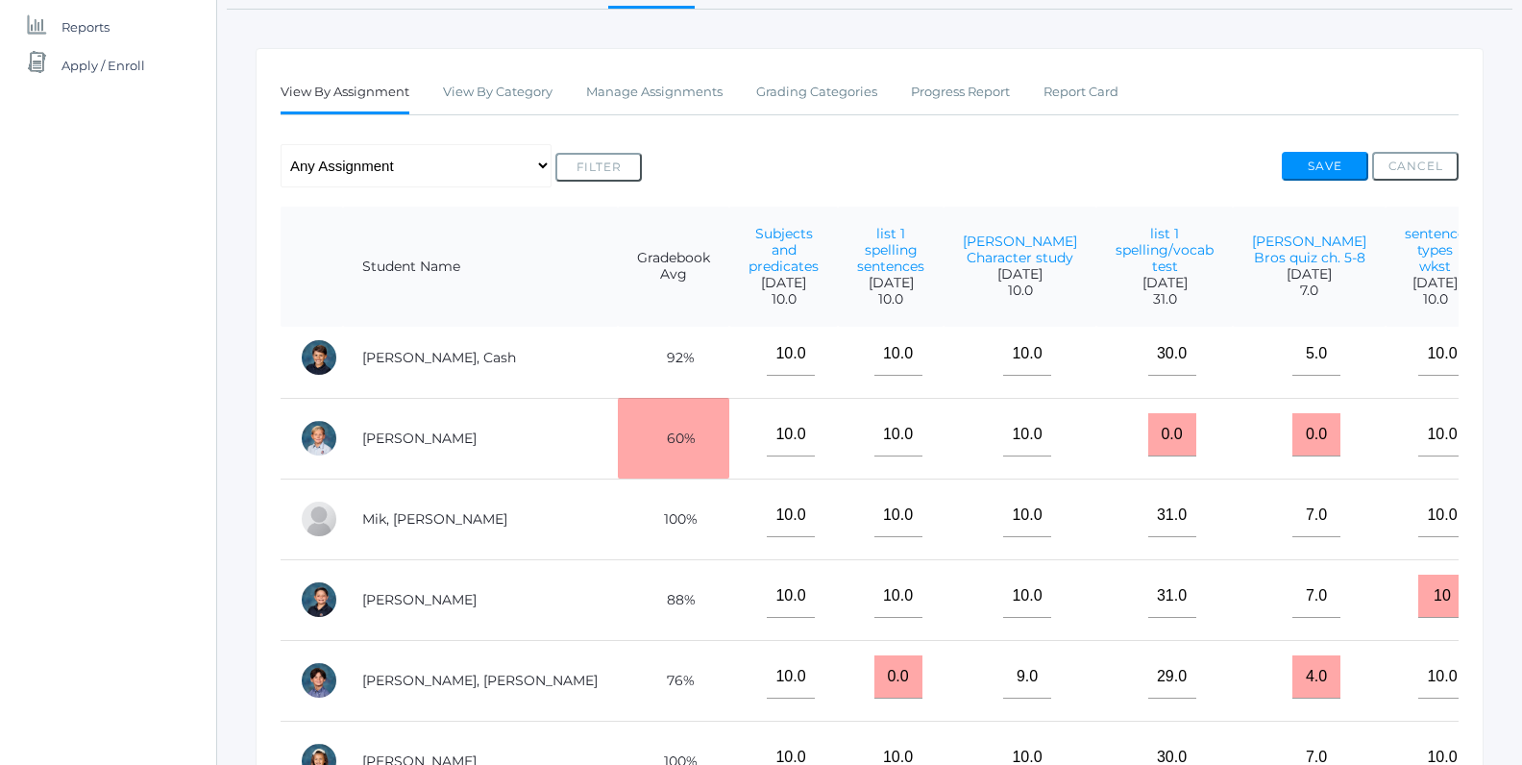
type input "6"
drag, startPoint x: 1192, startPoint y: 432, endPoint x: 1165, endPoint y: 422, distance: 28.9
click at [1292, 422] on input "0.0" at bounding box center [1316, 434] width 48 height 43
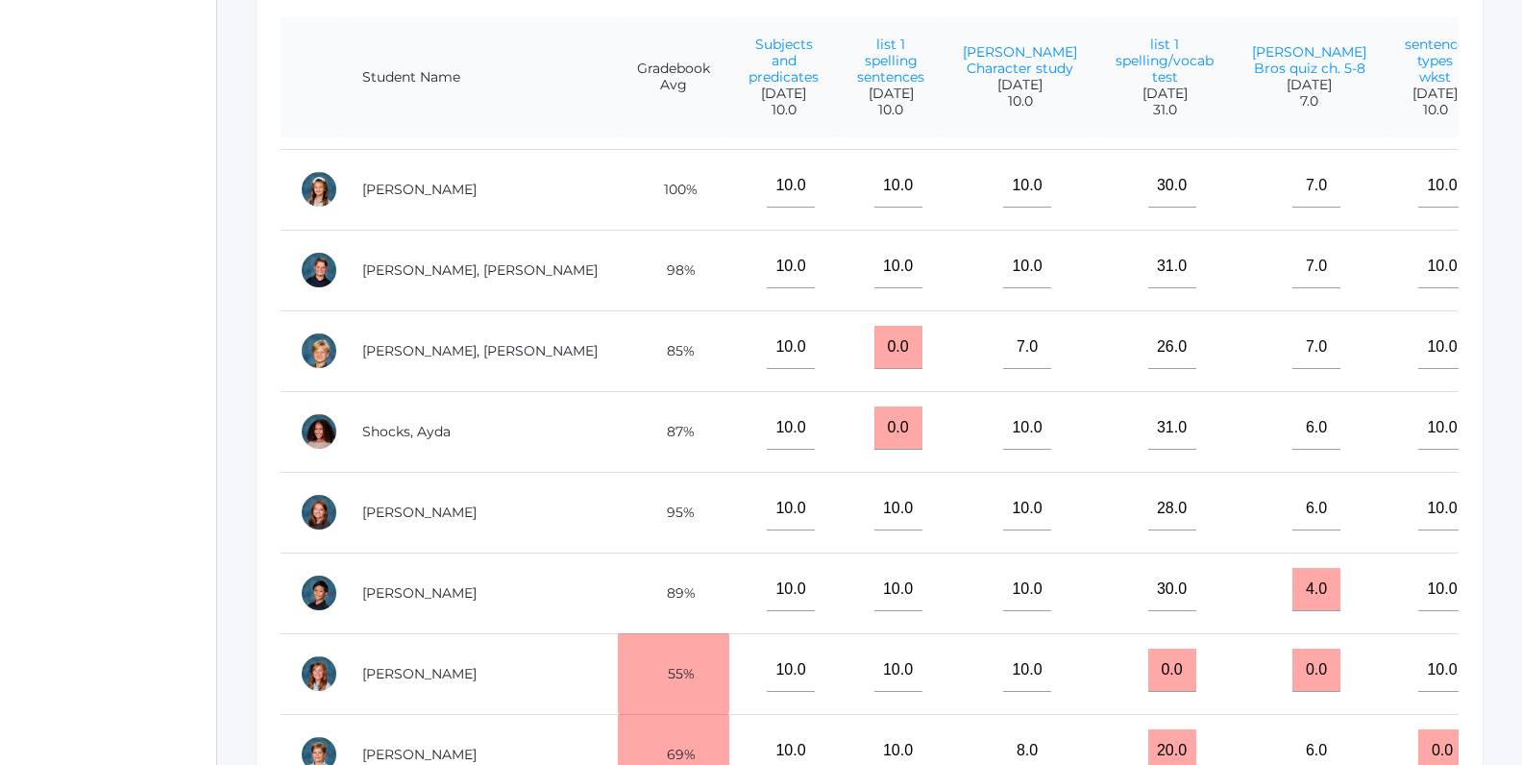
scroll to position [629, 0]
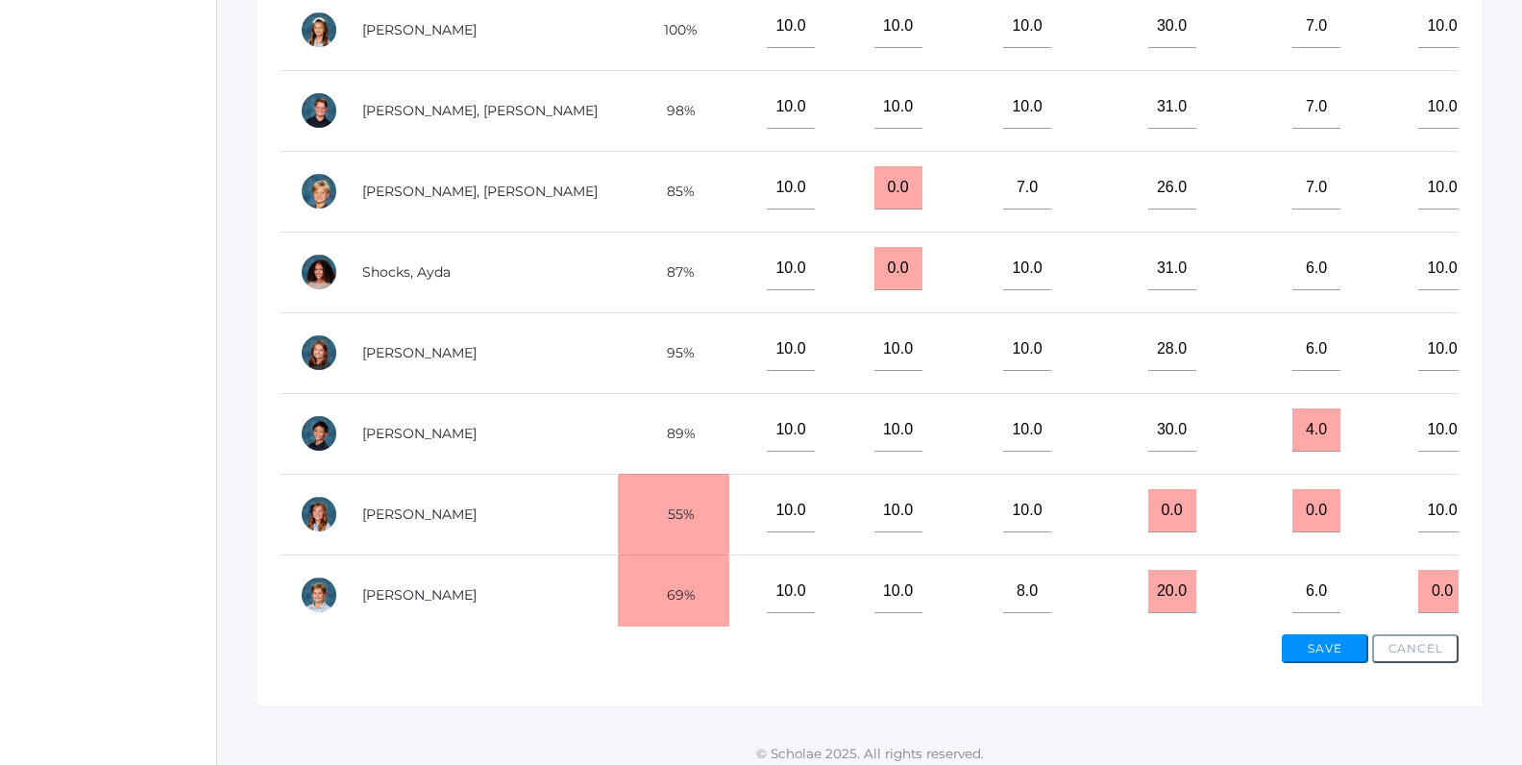
type input "7"
drag, startPoint x: 1194, startPoint y: 503, endPoint x: 1162, endPoint y: 486, distance: 36.1
click at [1292, 489] on input "0.0" at bounding box center [1316, 510] width 48 height 43
type input "7"
drag, startPoint x: 1073, startPoint y: 494, endPoint x: 1047, endPoint y: 489, distance: 26.4
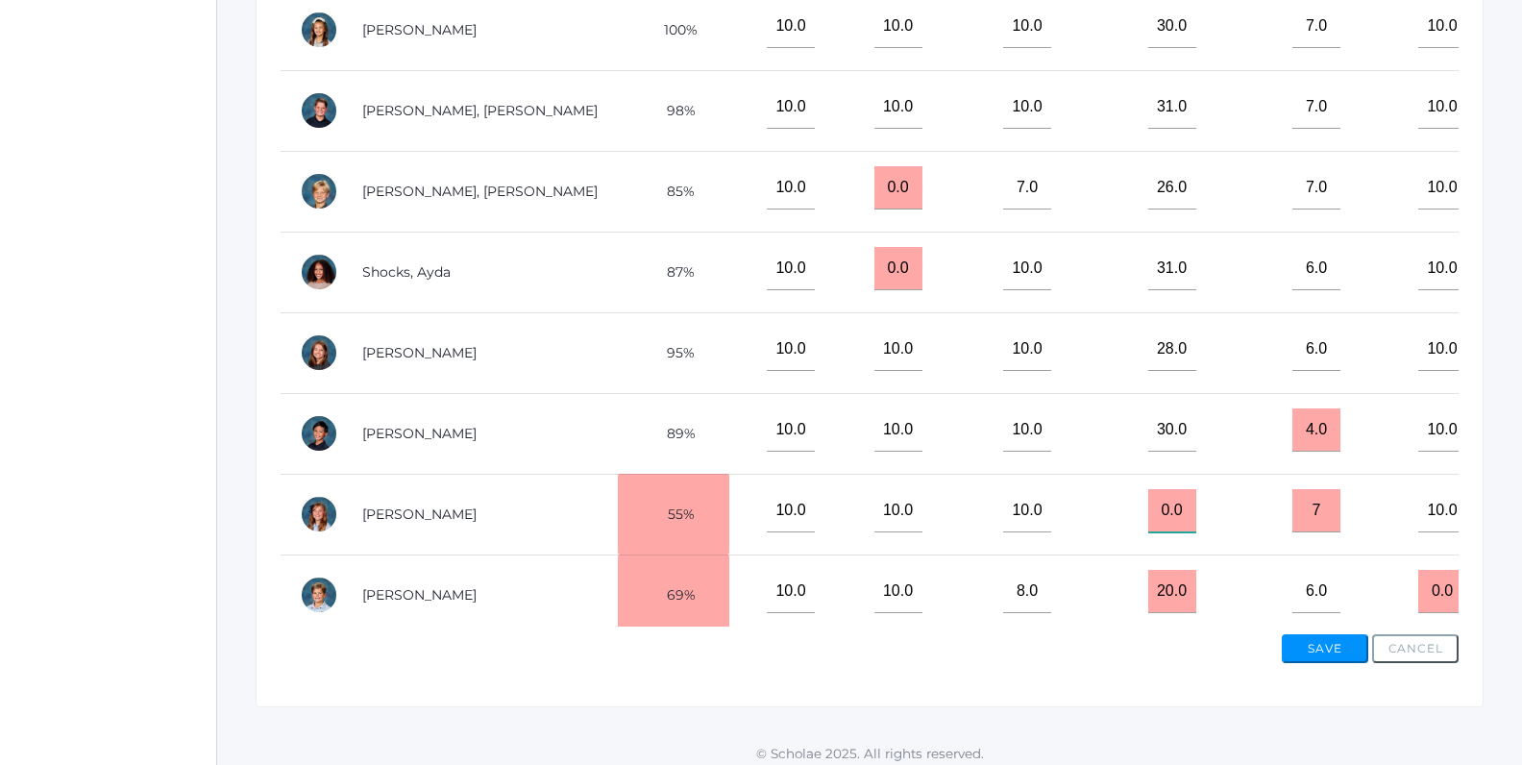
click at [1148, 489] on input "0.0" at bounding box center [1172, 510] width 48 height 43
type input "3"
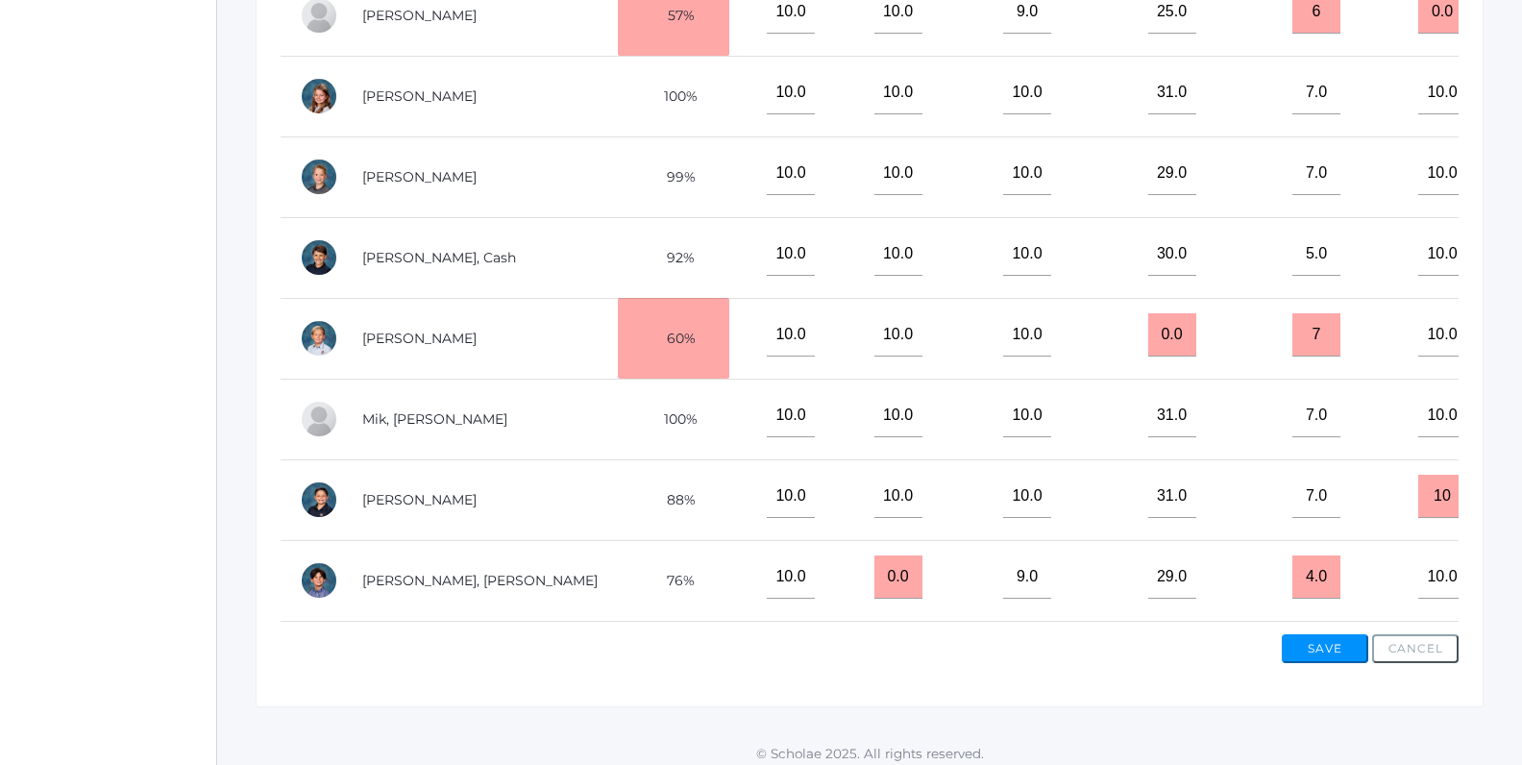
scroll to position [292, 0]
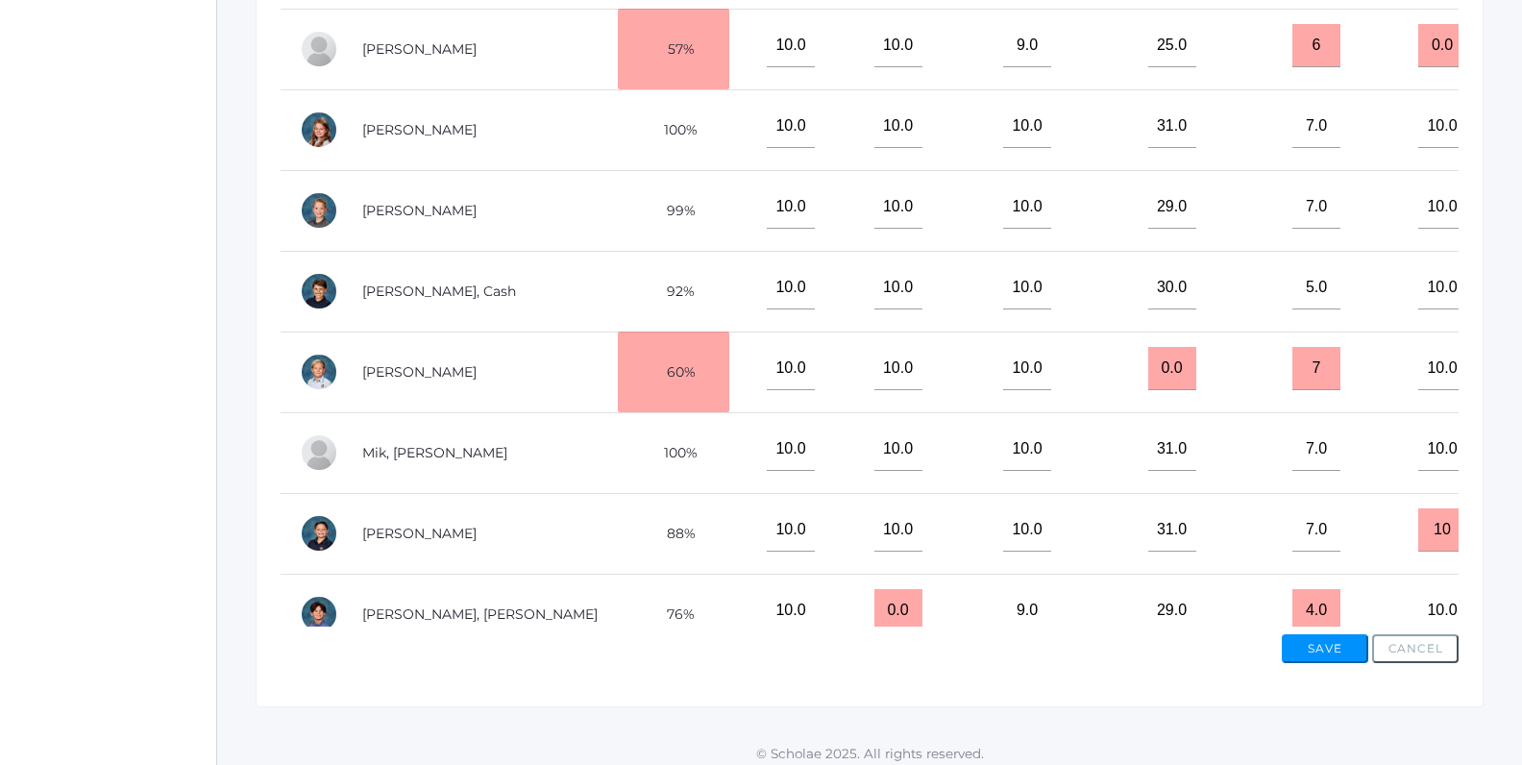
type input "29"
drag, startPoint x: 1080, startPoint y: 361, endPoint x: 1024, endPoint y: 348, distance: 57.3
click at [1148, 348] on input "0.0" at bounding box center [1172, 368] width 48 height 43
type input "31"
click at [1311, 648] on button "Save" at bounding box center [1324, 648] width 86 height 29
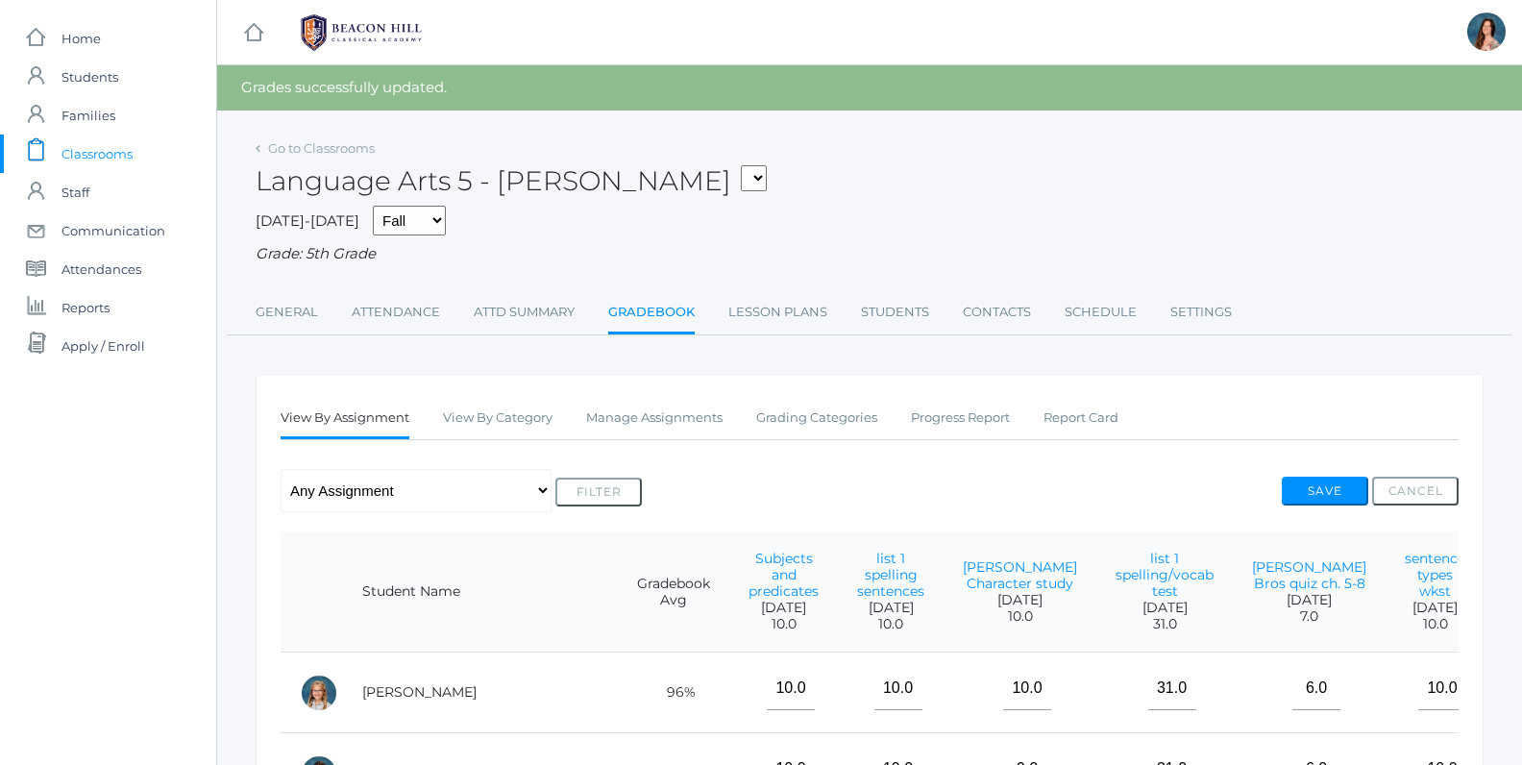
click at [741, 165] on select "05ART - Art 5 [PERSON_NAME] 05CITIZEN - Citizenship and Stewardship 5 [PERSON_N…" at bounding box center [754, 178] width 26 height 26
select select "1965"
click option "05SCI - Science 5 [PERSON_NAME]" at bounding box center [0, 0] width 0 height 0
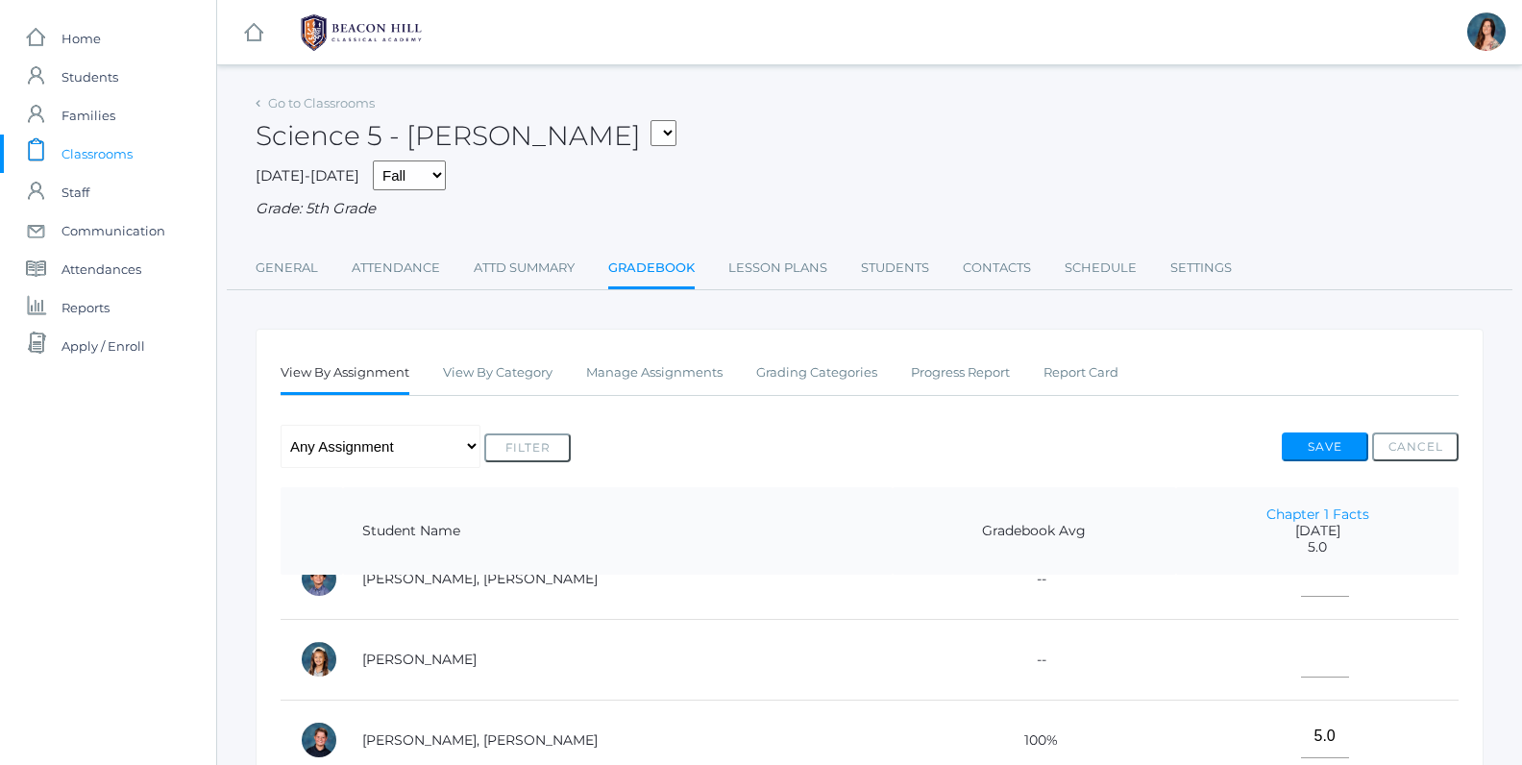
scroll to position [331, 0]
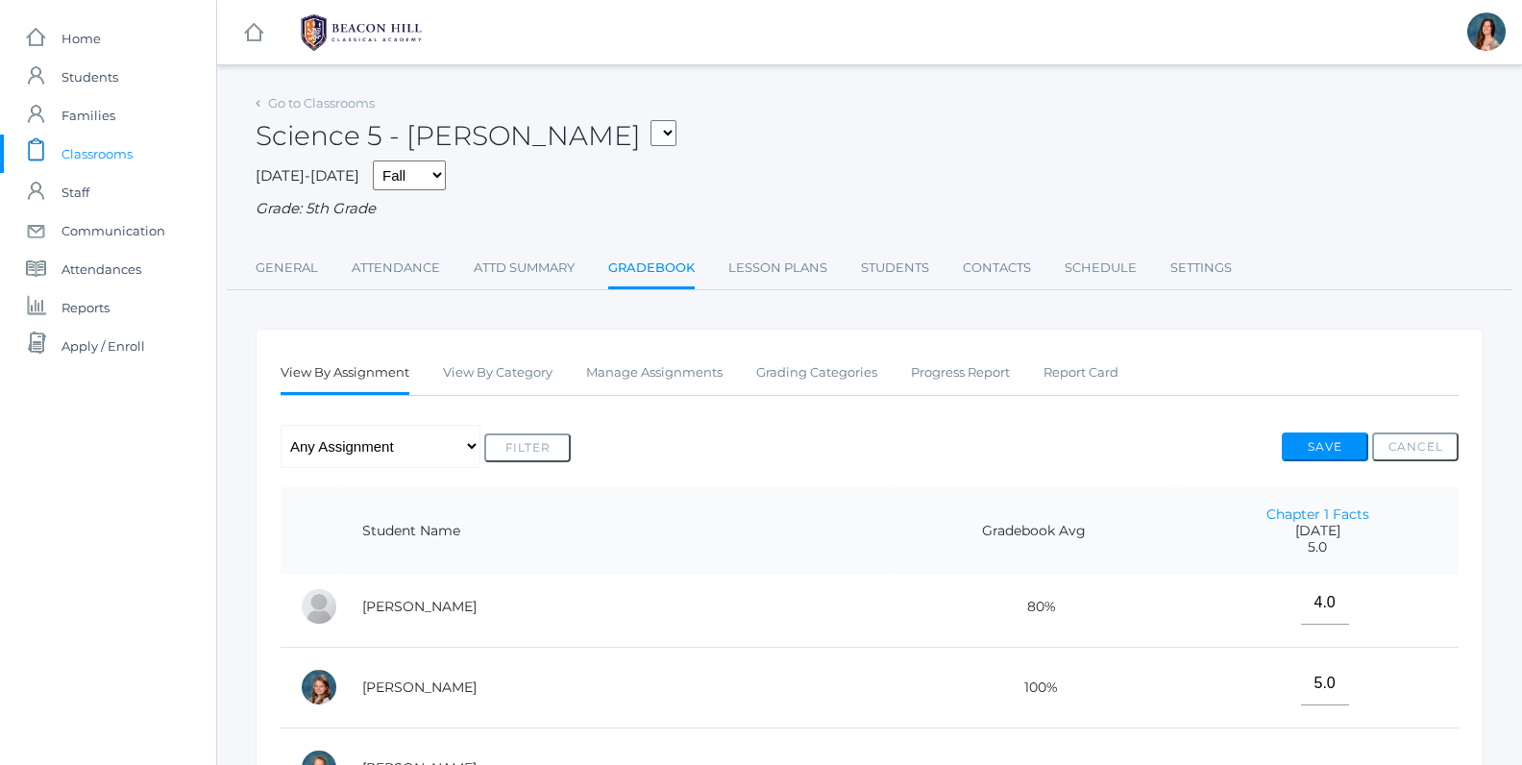
click at [650, 120] on select "05ART - Art 5 [PERSON_NAME] 05CITIZEN - Citizenship and Stewardship 5 [PERSON_N…" at bounding box center [663, 133] width 26 height 26
select select "1966"
click option "05SOCS - Social Studies 5 [PERSON_NAME]" at bounding box center [0, 0] width 0 height 0
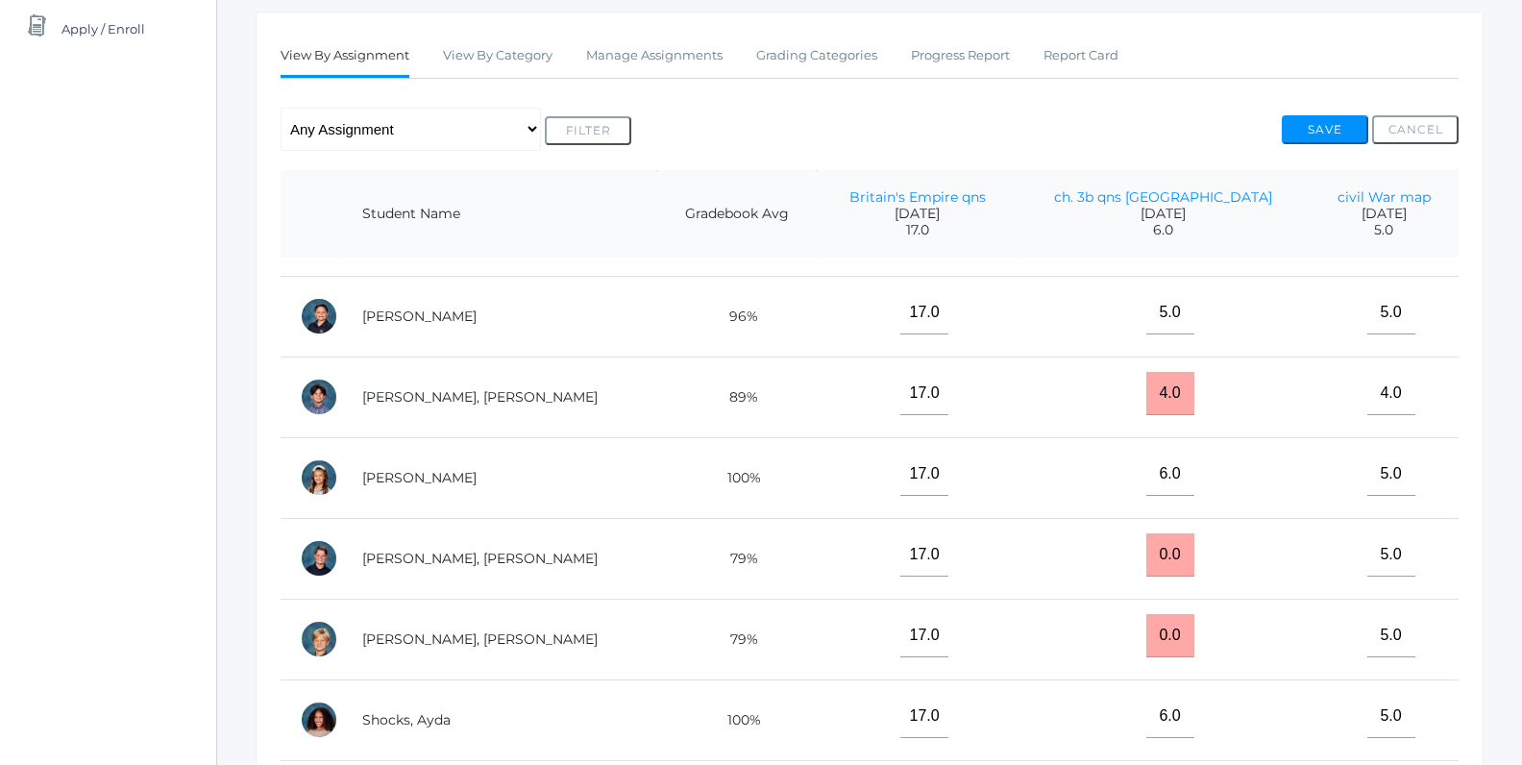
scroll to position [880, 0]
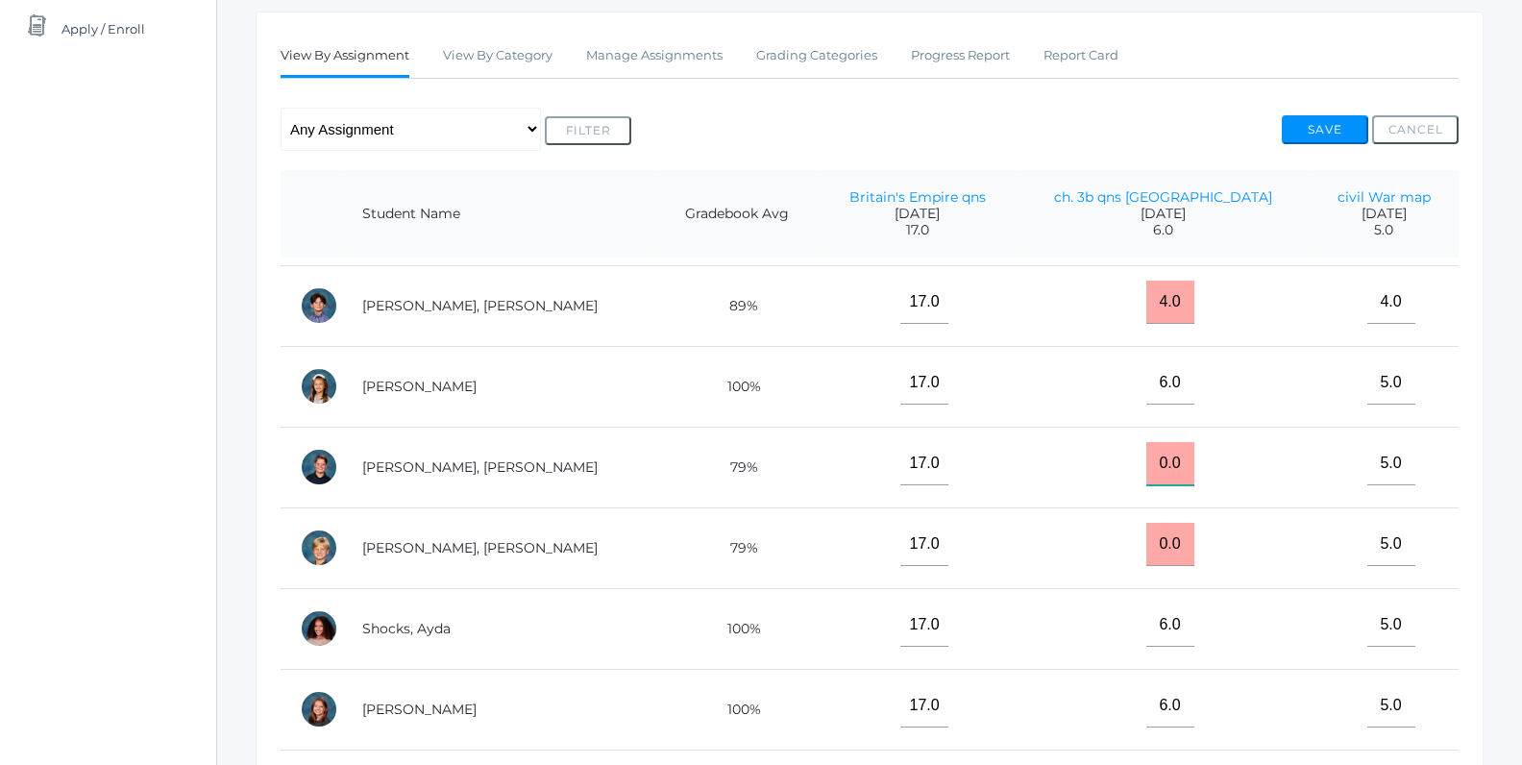
drag, startPoint x: 1182, startPoint y: 457, endPoint x: 1151, endPoint y: 461, distance: 31.0
click at [1151, 461] on input "0.0" at bounding box center [1170, 463] width 48 height 43
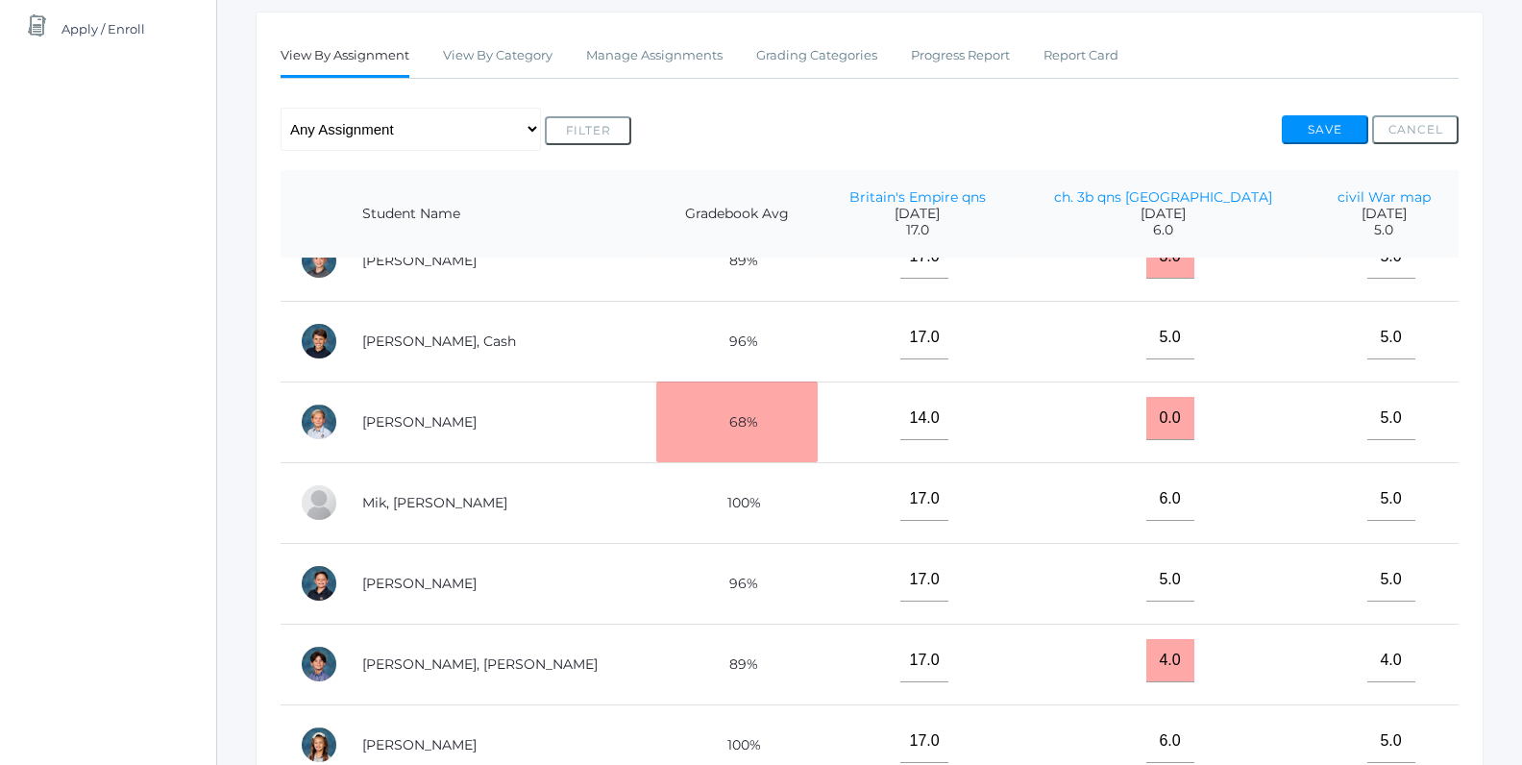
scroll to position [502, 0]
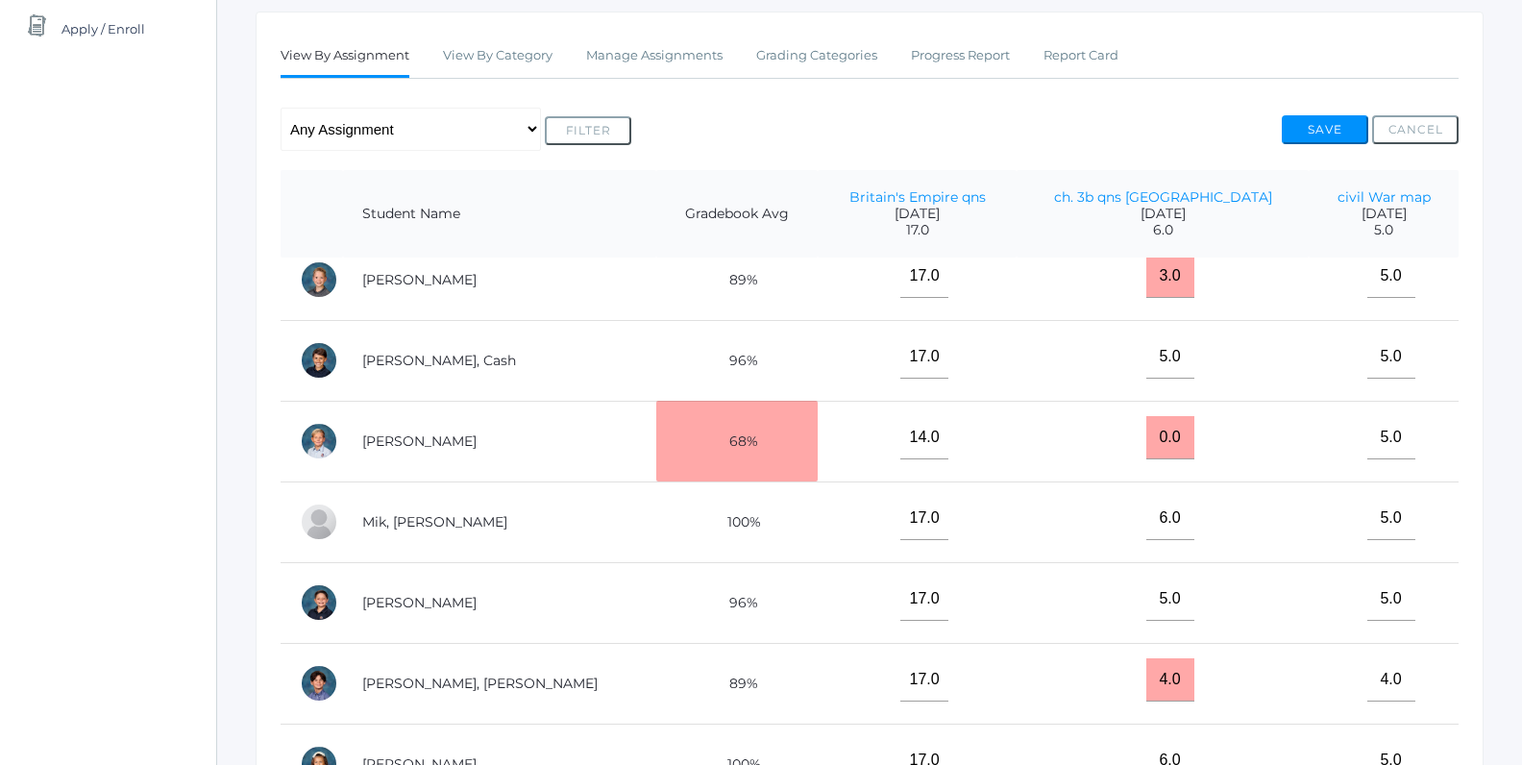
type input "6"
drag, startPoint x: 1176, startPoint y: 431, endPoint x: 1141, endPoint y: 431, distance: 34.6
click at [1146, 431] on input "0.0" at bounding box center [1170, 437] width 48 height 43
type input "6"
click at [1307, 123] on button "Save" at bounding box center [1324, 129] width 86 height 29
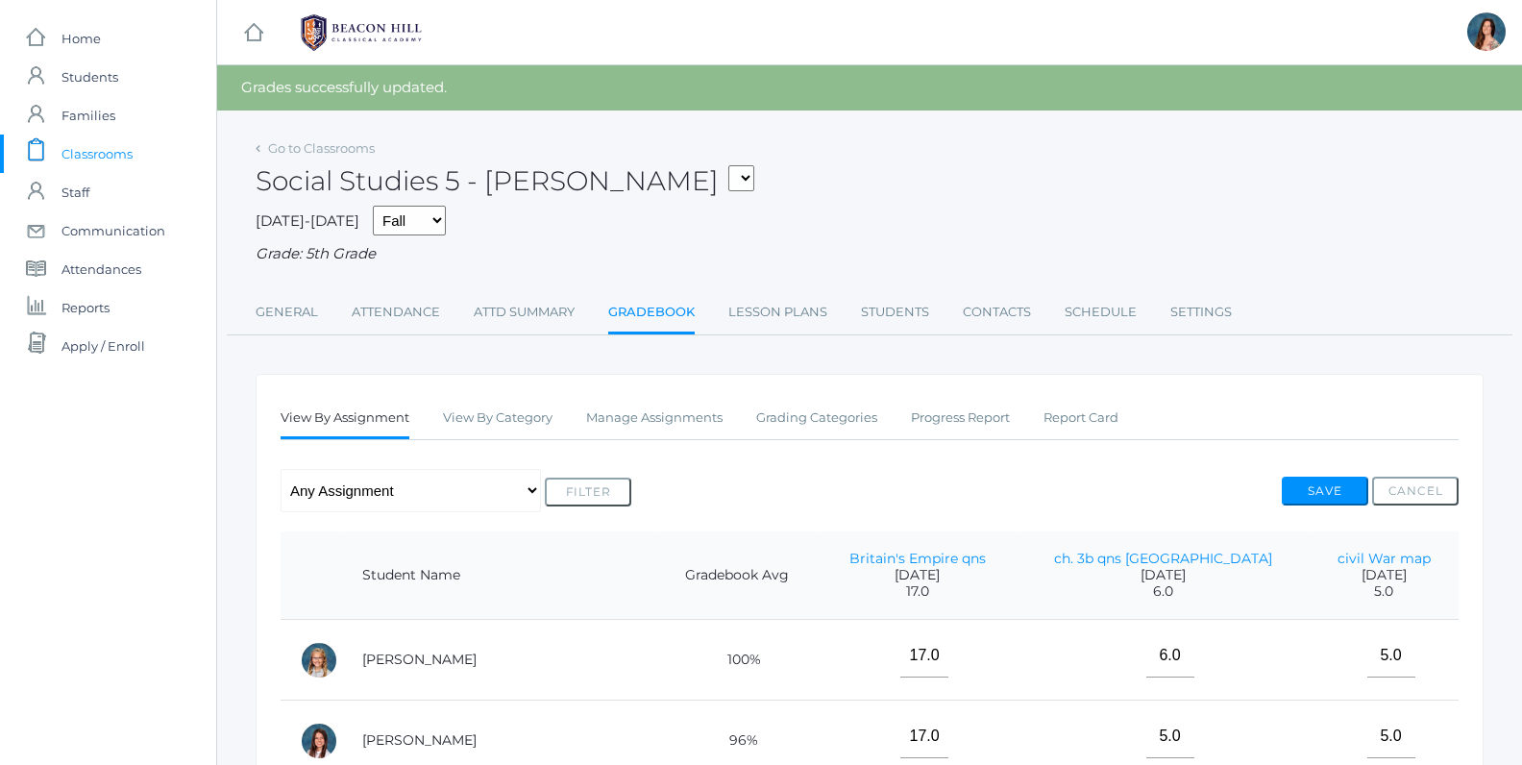
select select "1967"
click option "05LA - Language Arts 5 [PERSON_NAME]" at bounding box center [0, 0] width 0 height 0
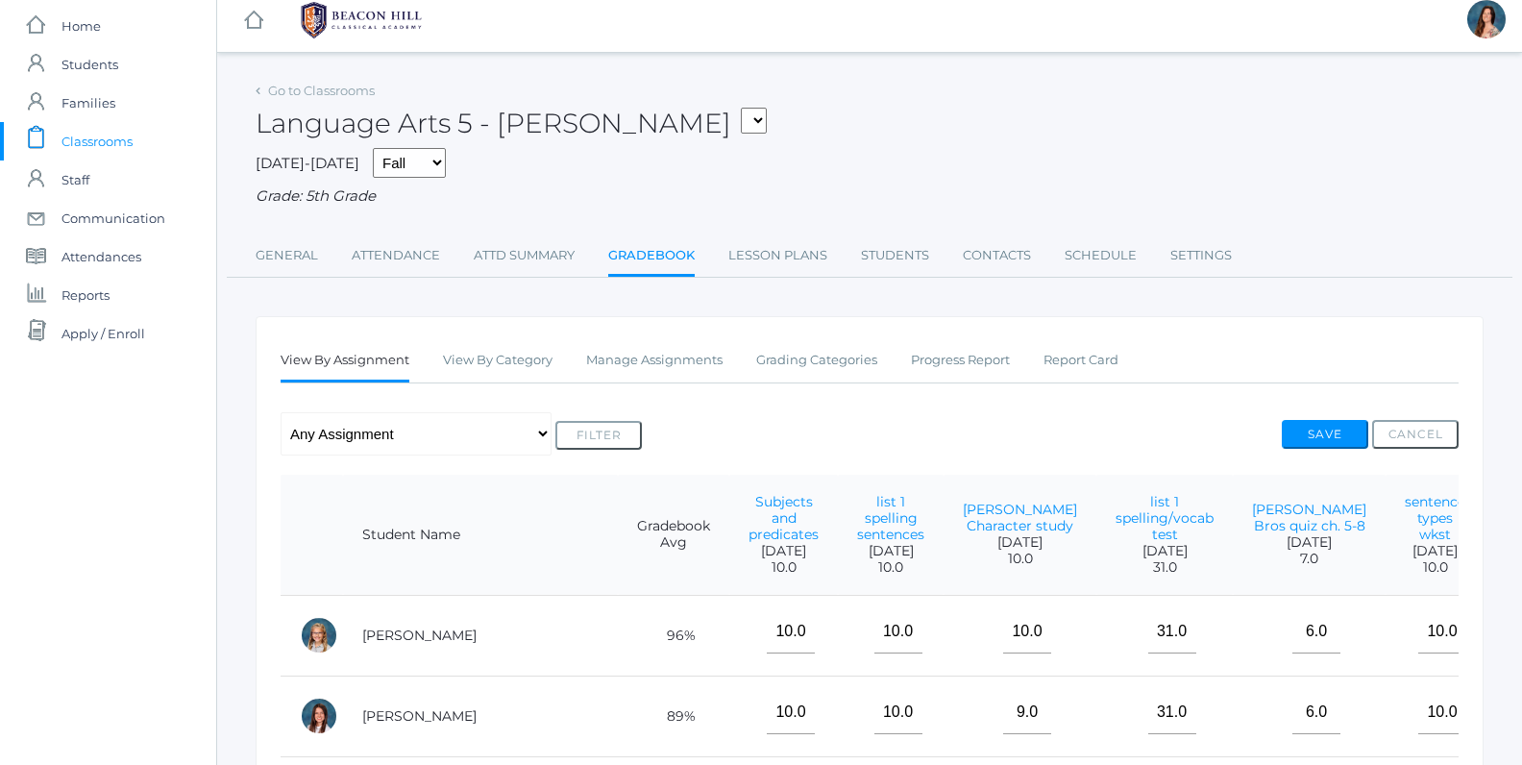
scroll to position [15, 0]
click at [741, 105] on select "05ART - Art 5 [PERSON_NAME] 05CITIZEN - Citizenship and Stewardship 5 [PERSON_N…" at bounding box center [754, 118] width 26 height 26
select select "1971"
click option "05MATH - Mathematics 5 [PERSON_NAME]" at bounding box center [0, 0] width 0 height 0
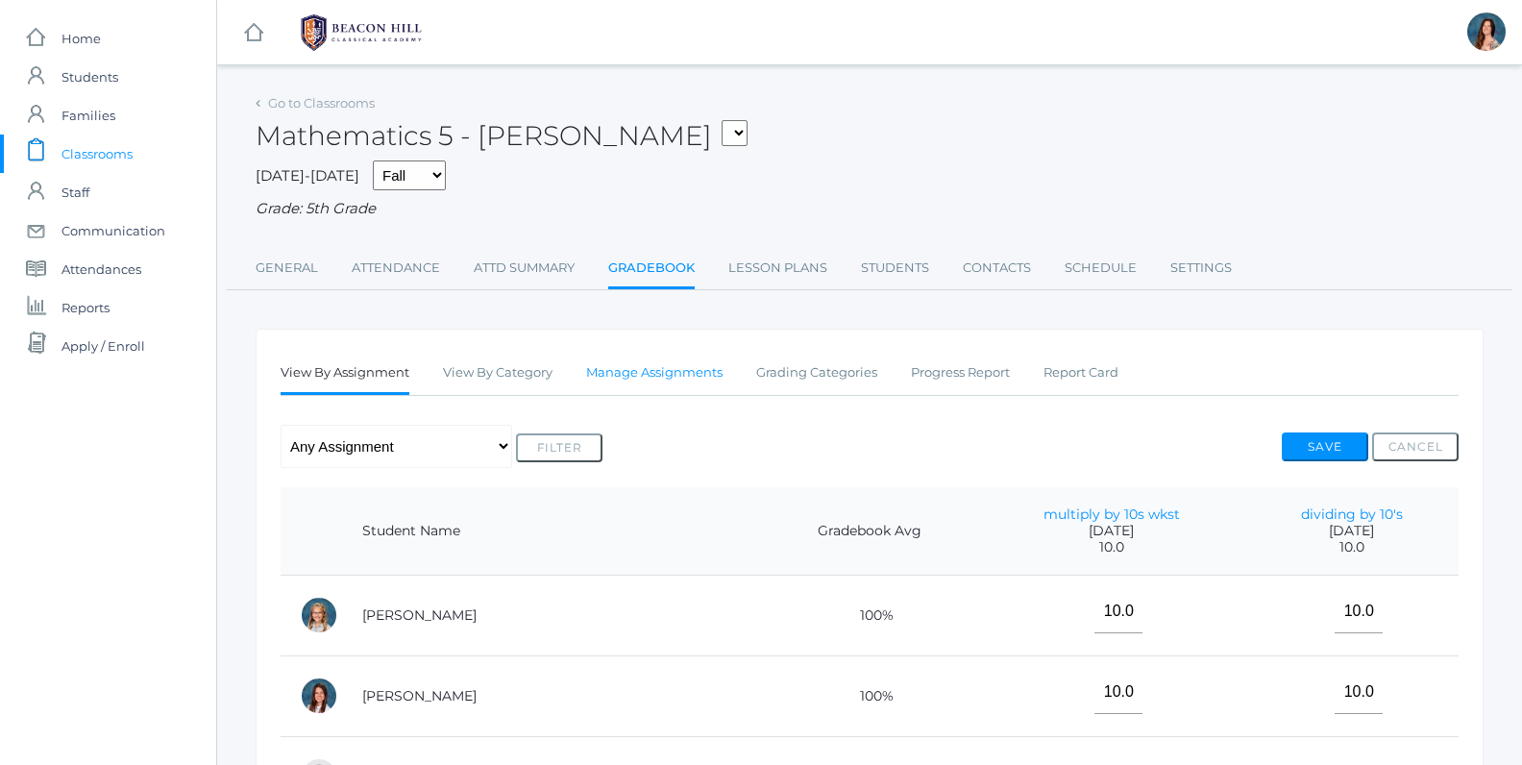
click at [658, 365] on link "Manage Assignments" at bounding box center [654, 373] width 136 height 38
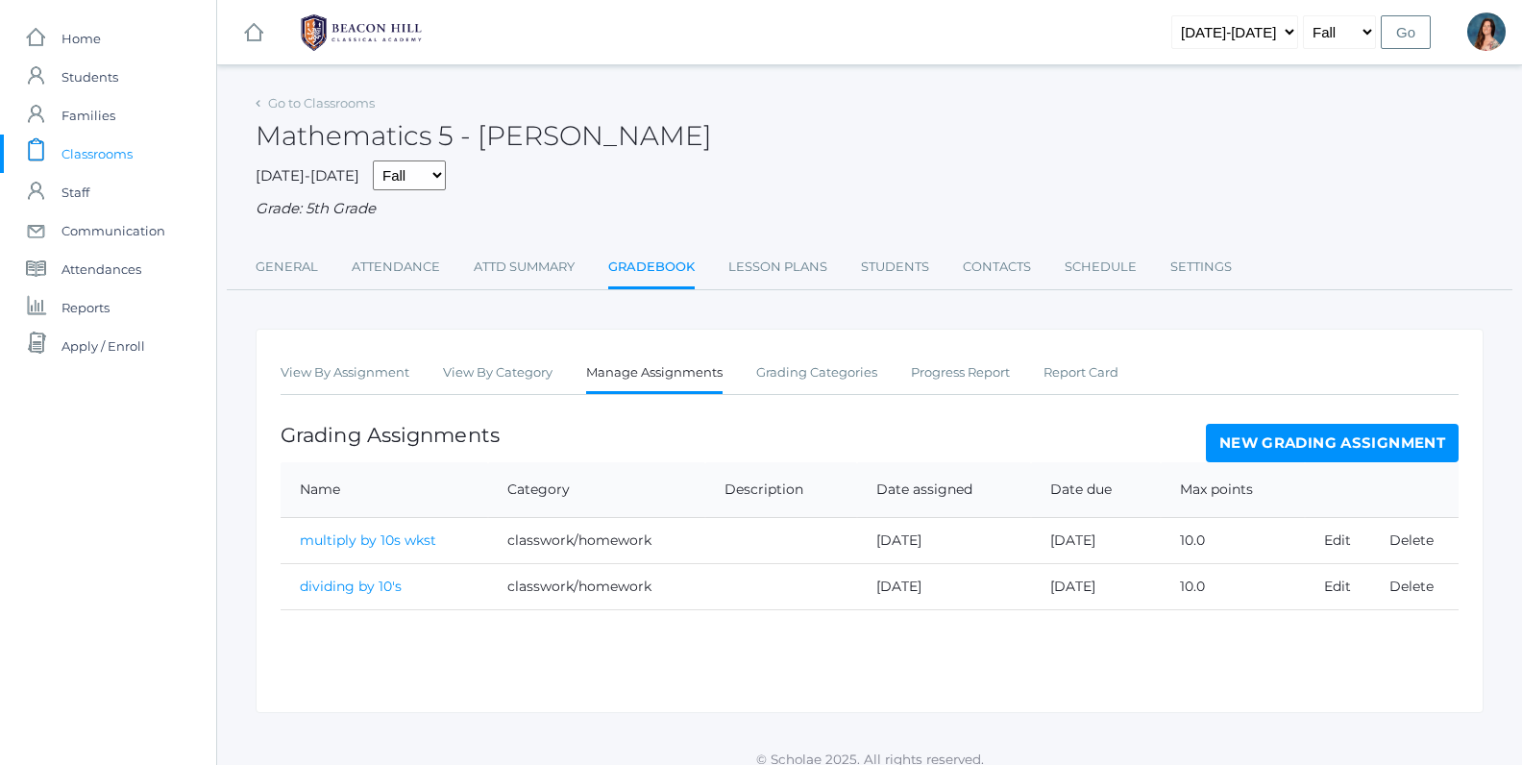
click at [1303, 436] on link "New Grading Assignment" at bounding box center [1332, 443] width 253 height 38
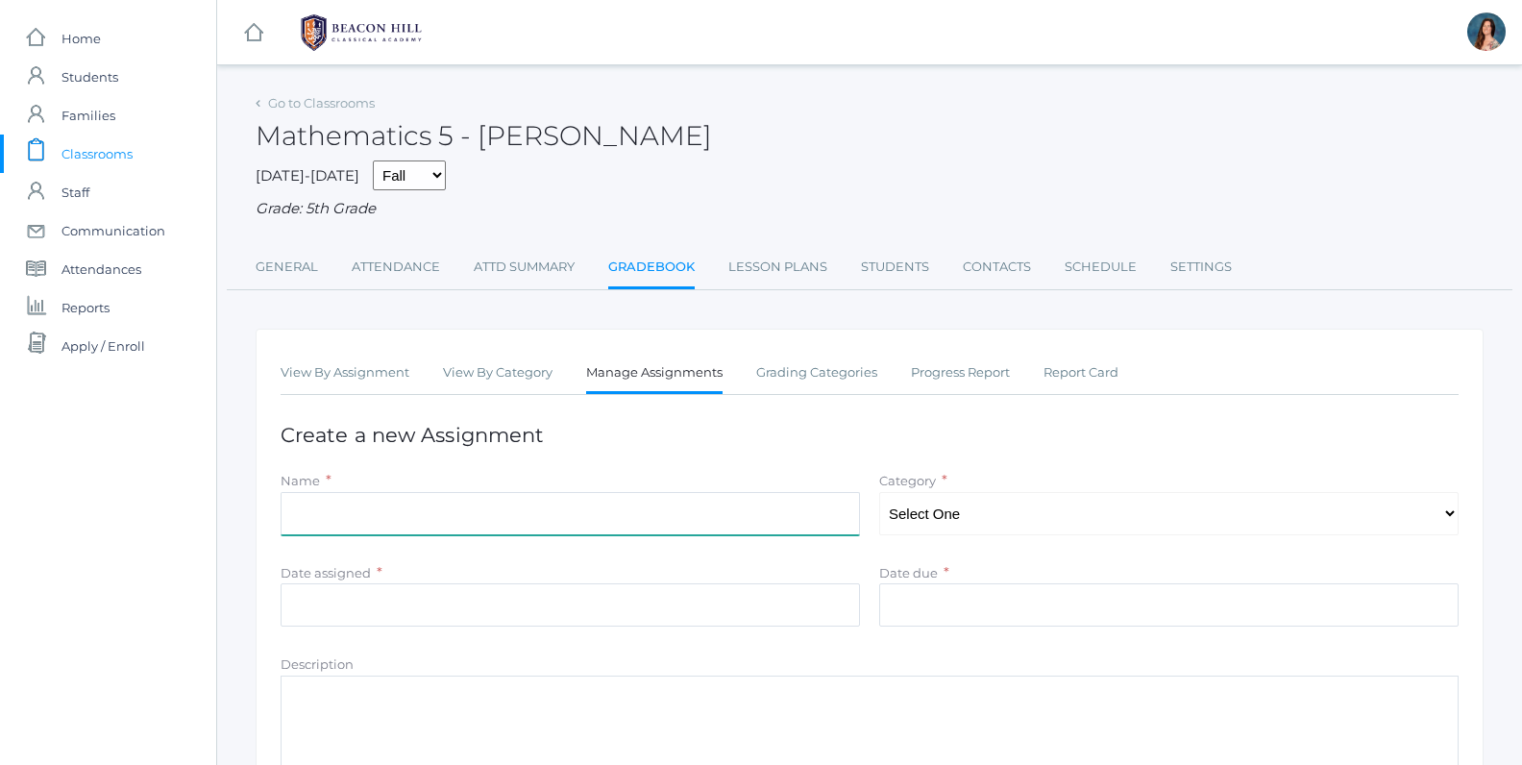
click at [338, 508] on input "Name" at bounding box center [570, 513] width 579 height 43
type input "p. 43-44"
select select "1041"
click option "classwork/homework" at bounding box center [0, 0] width 0 height 0
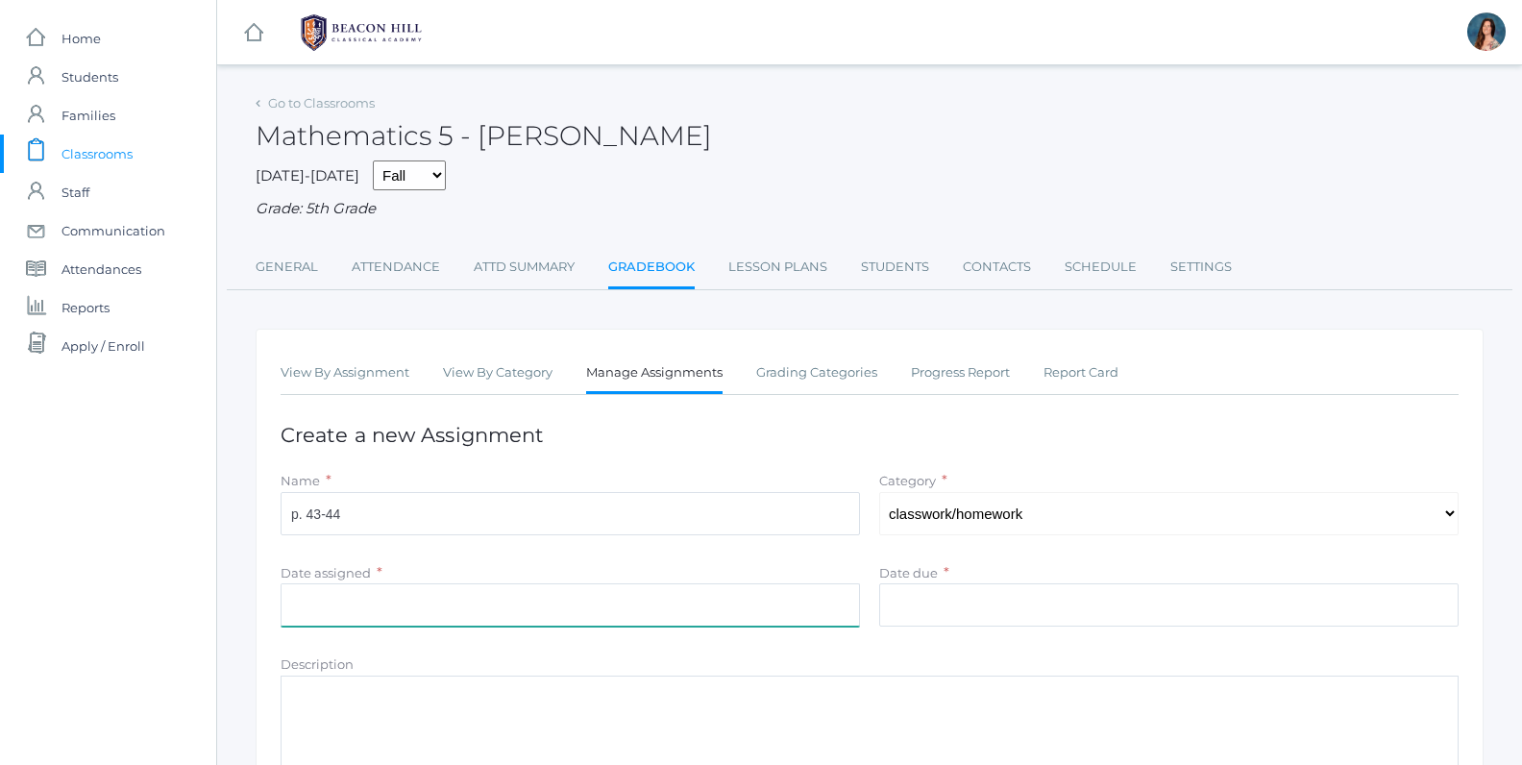
click at [372, 604] on input "Date assigned" at bounding box center [570, 604] width 579 height 43
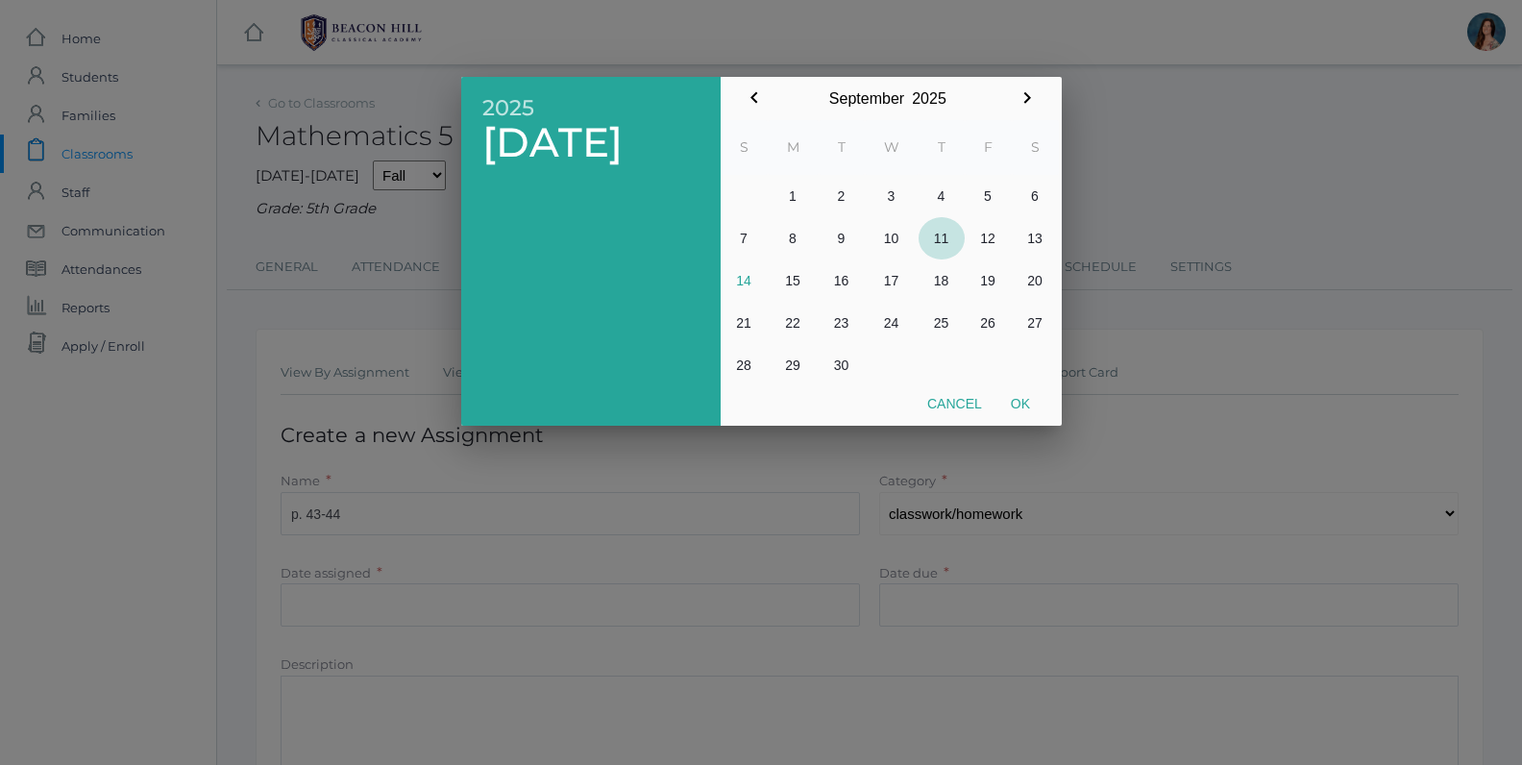
click at [942, 242] on button "11" at bounding box center [941, 238] width 46 height 42
click at [1017, 389] on button "Ok" at bounding box center [1020, 403] width 48 height 35
type input "[DATE]"
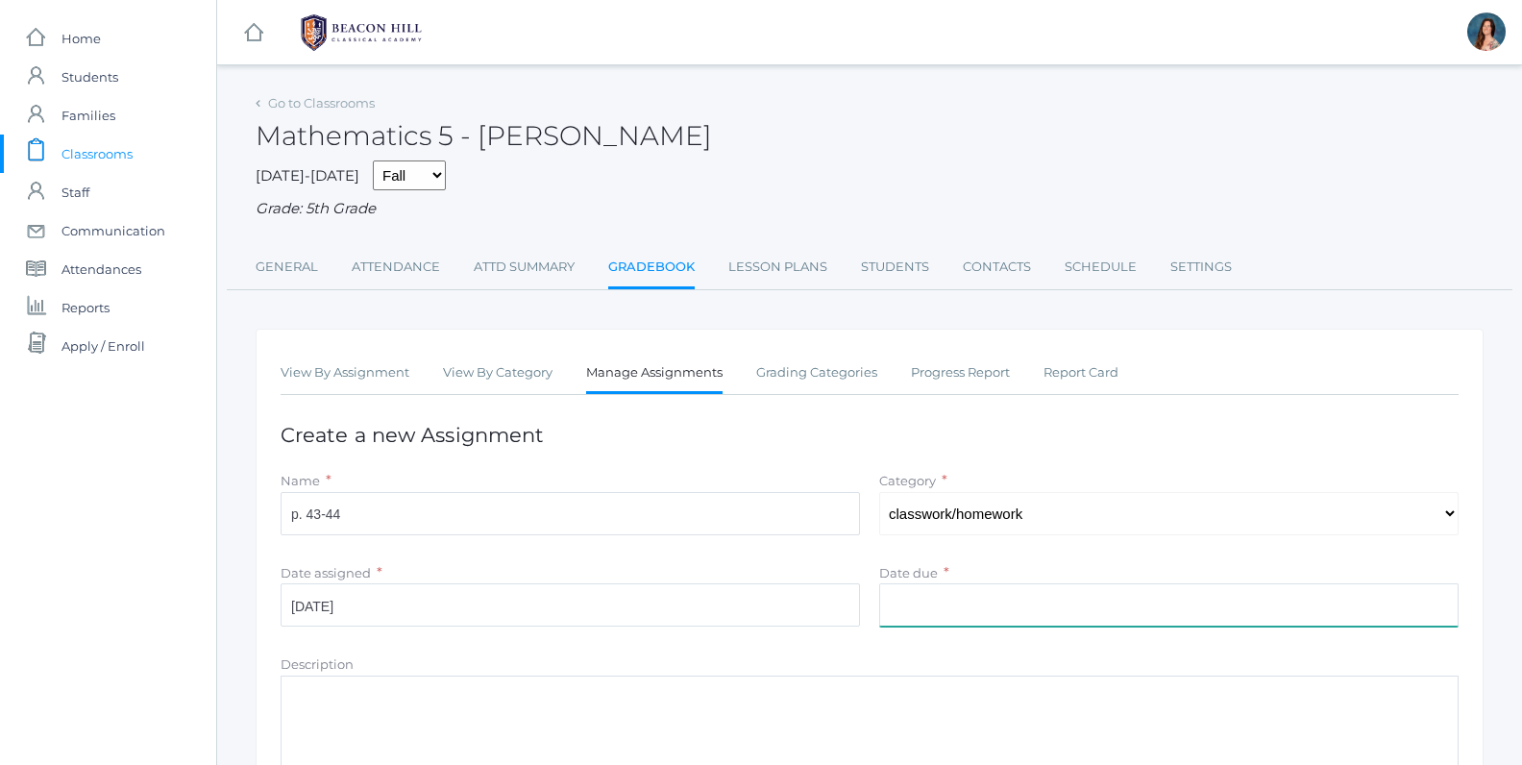
click at [900, 598] on input "Date due" at bounding box center [1168, 604] width 579 height 43
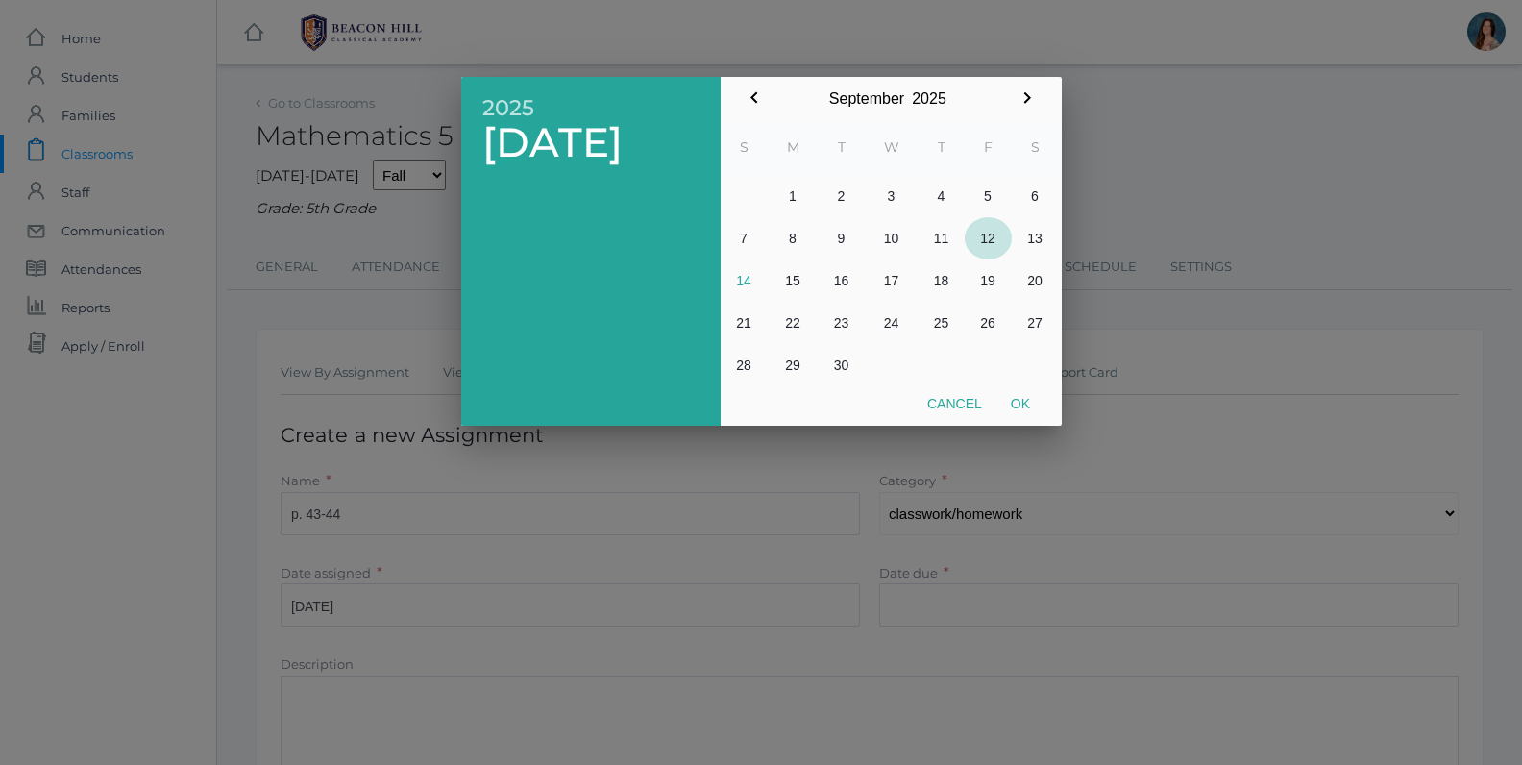
click at [986, 239] on button "12" at bounding box center [987, 238] width 47 height 42
click at [1021, 394] on button "Ok" at bounding box center [1020, 403] width 48 height 35
type input "[DATE]"
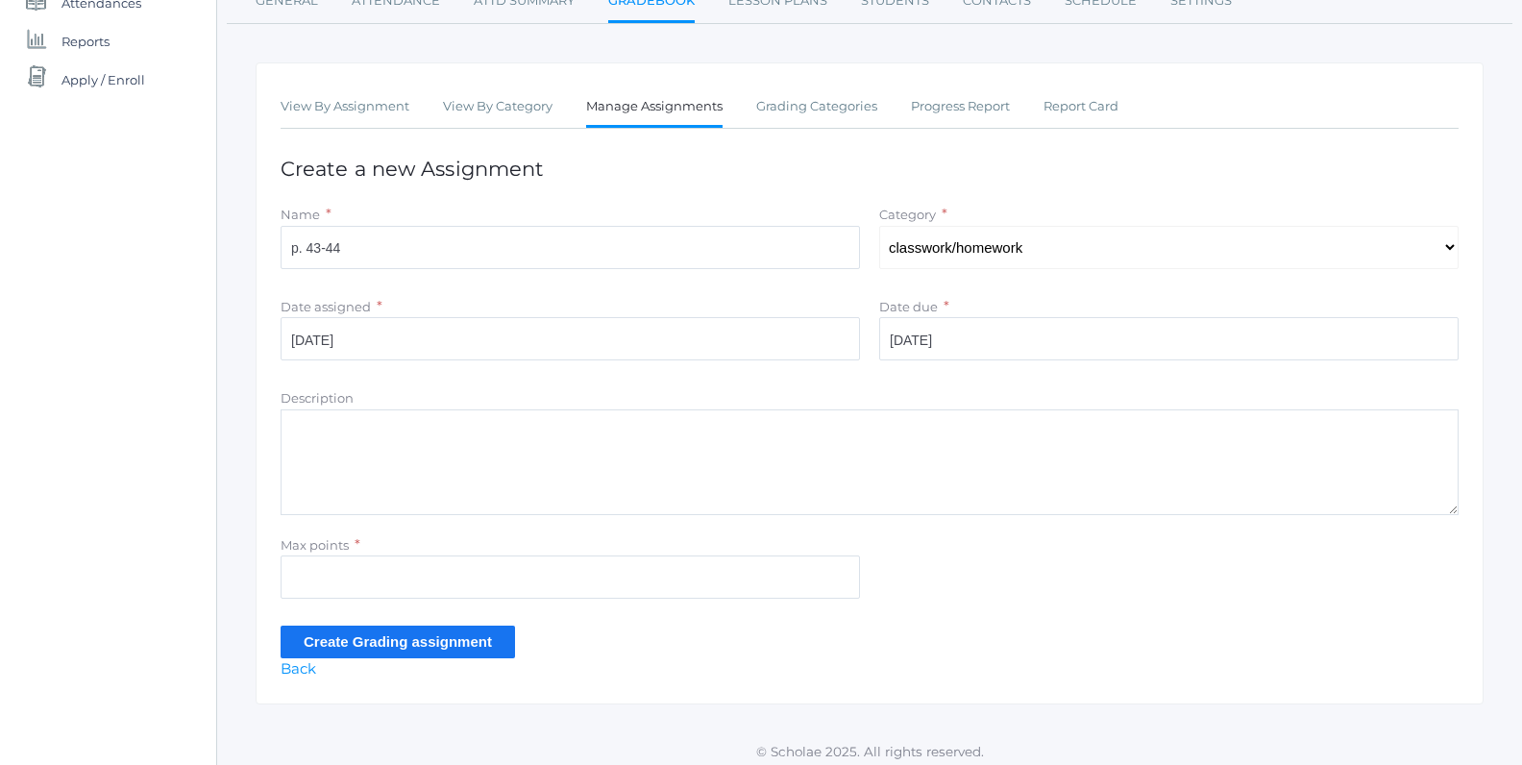
scroll to position [271, 0]
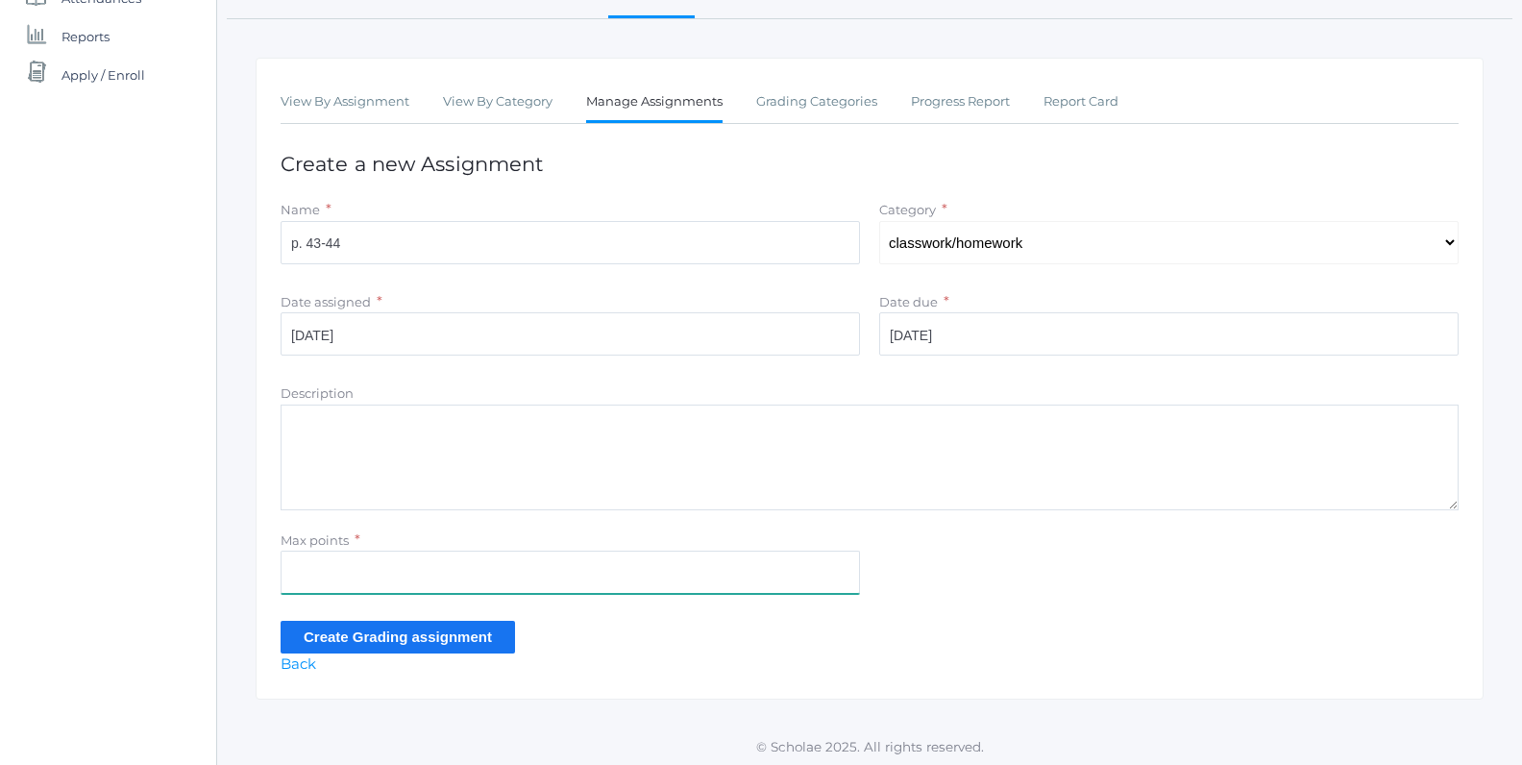
click at [327, 561] on input "Max points" at bounding box center [570, 571] width 579 height 43
click at [309, 588] on input "10" at bounding box center [570, 571] width 579 height 43
type input "10"
click at [322, 636] on input "Create Grading assignment" at bounding box center [398, 637] width 234 height 32
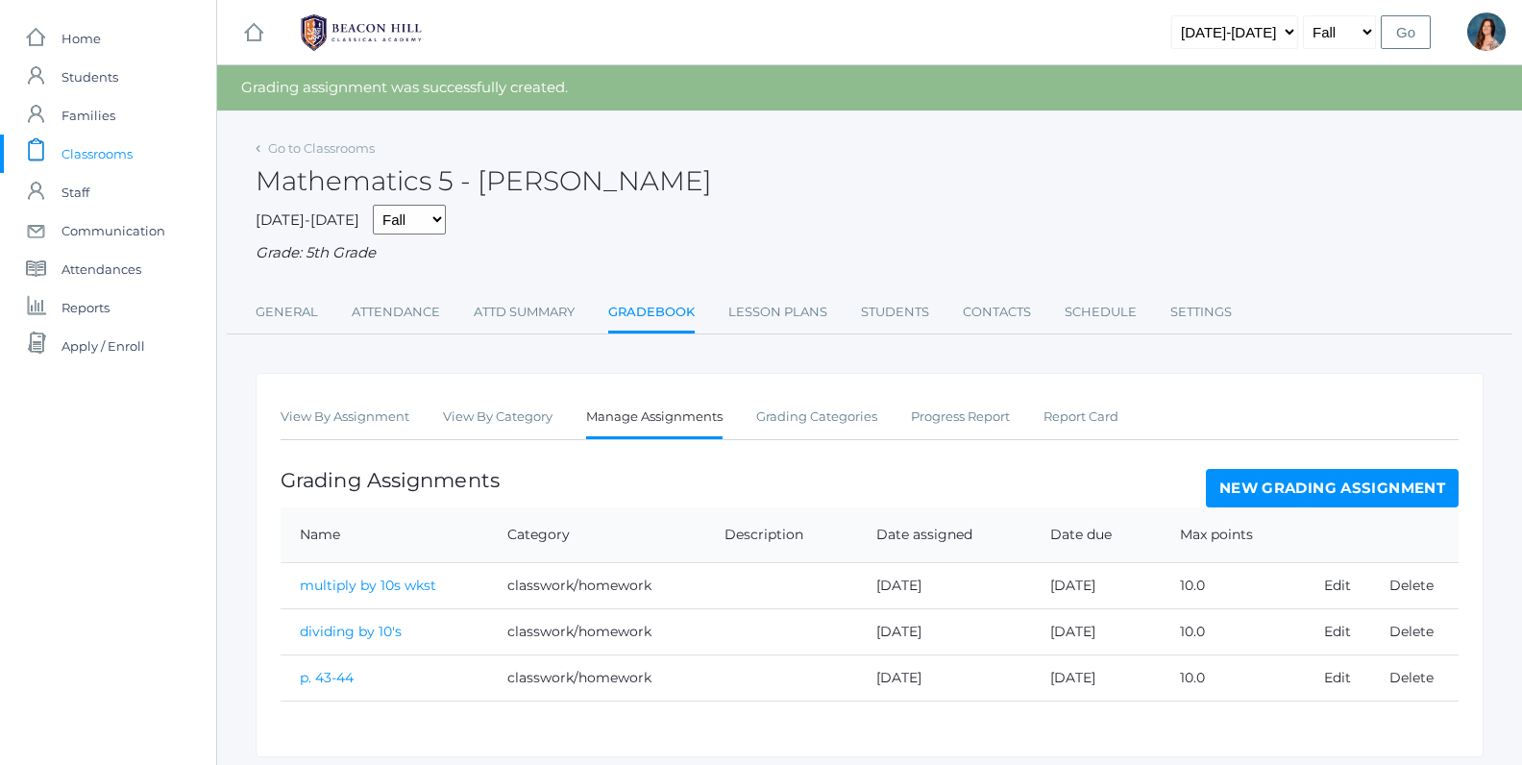
click at [675, 315] on link "Gradebook" at bounding box center [651, 313] width 86 height 41
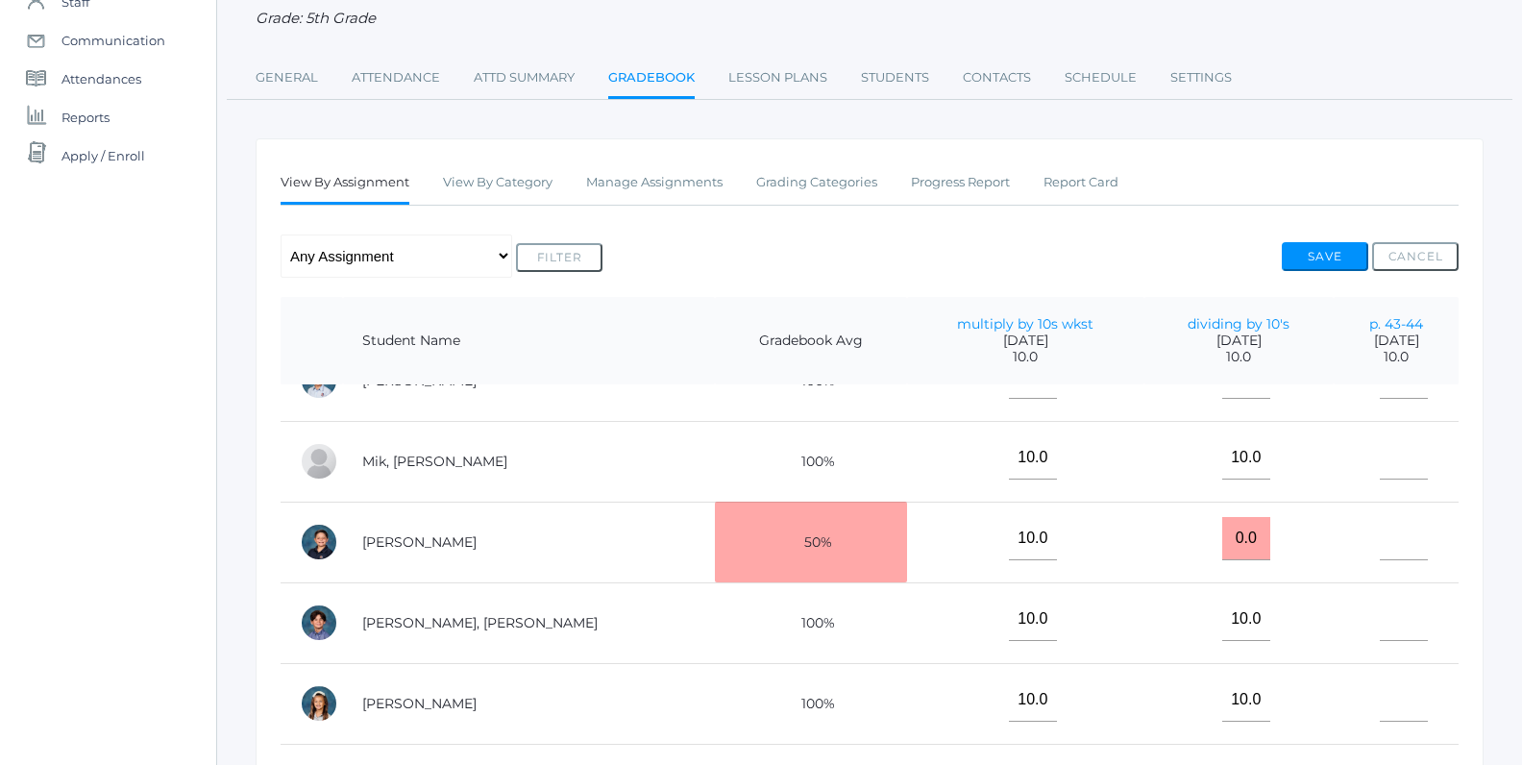
scroll to position [754, 0]
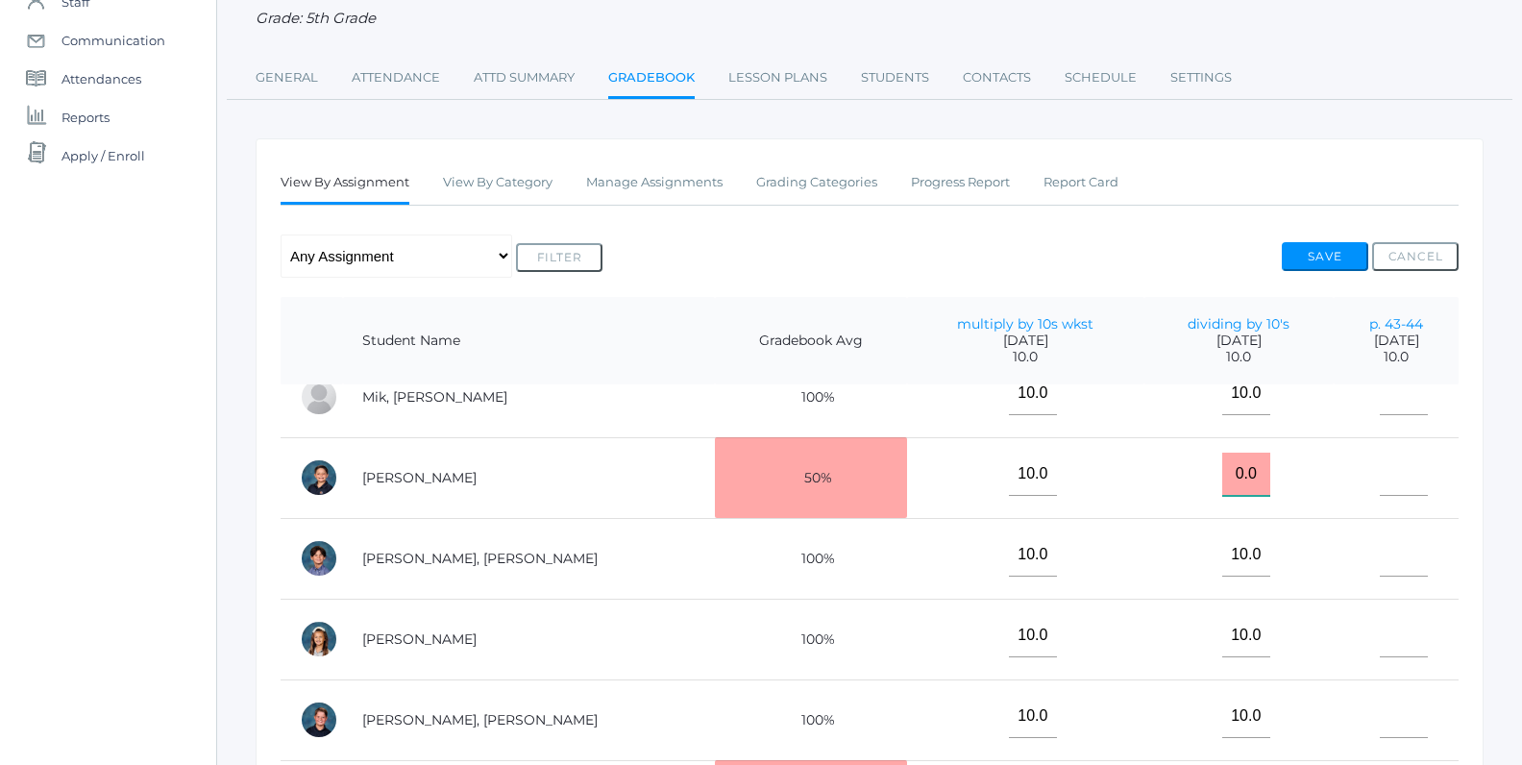
drag, startPoint x: 1196, startPoint y: 466, endPoint x: 1184, endPoint y: 471, distance: 12.5
click at [1222, 471] on input "0.0" at bounding box center [1246, 473] width 48 height 43
click at [1222, 461] on input "0.0" at bounding box center [1246, 473] width 48 height 43
drag, startPoint x: 1202, startPoint y: 462, endPoint x: 1182, endPoint y: 472, distance: 22.3
click at [1222, 472] on input "0.0" at bounding box center [1246, 473] width 48 height 43
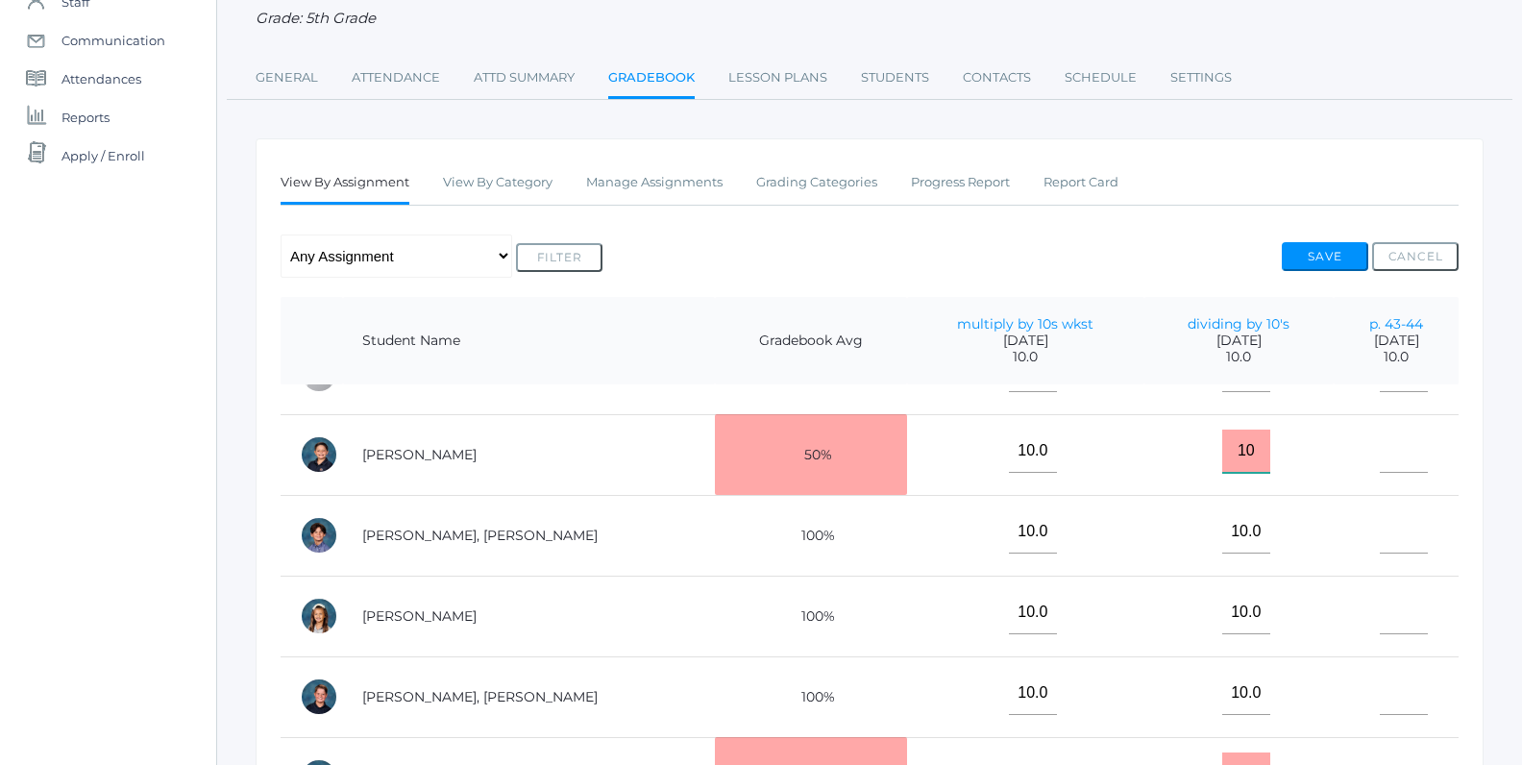
scroll to position [924, 0]
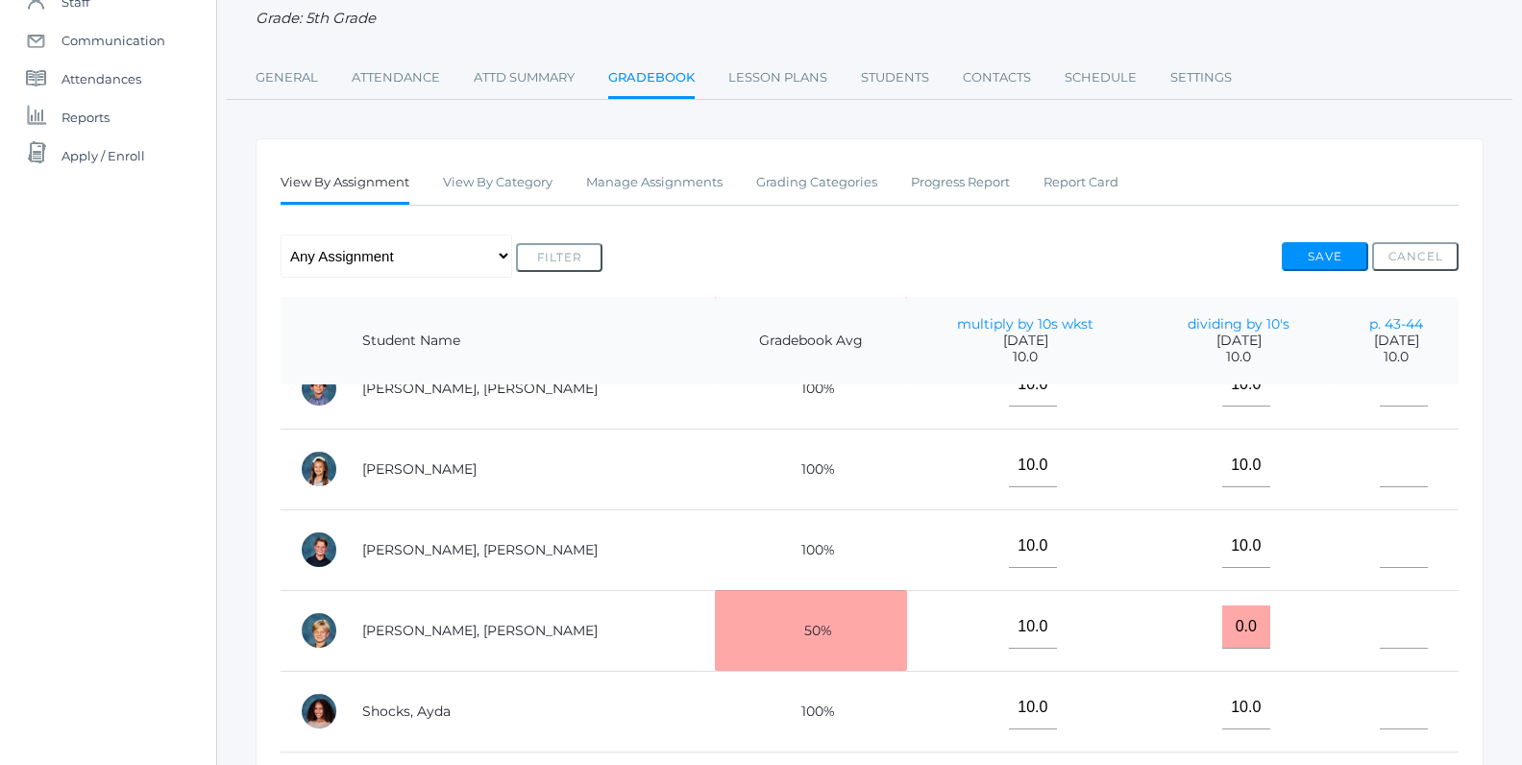
type input "10"
drag, startPoint x: 1200, startPoint y: 620, endPoint x: 1175, endPoint y: 621, distance: 25.0
click at [1222, 621] on input "0.0" at bounding box center [1246, 626] width 48 height 43
type input "10"
click at [1330, 239] on div "Any Assignment Category: classwork/homework - multiply by 10s wkst - dividing b…" at bounding box center [870, 255] width 1178 height 43
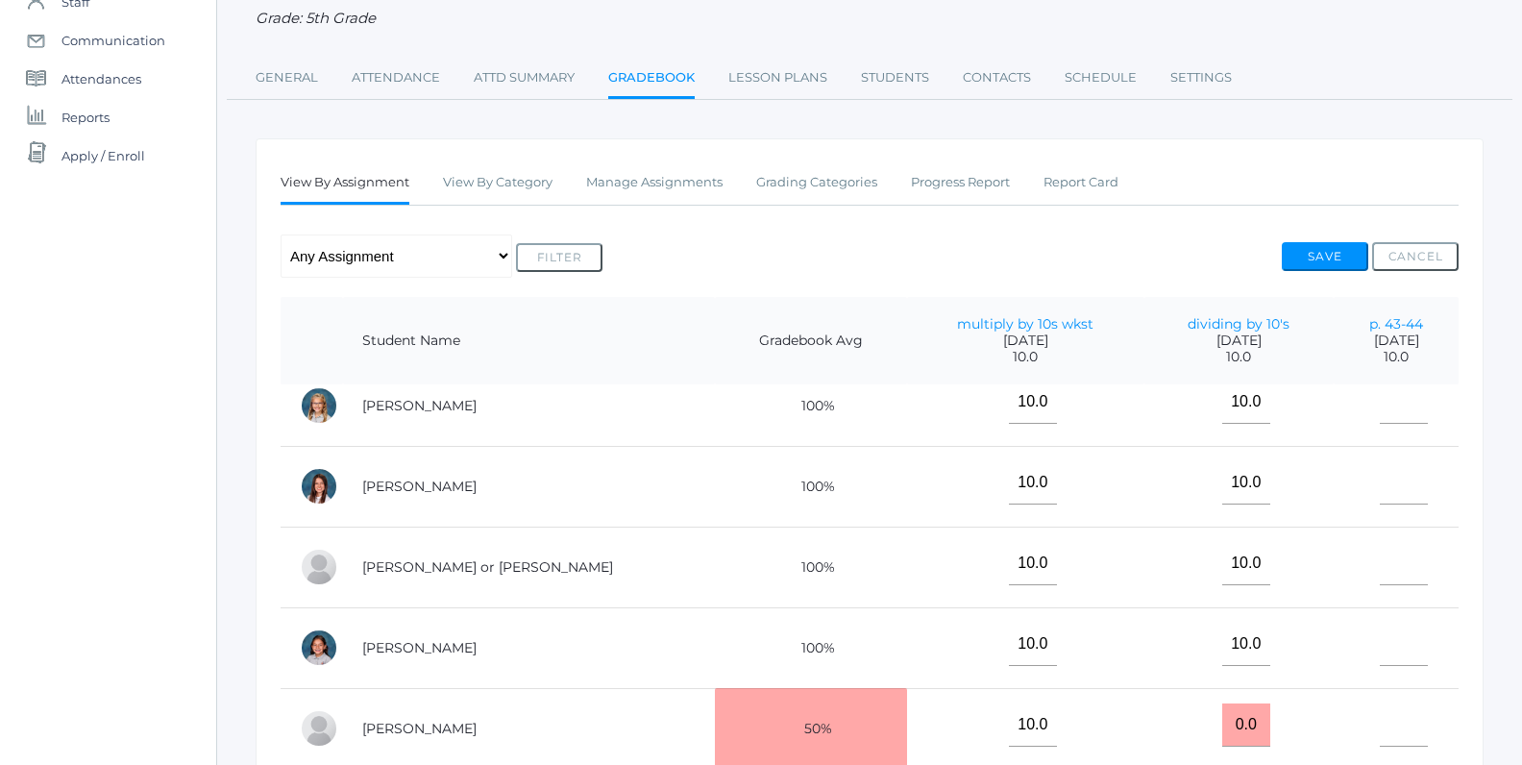
scroll to position [0, 0]
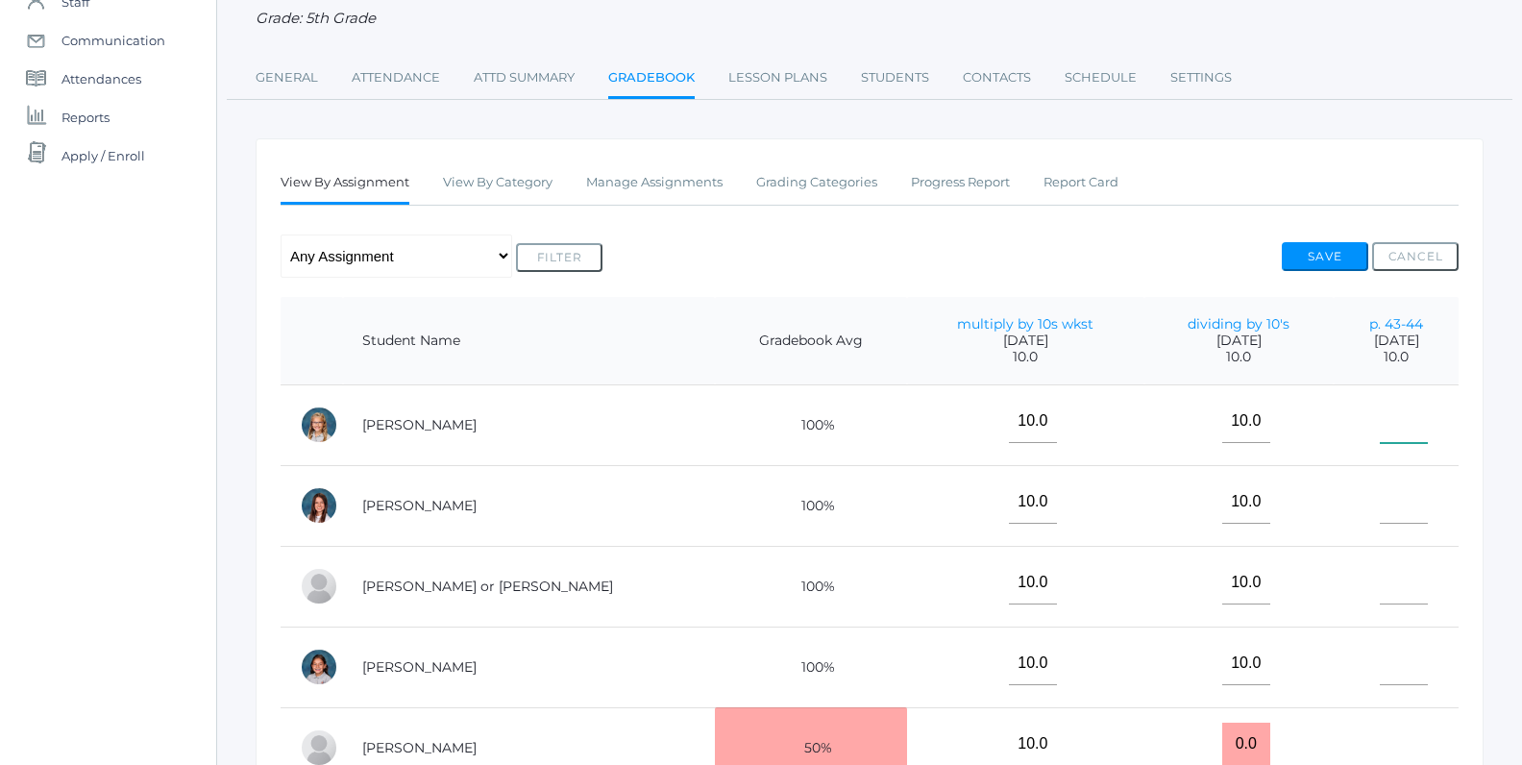
click at [1379, 427] on input"] "text" at bounding box center [1403, 421] width 48 height 43
type input"] "10"
click at [1379, 508] on input"] "text" at bounding box center [1403, 501] width 48 height 43
type input"] "10"
click at [1379, 587] on input"] "text" at bounding box center [1403, 582] width 48 height 43
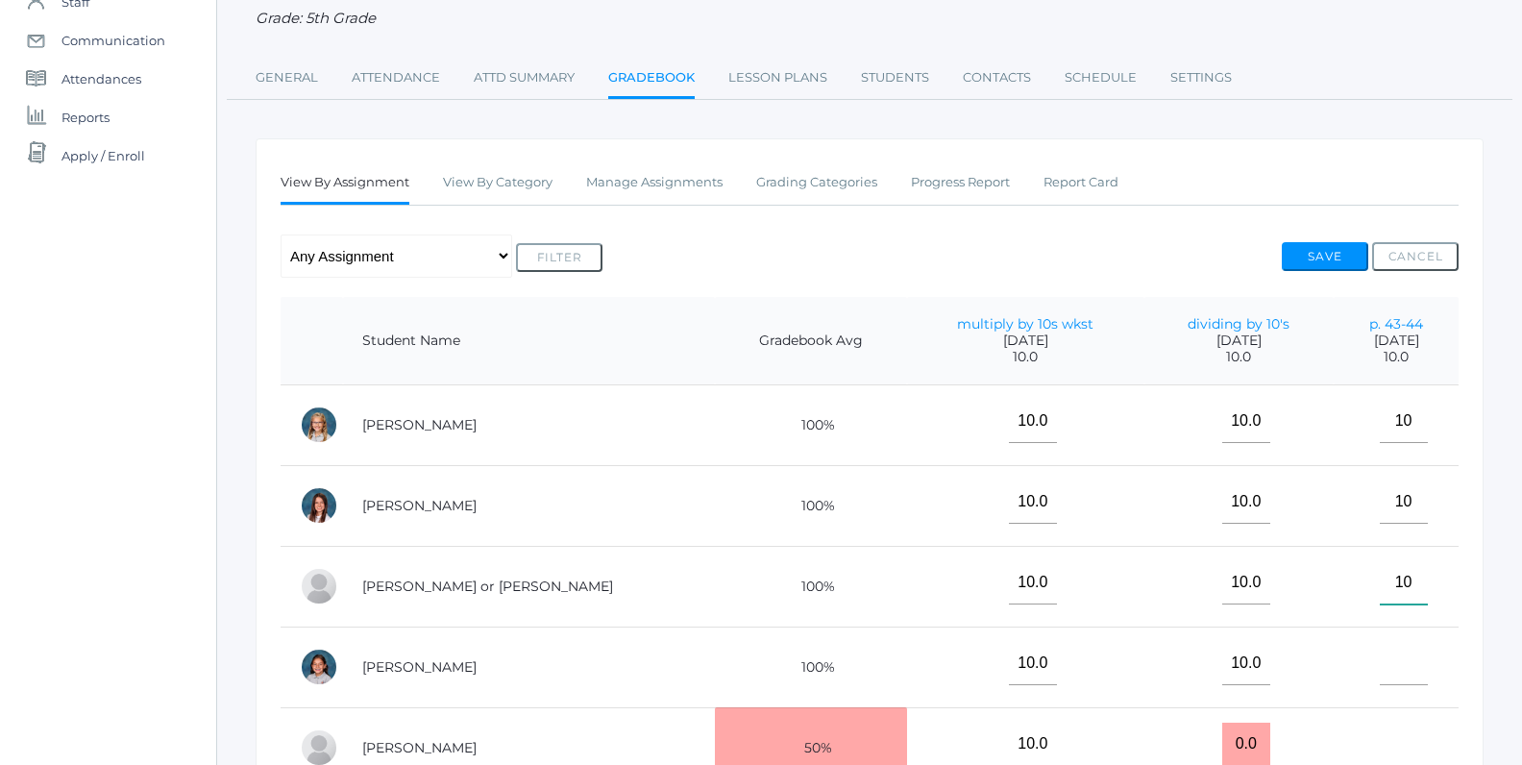
type input"] "10"
click at [1380, 667] on input"] "text" at bounding box center [1403, 663] width 48 height 43
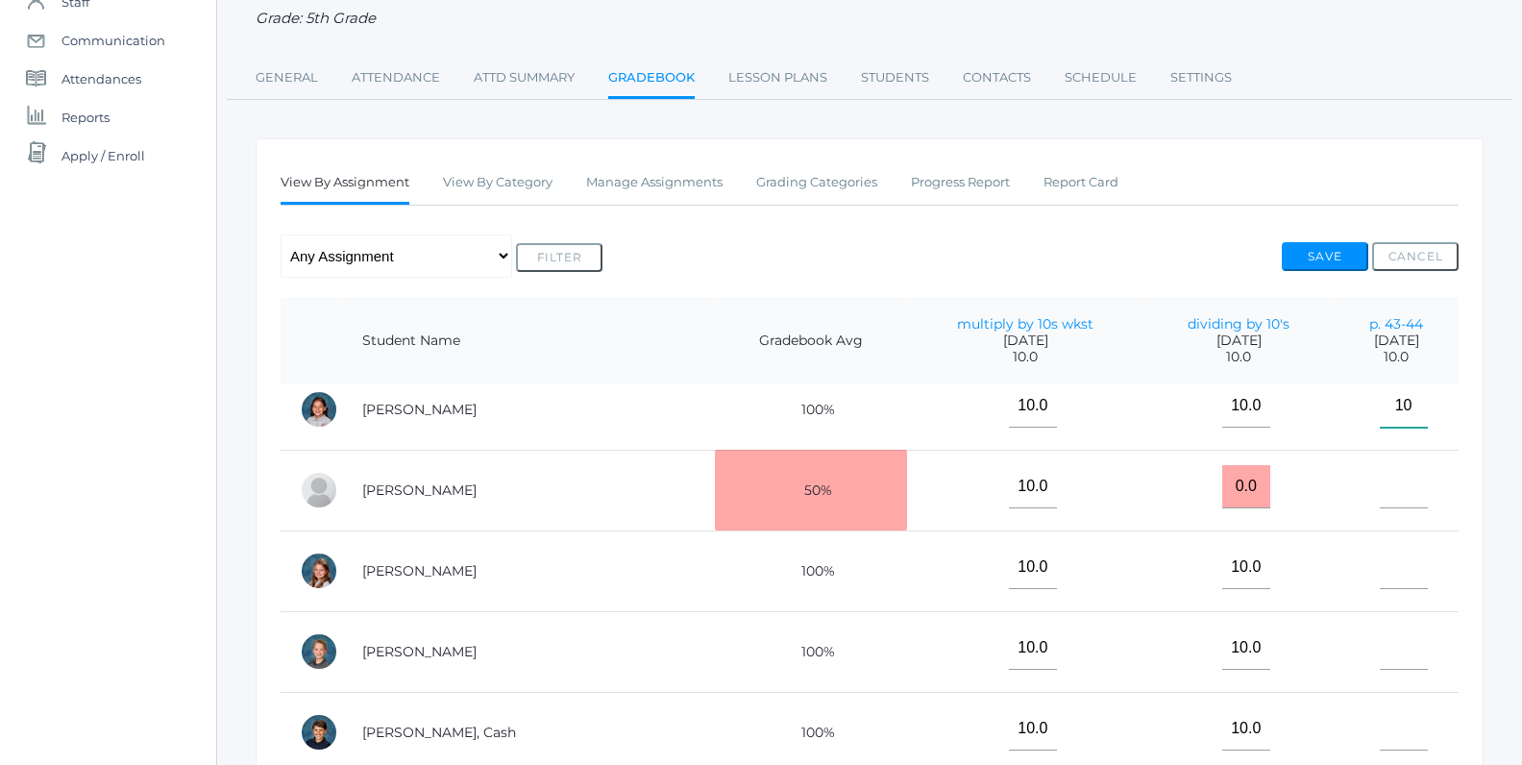
scroll to position [251, 0]
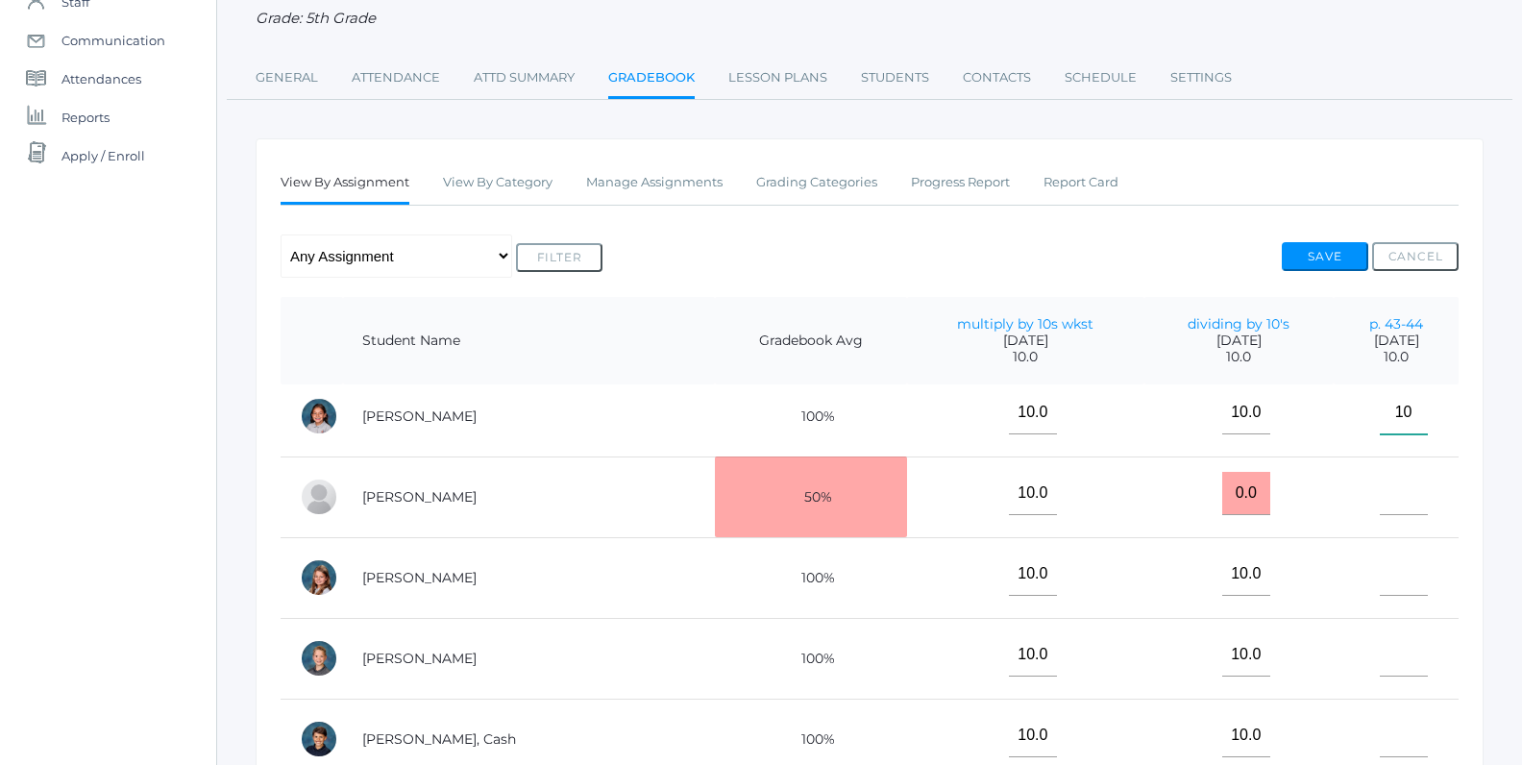
type input"] "10"
click at [1390, 502] on input"] "text" at bounding box center [1403, 493] width 48 height 43
type input"] "10"
click at [1379, 566] on input"] "text" at bounding box center [1403, 573] width 48 height 43
type input"] "10"
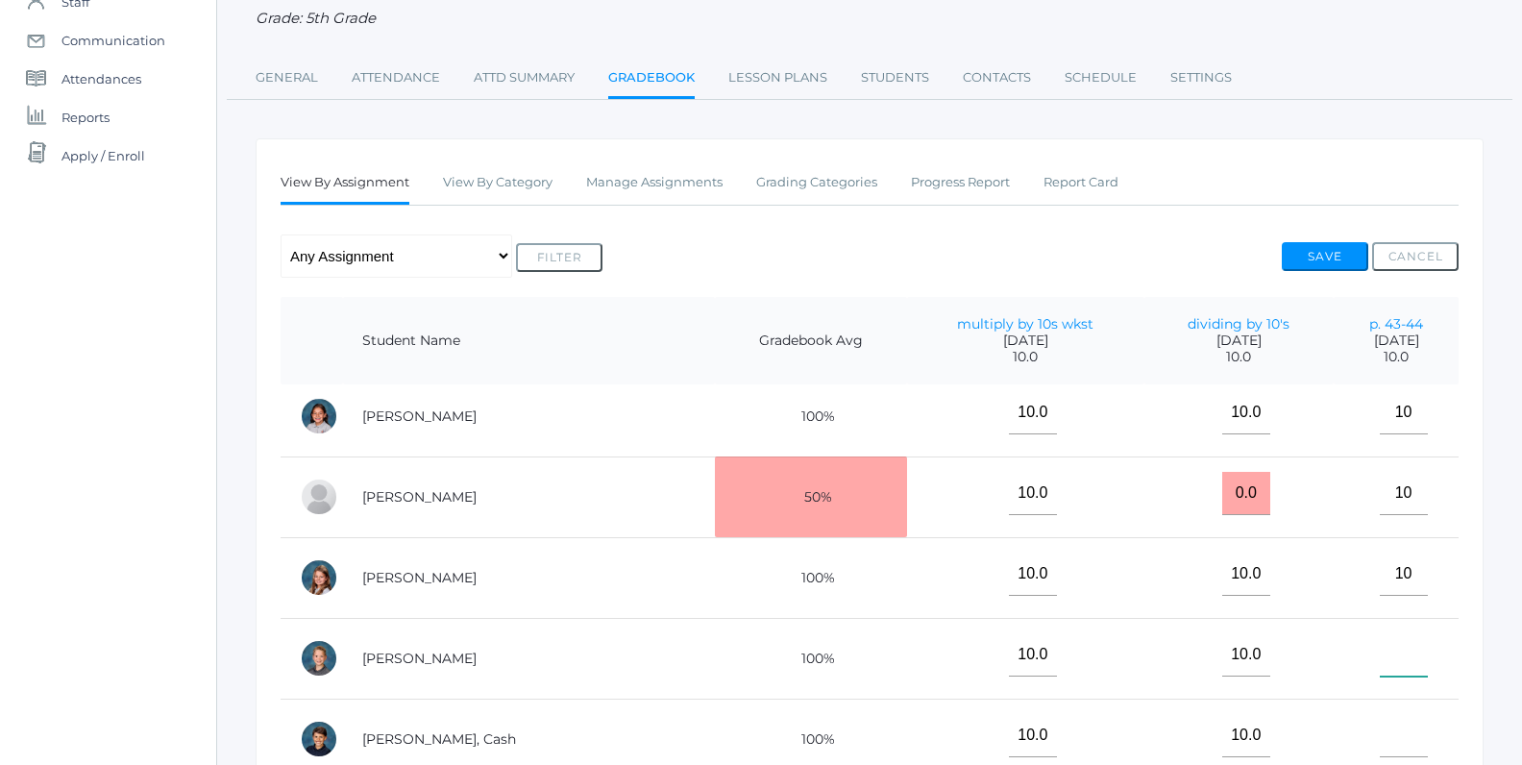
click at [1379, 652] on input"] "text" at bounding box center [1403, 654] width 48 height 43
type input"] "10"
click at [1382, 741] on input"] "text" at bounding box center [1403, 735] width 48 height 43
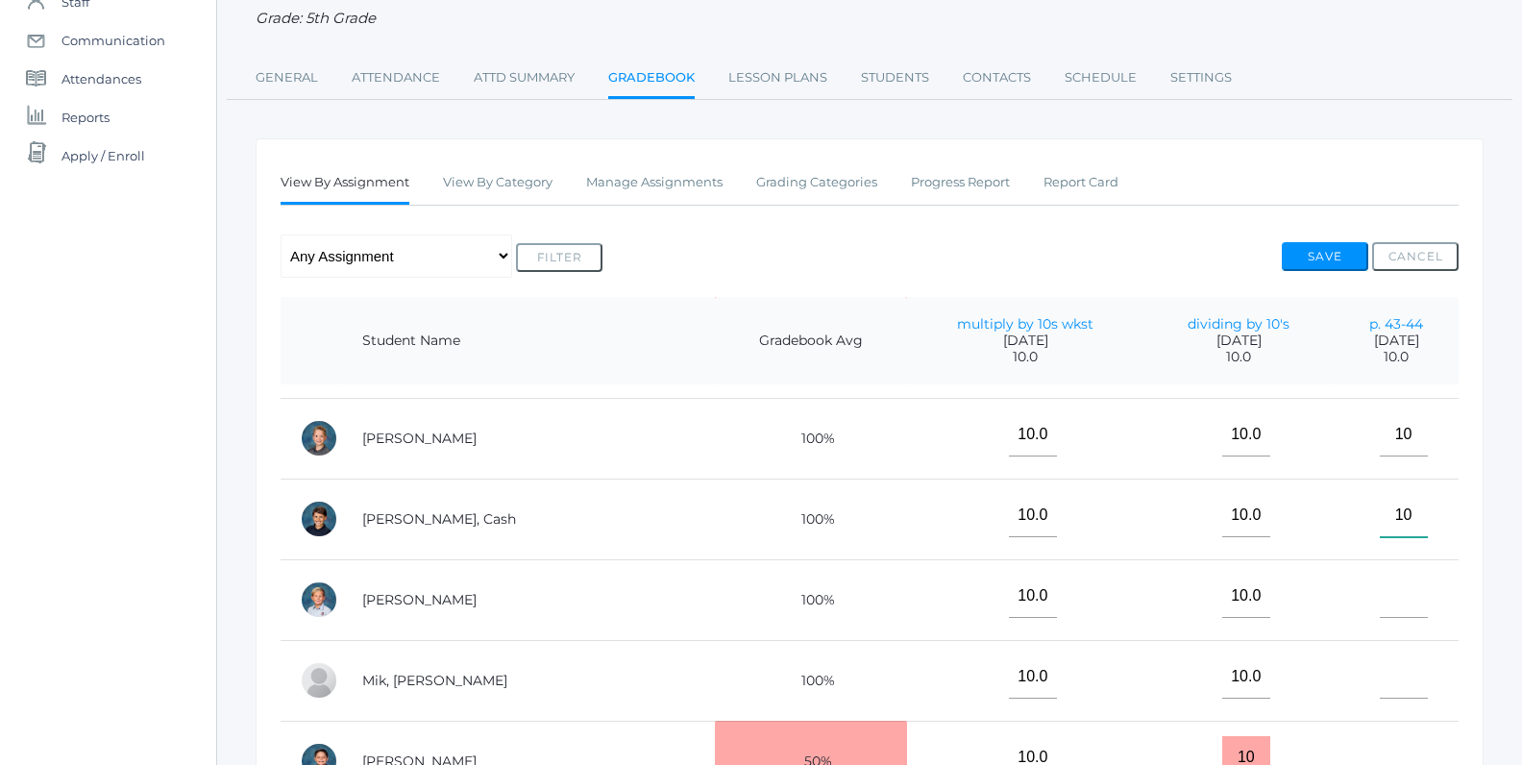
scroll to position [502, 0]
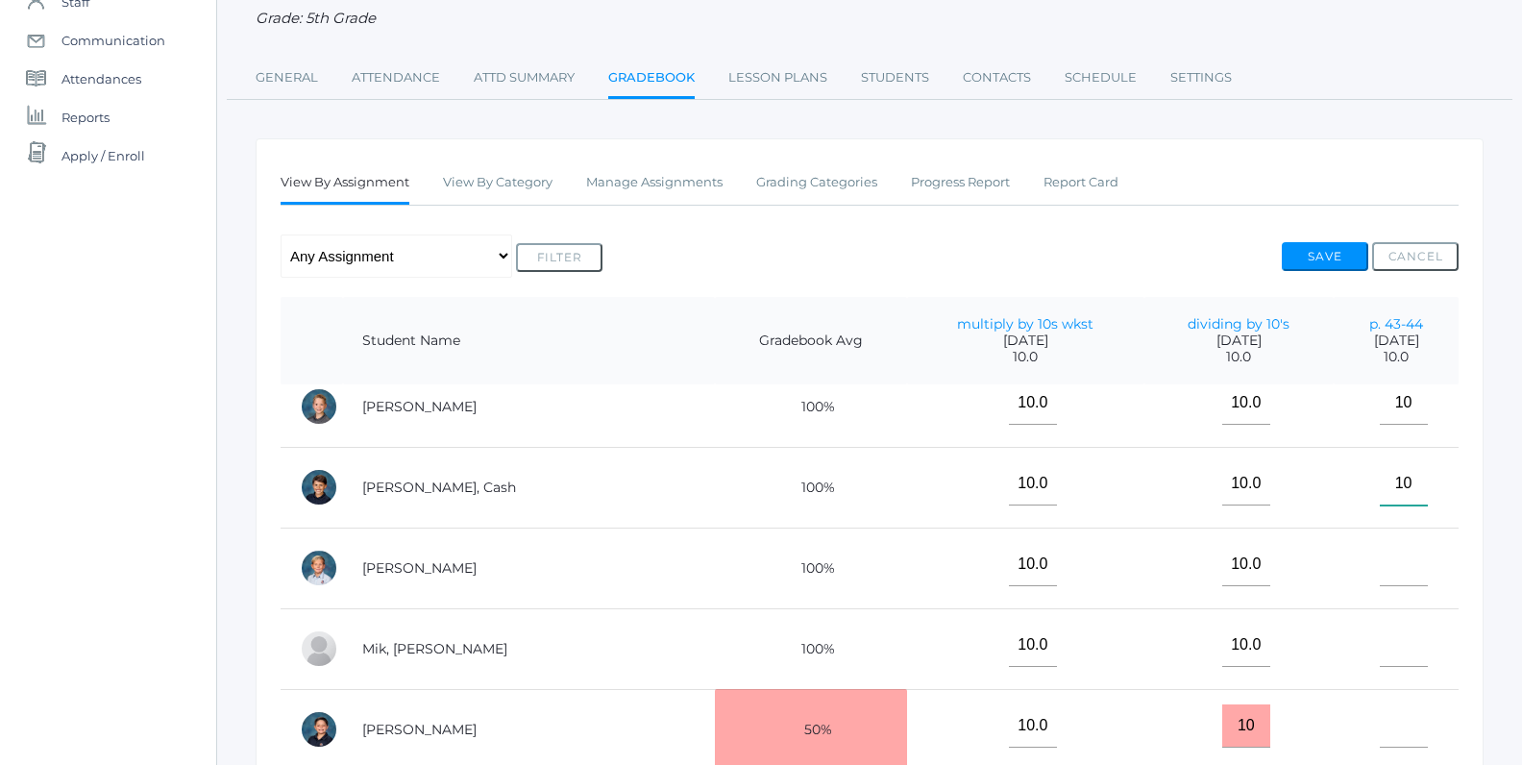
type input"] "10"
click at [1387, 569] on input"] "text" at bounding box center [1403, 564] width 48 height 43
type input"] "10"
click at [1379, 641] on input"] "text" at bounding box center [1403, 644] width 48 height 43
type input"] "10"
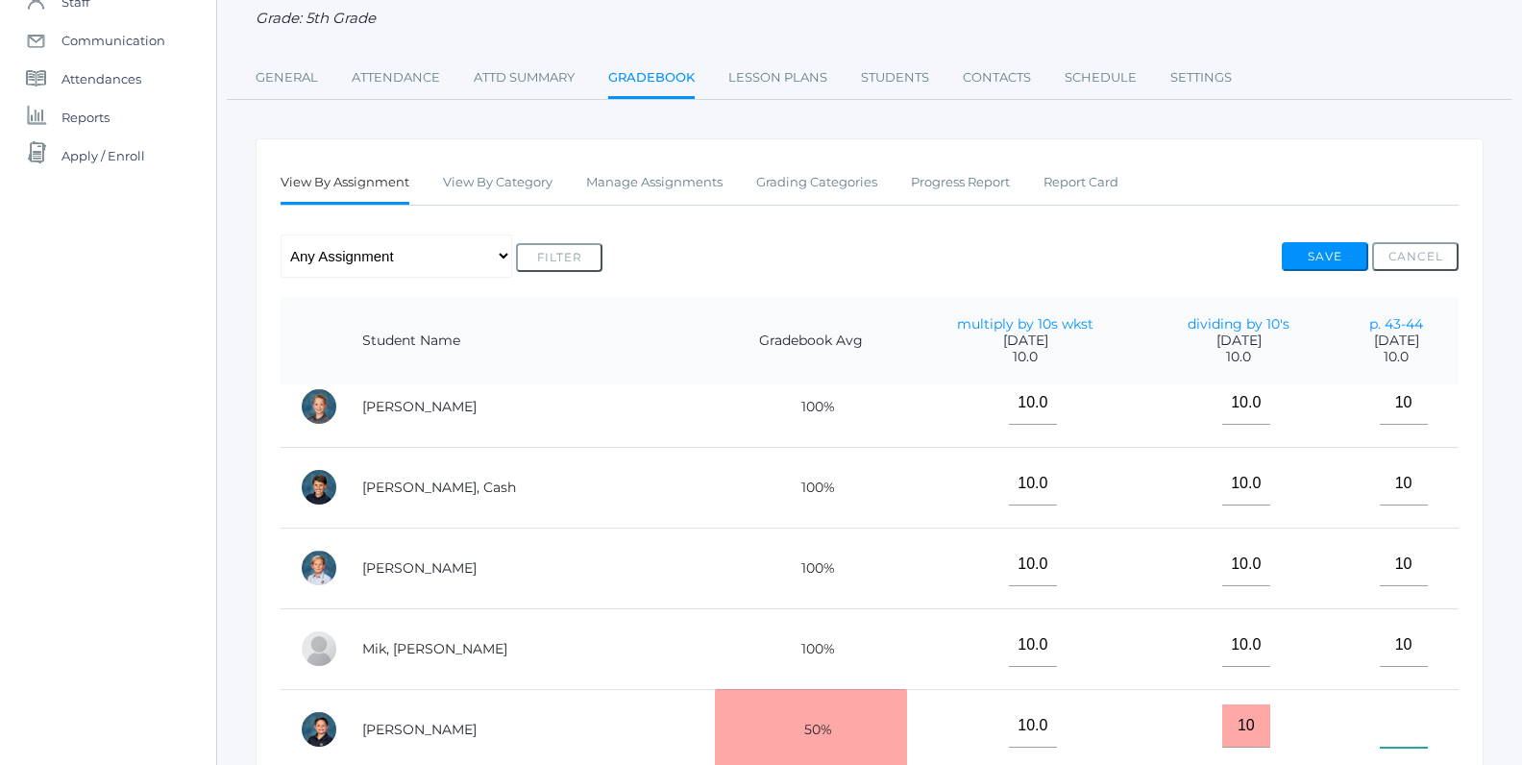
click at [1379, 721] on input"] "text" at bounding box center [1403, 725] width 48 height 43
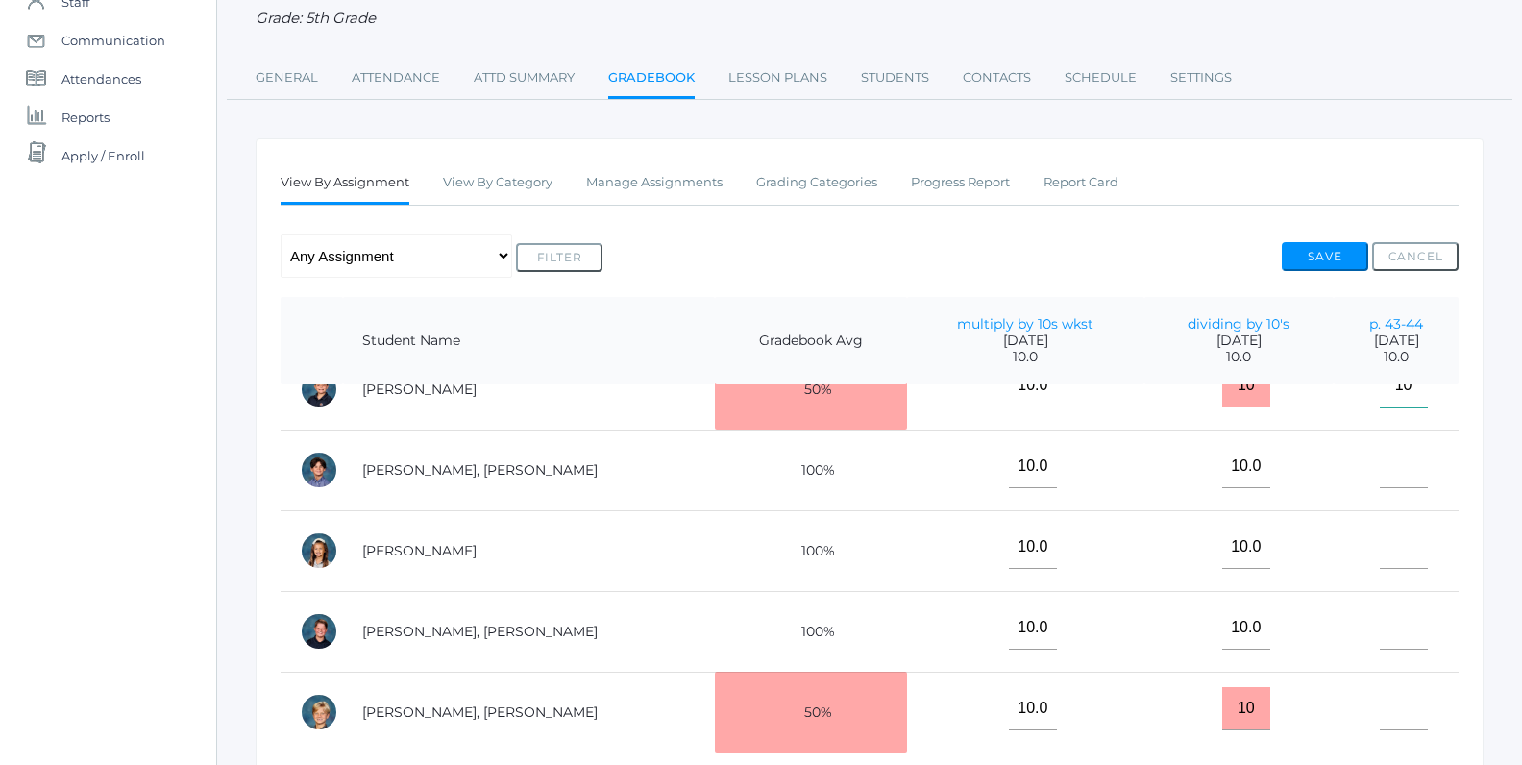
scroll to position [826, 0]
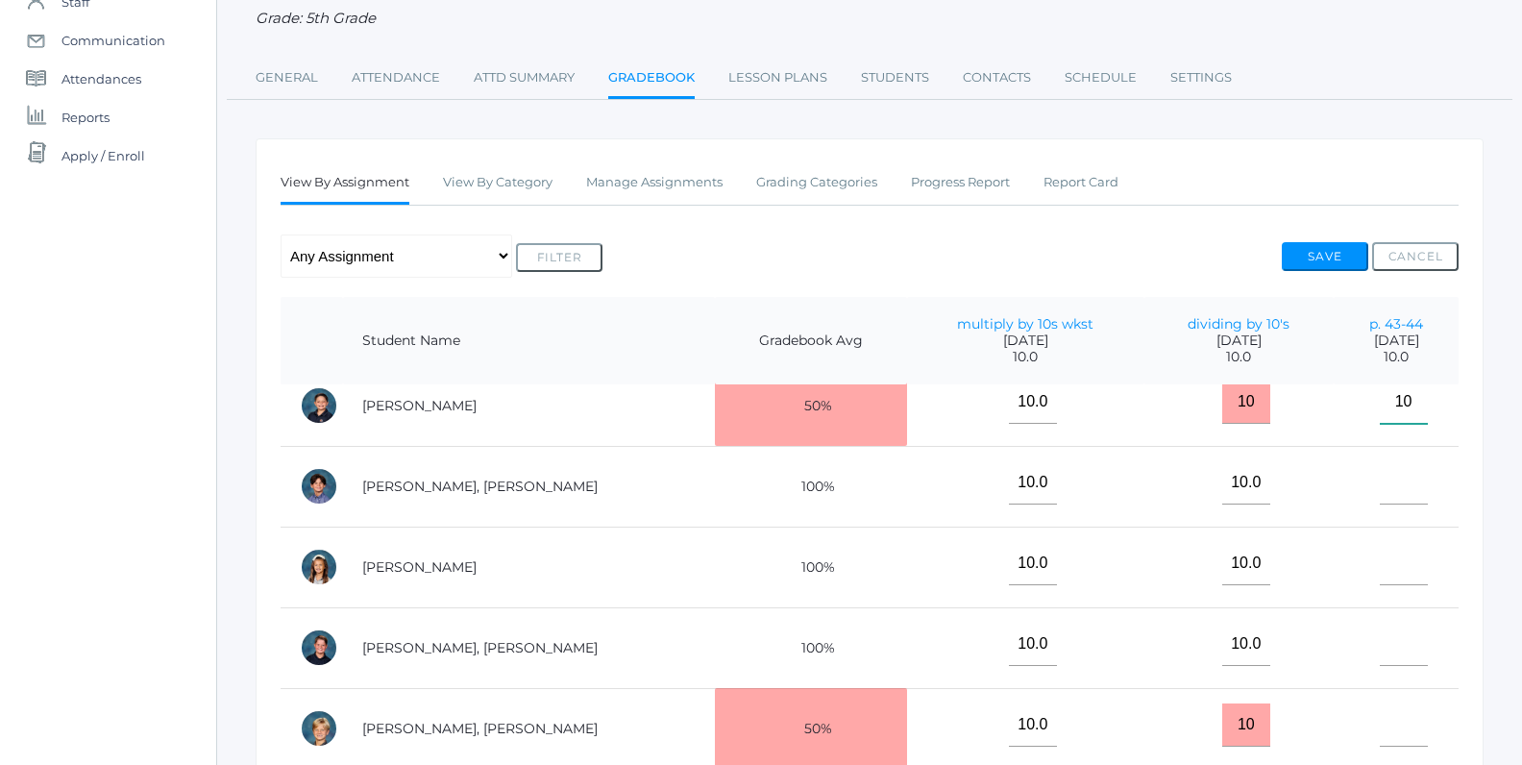
type input"] "10"
click at [1385, 478] on input"] "text" at bounding box center [1403, 482] width 48 height 43
click at [1294, 253] on button "Save" at bounding box center [1324, 256] width 86 height 29
